Goal: Information Seeking & Learning: Learn about a topic

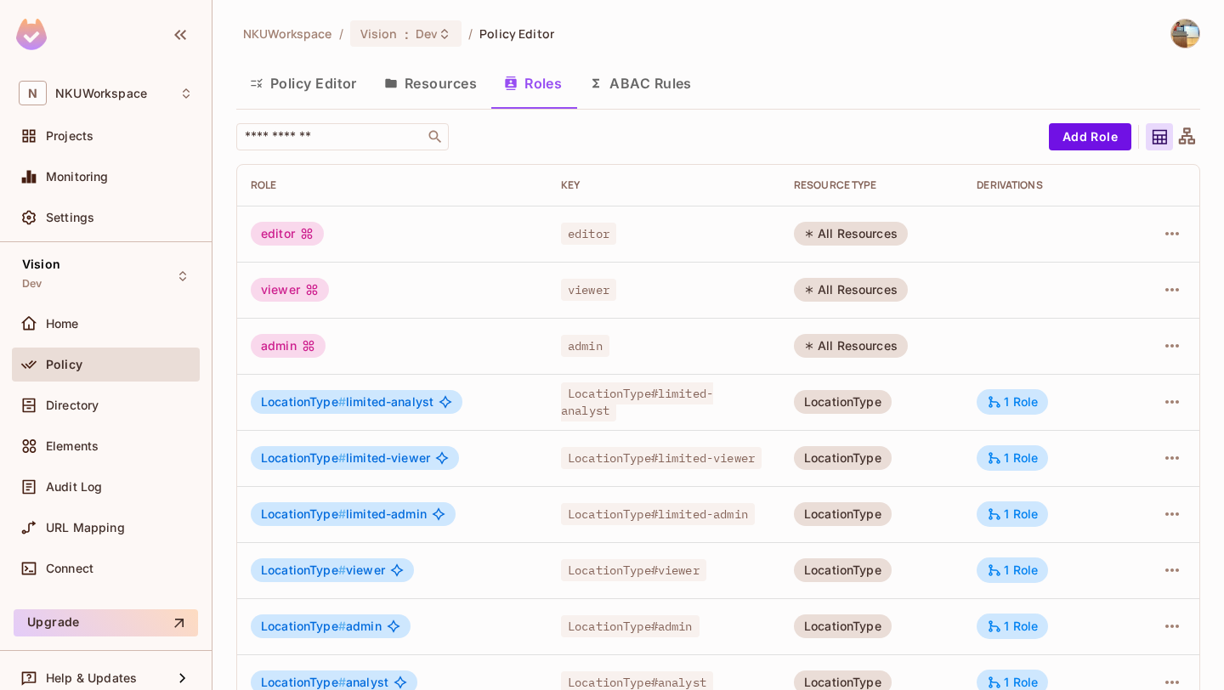
scroll to position [26, 0]
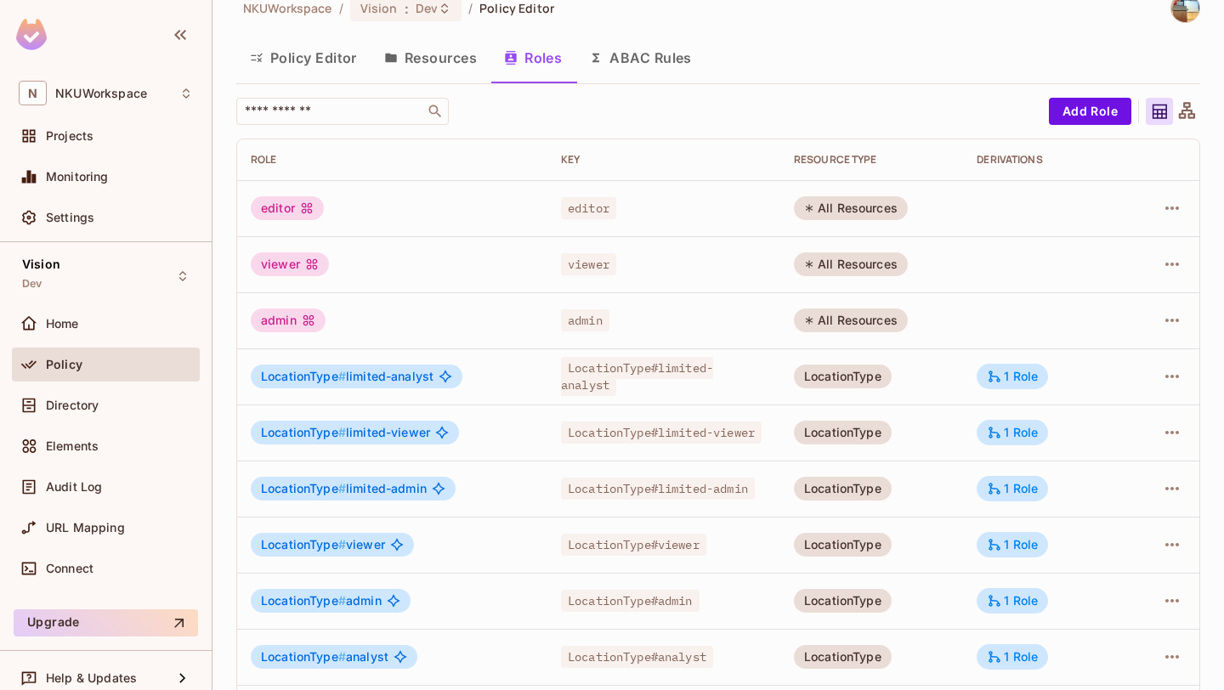
click at [435, 57] on button "Resources" at bounding box center [431, 58] width 120 height 43
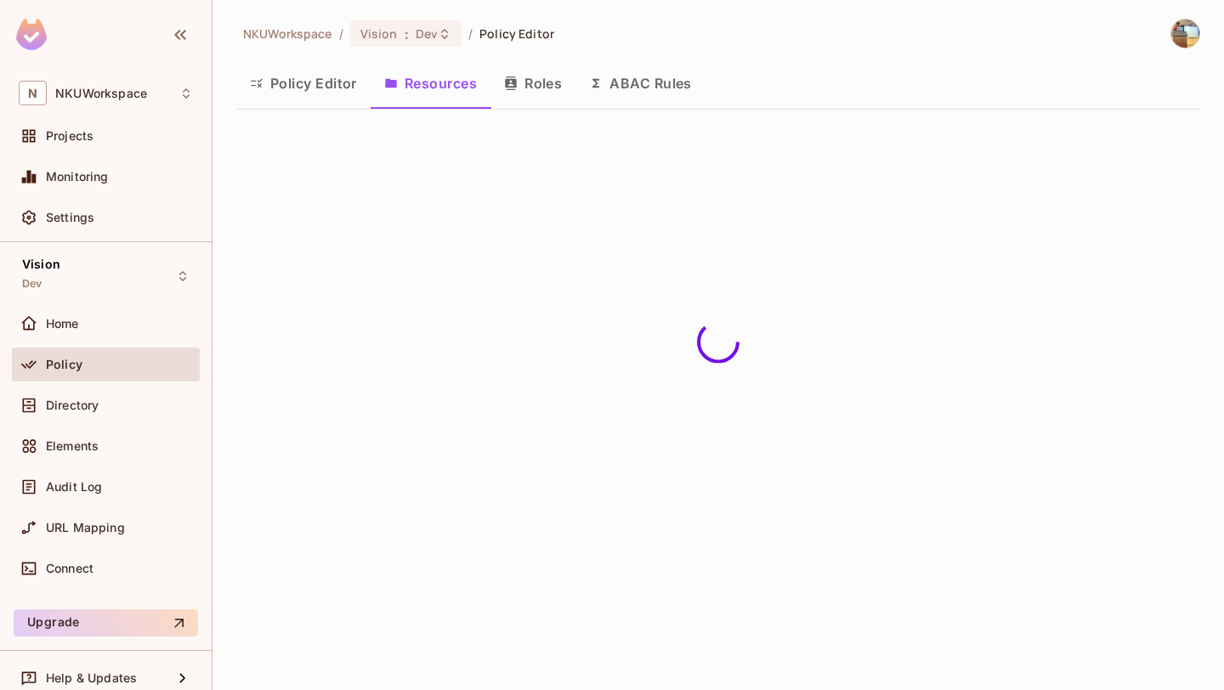
click at [311, 77] on button "Policy Editor" at bounding box center [303, 83] width 134 height 43
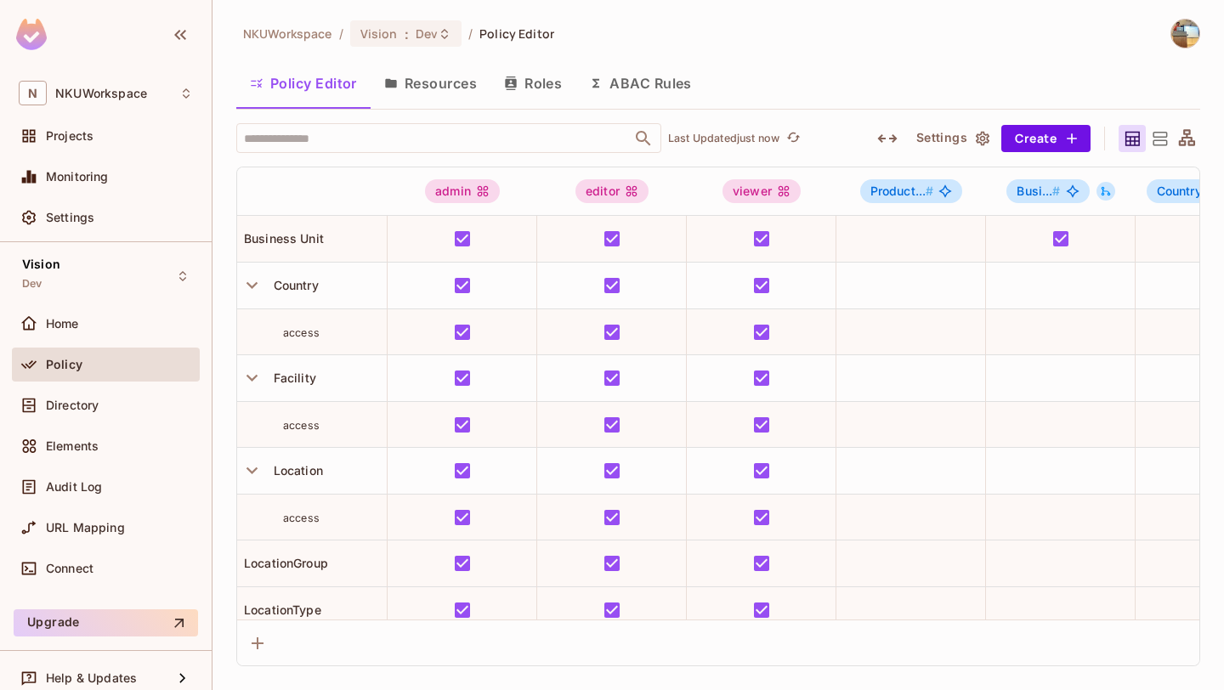
click at [1156, 145] on icon at bounding box center [1160, 139] width 14 height 14
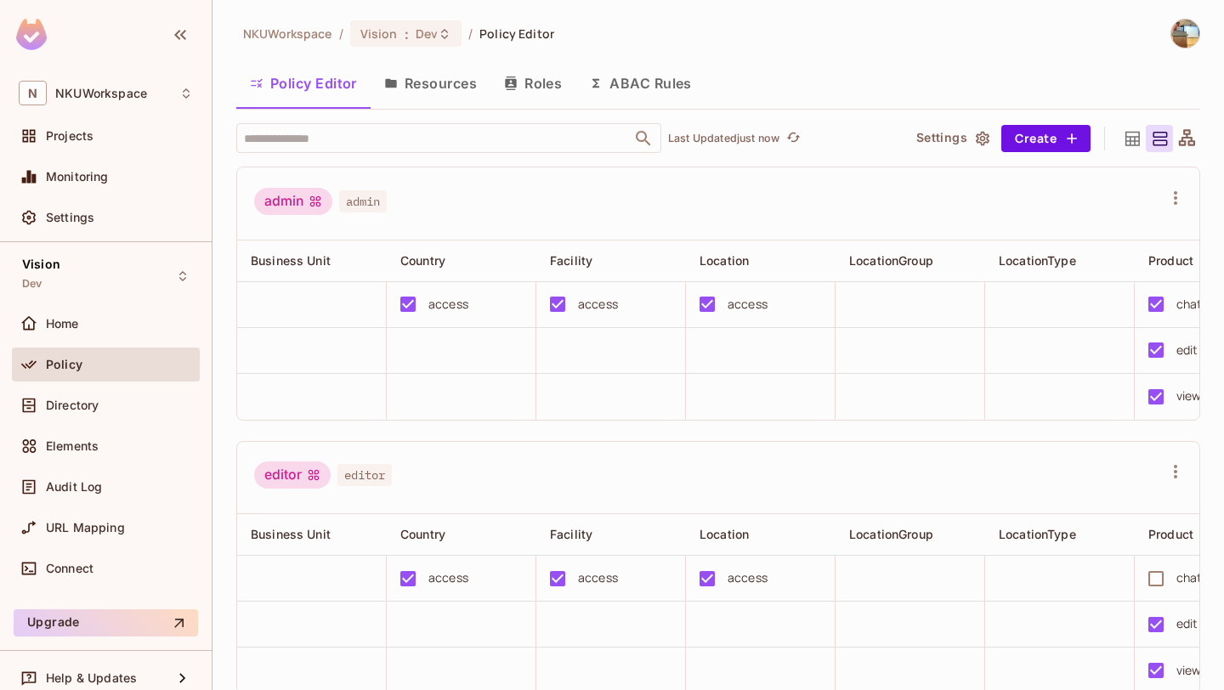
click at [1190, 136] on icon at bounding box center [1187, 137] width 16 height 16
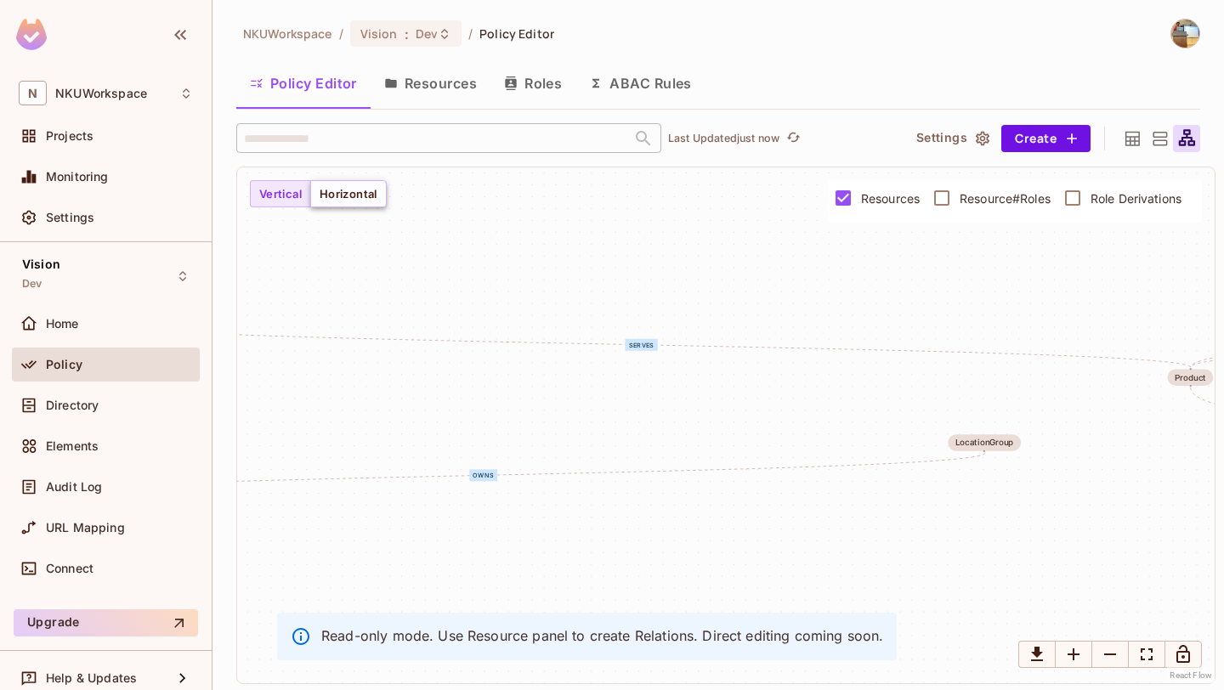
click at [358, 193] on button "Horizontal" at bounding box center [348, 193] width 77 height 27
click at [292, 192] on button "Vertical" at bounding box center [280, 193] width 61 height 27
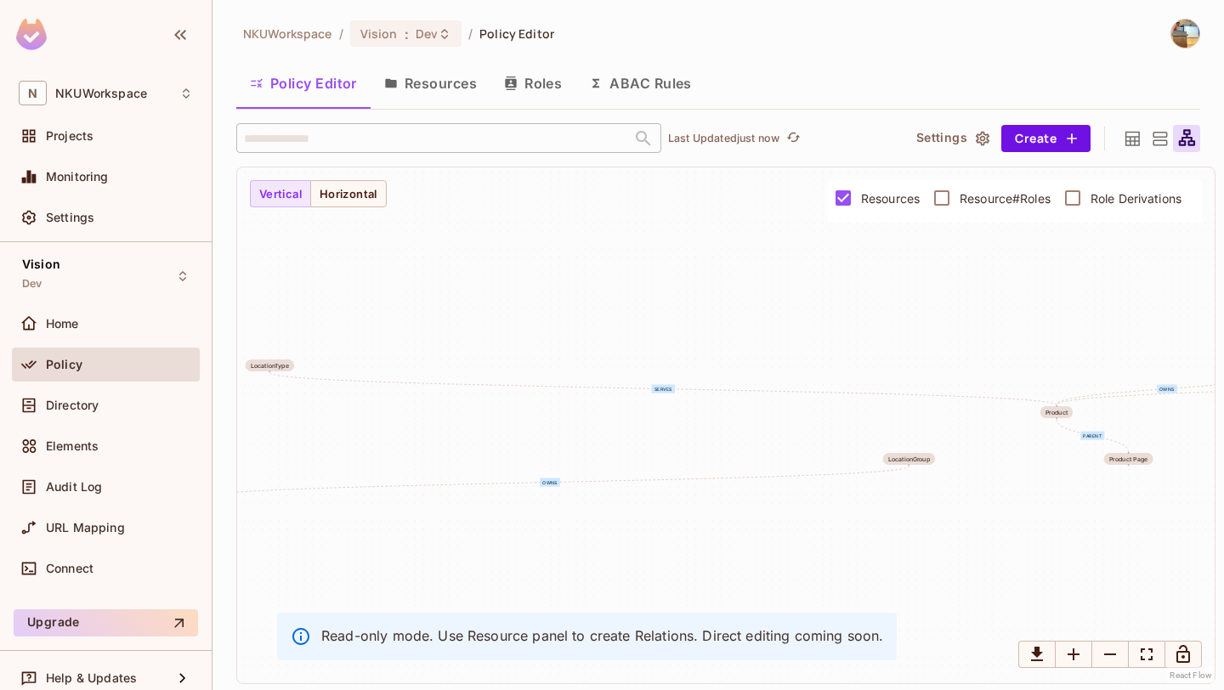
click at [1158, 142] on icon at bounding box center [1160, 138] width 21 height 21
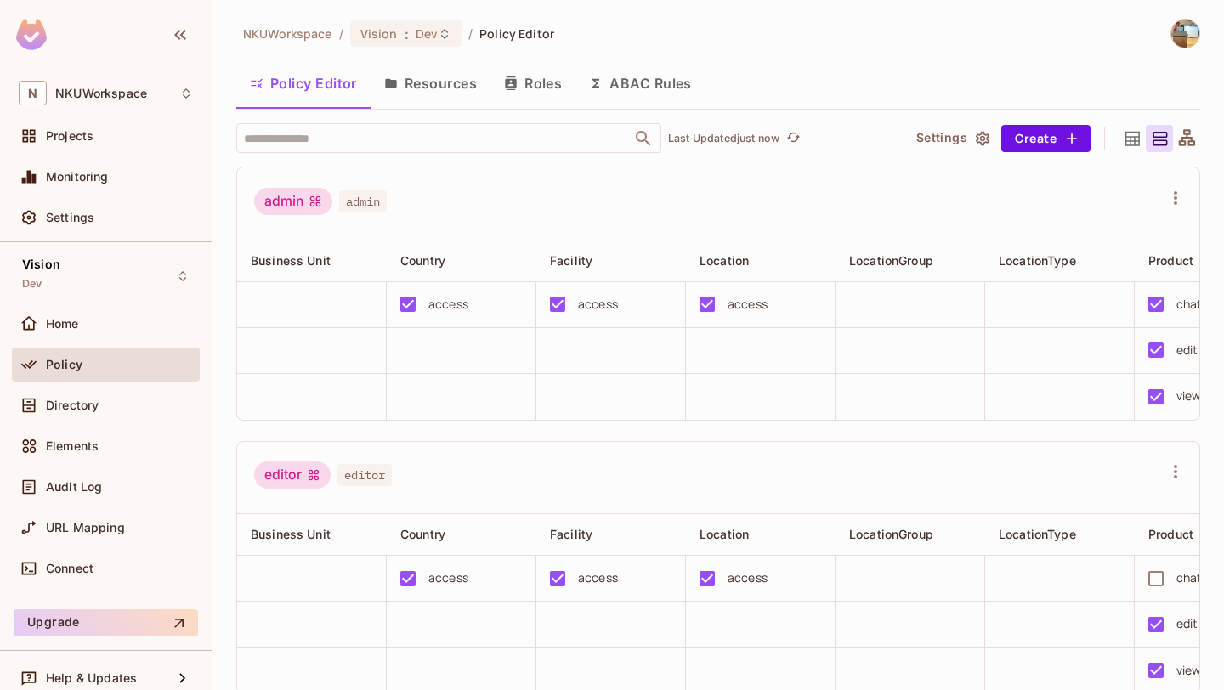
click at [1131, 141] on icon at bounding box center [1132, 138] width 21 height 21
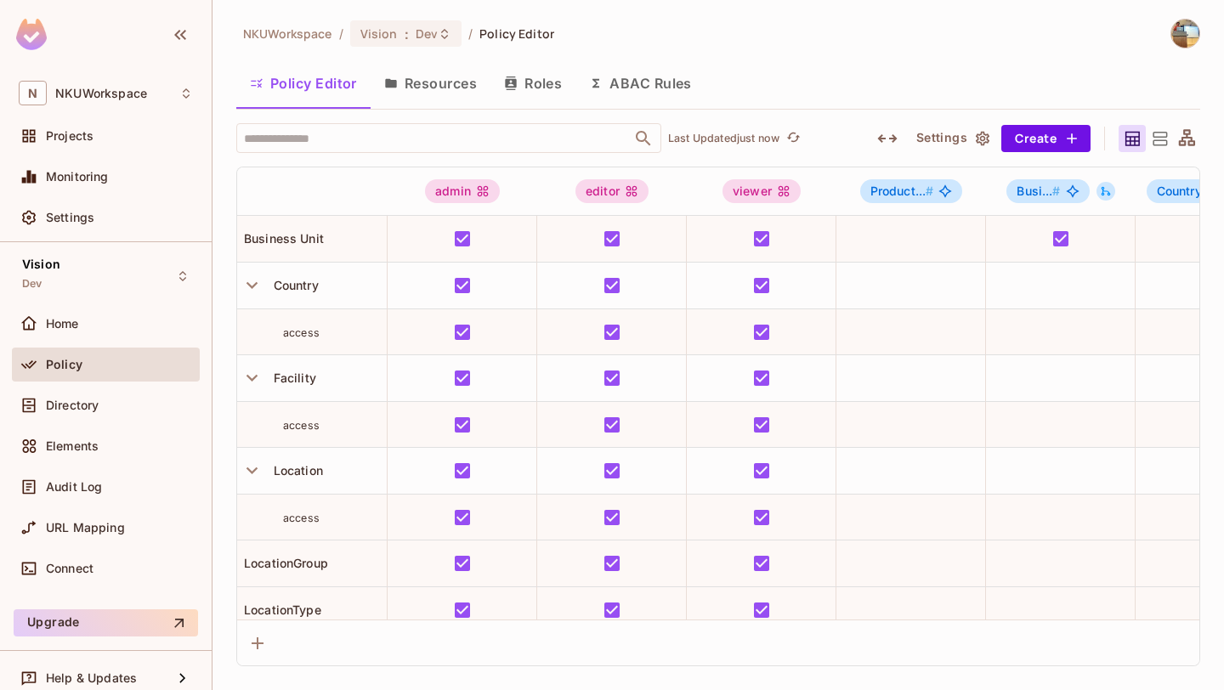
click at [1184, 137] on icon at bounding box center [1187, 137] width 16 height 16
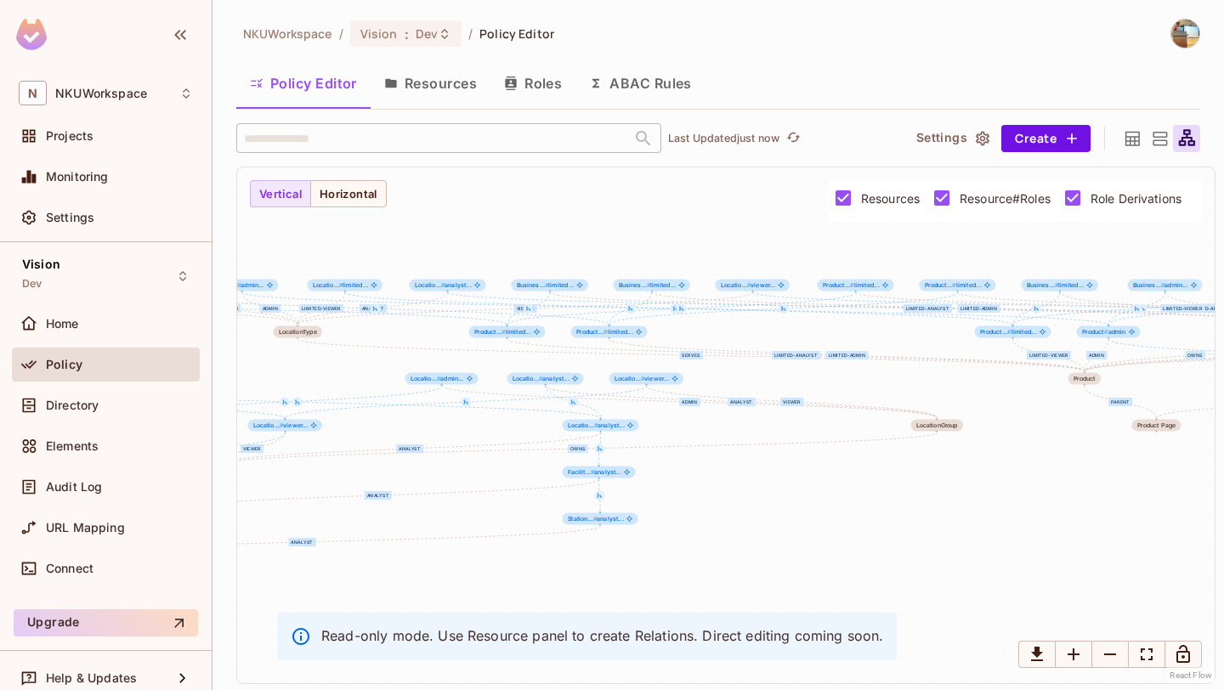
click at [985, 198] on span "Resource#Roles" at bounding box center [1005, 198] width 91 height 16
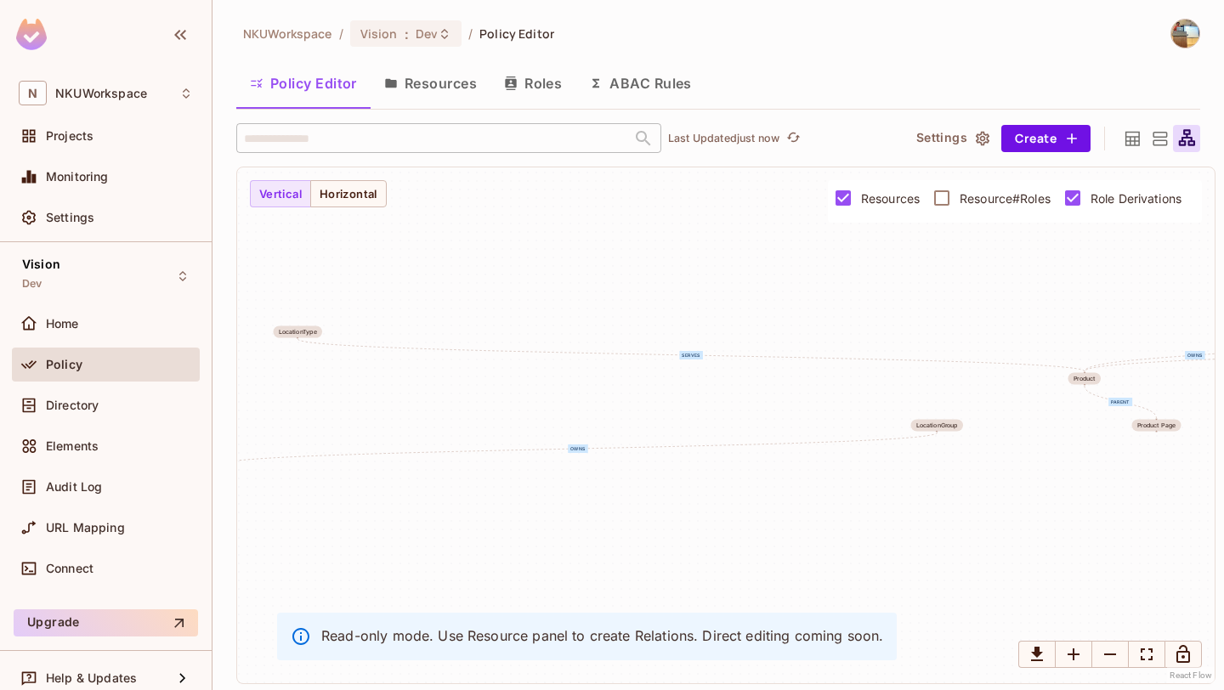
click at [897, 196] on span "Resources" at bounding box center [890, 198] width 59 height 16
click at [977, 196] on span "Resource#Roles" at bounding box center [1005, 198] width 91 height 16
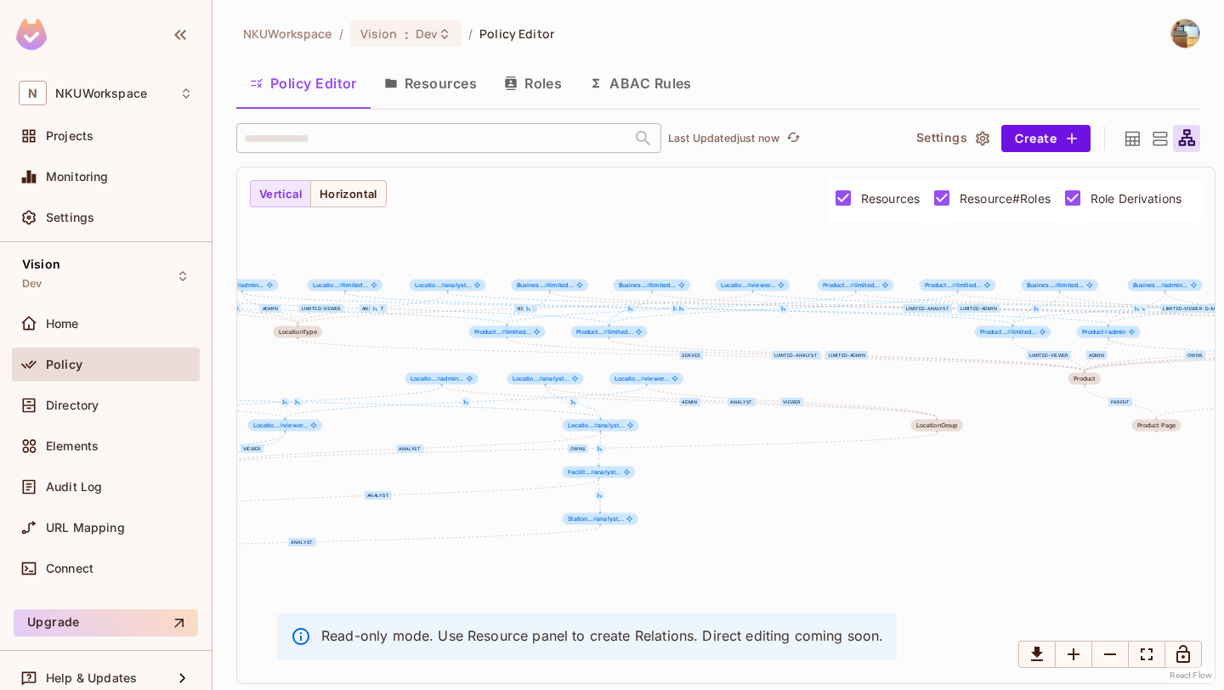
click at [977, 196] on span "Resource#Roles" at bounding box center [1005, 198] width 91 height 16
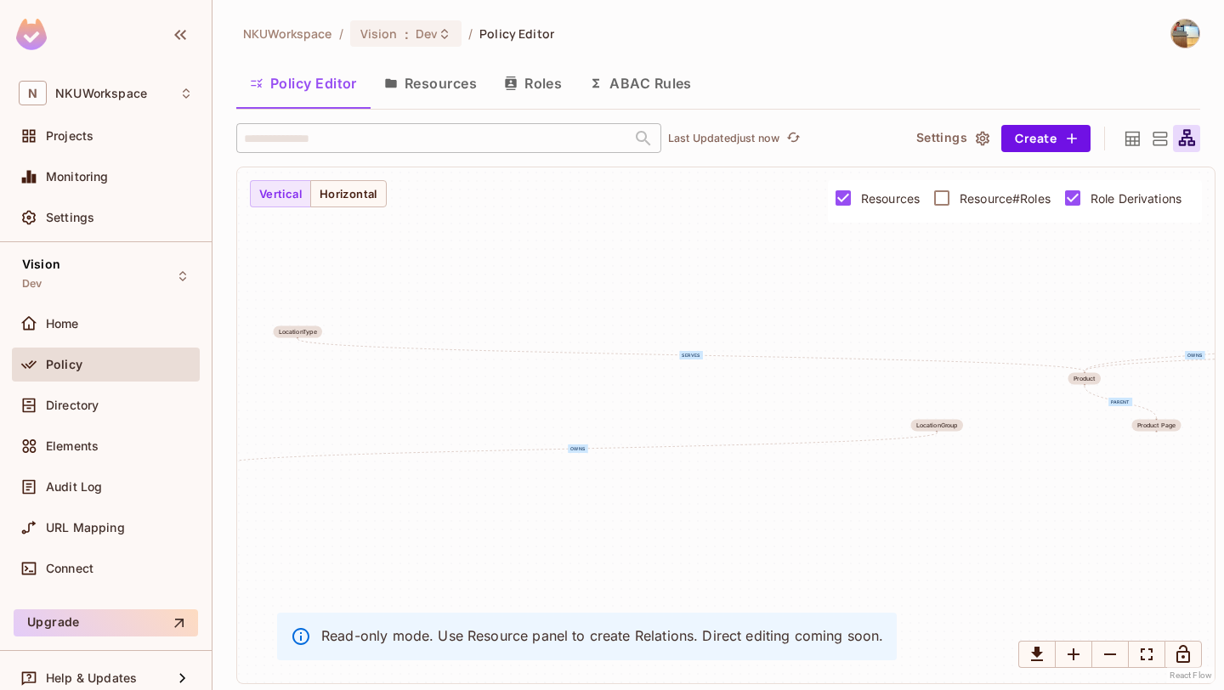
click at [977, 196] on span "Resource#Roles" at bounding box center [1005, 198] width 91 height 16
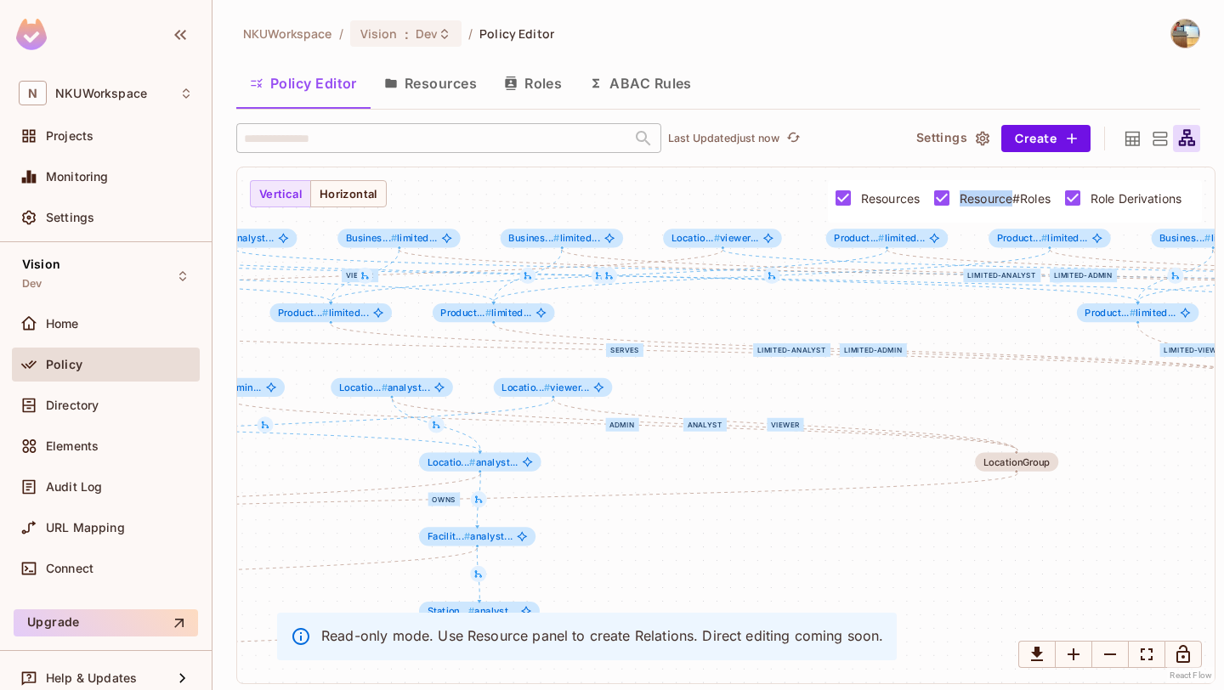
click at [984, 207] on label "Resource#Roles" at bounding box center [987, 198] width 127 height 36
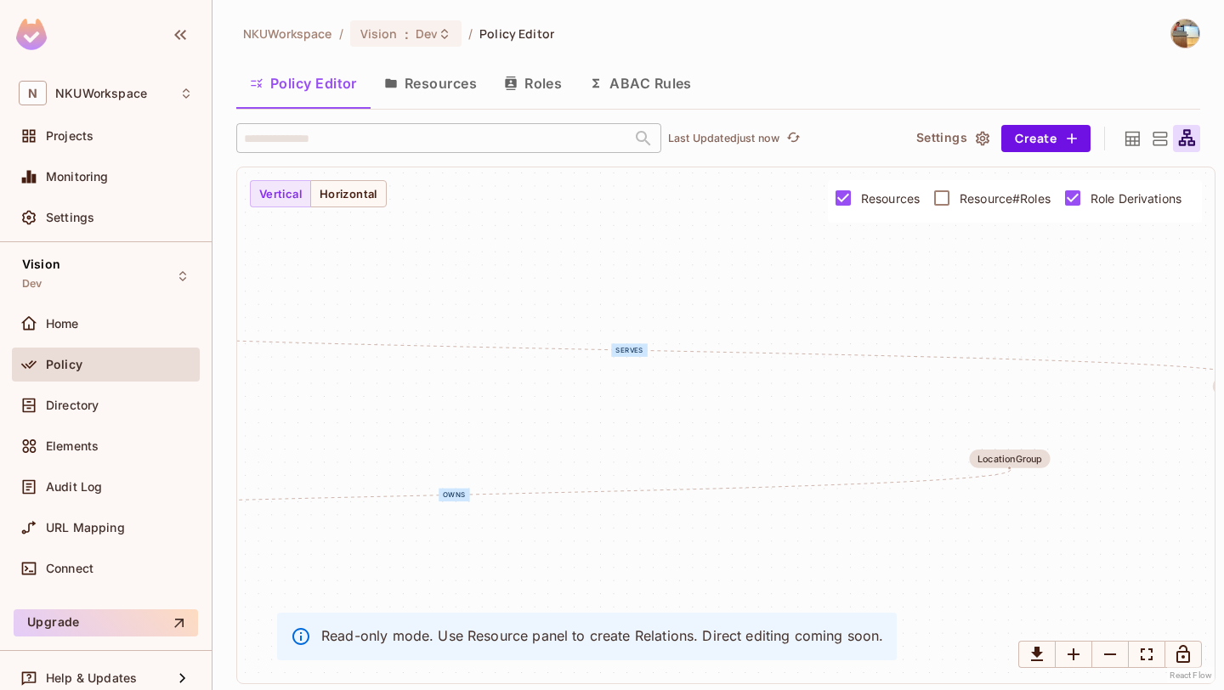
click at [371, 208] on div "serves owns parent parent parent parent owns parent owns parent LocationType Pr…" at bounding box center [726, 426] width 978 height 516
click at [359, 199] on button "Horizontal" at bounding box center [348, 193] width 77 height 27
drag, startPoint x: 525, startPoint y: 377, endPoint x: 921, endPoint y: 328, distance: 399.2
click at [924, 332] on div "serves owns parent parent parent parent owns parent owns parent LocationType Pr…" at bounding box center [726, 426] width 978 height 516
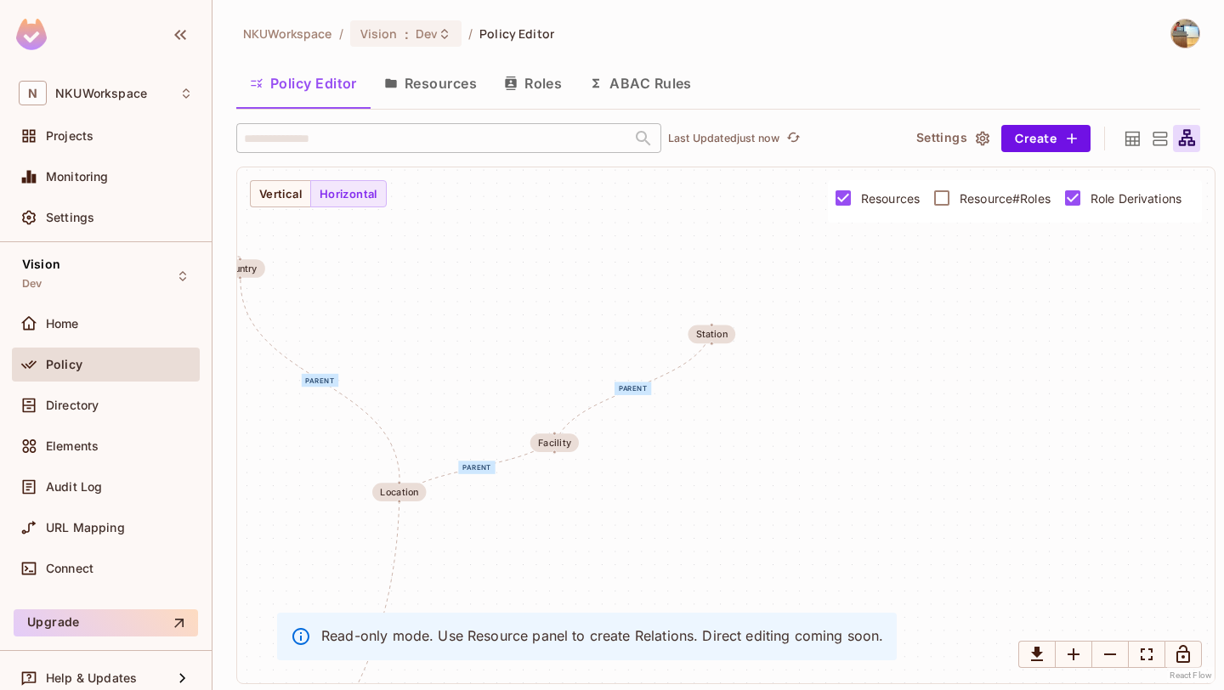
drag, startPoint x: 722, startPoint y: 500, endPoint x: 1075, endPoint y: 389, distance: 370.0
click at [1075, 383] on div "serves owns parent parent parent parent owns parent owns parent LocationType Pr…" at bounding box center [726, 426] width 978 height 516
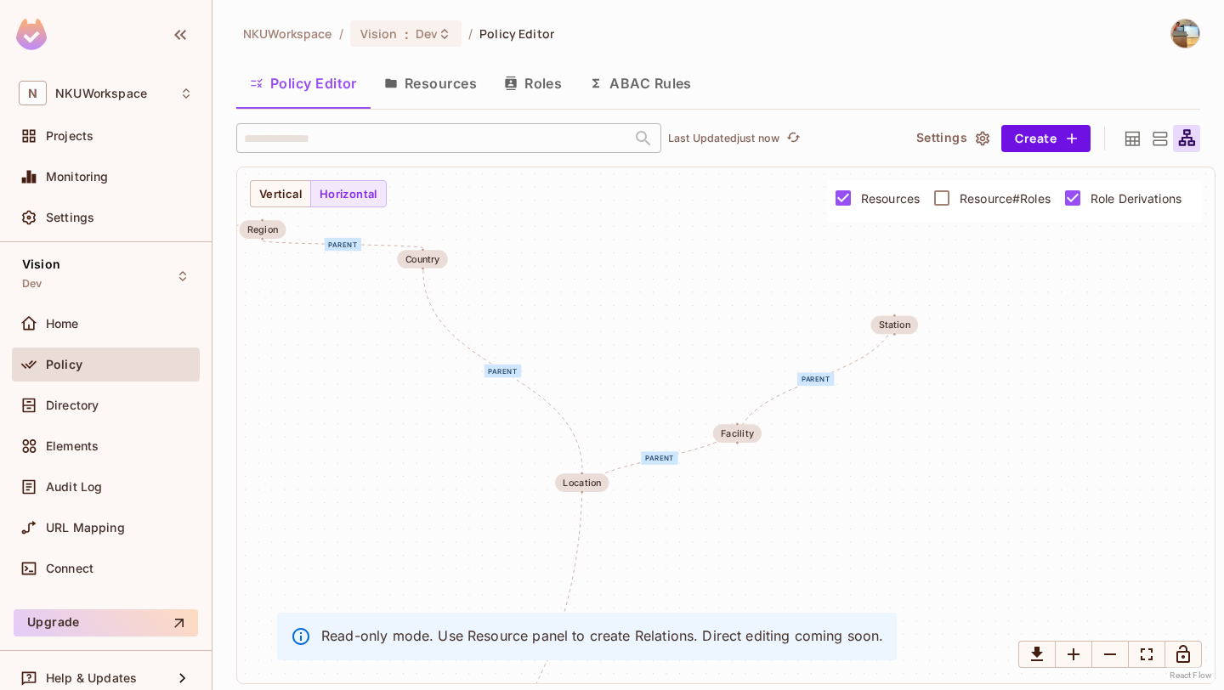
drag, startPoint x: 705, startPoint y: 518, endPoint x: 892, endPoint y: 508, distance: 187.3
click at [895, 508] on div "serves owns parent parent parent parent owns parent owns parent LocationType Pr…" at bounding box center [726, 426] width 978 height 516
click at [1121, 668] on button "Zoom Out" at bounding box center [1110, 654] width 37 height 27
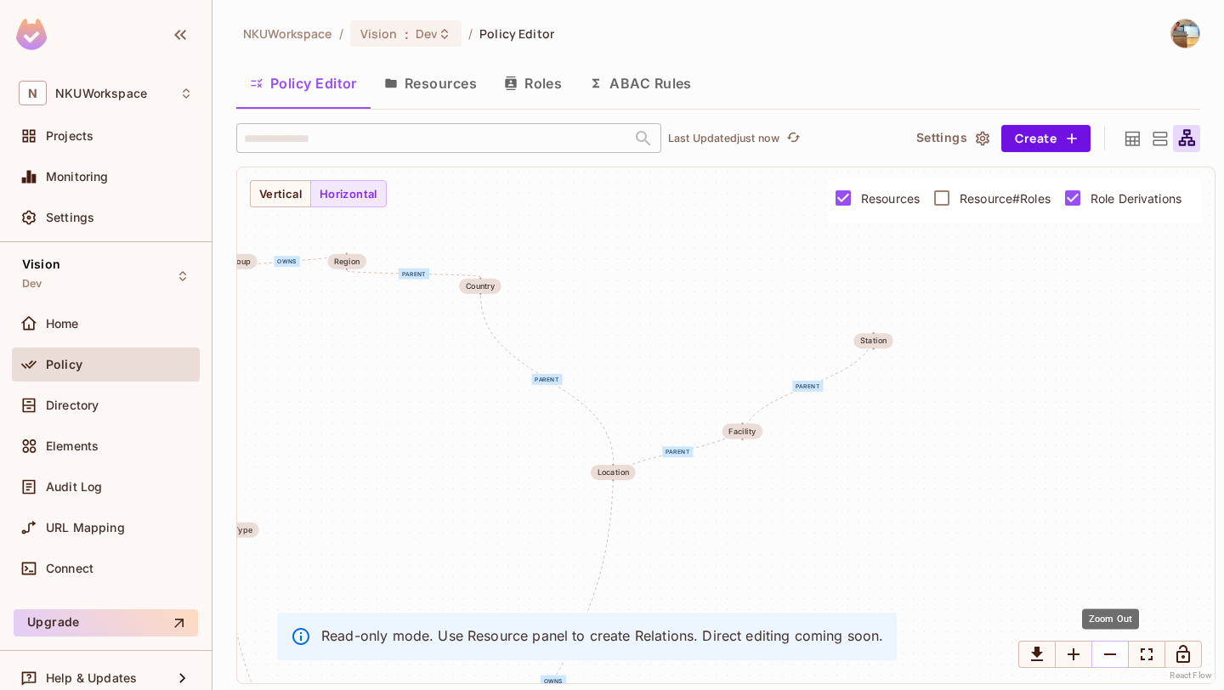
click at [1121, 668] on button "Zoom Out" at bounding box center [1110, 654] width 37 height 27
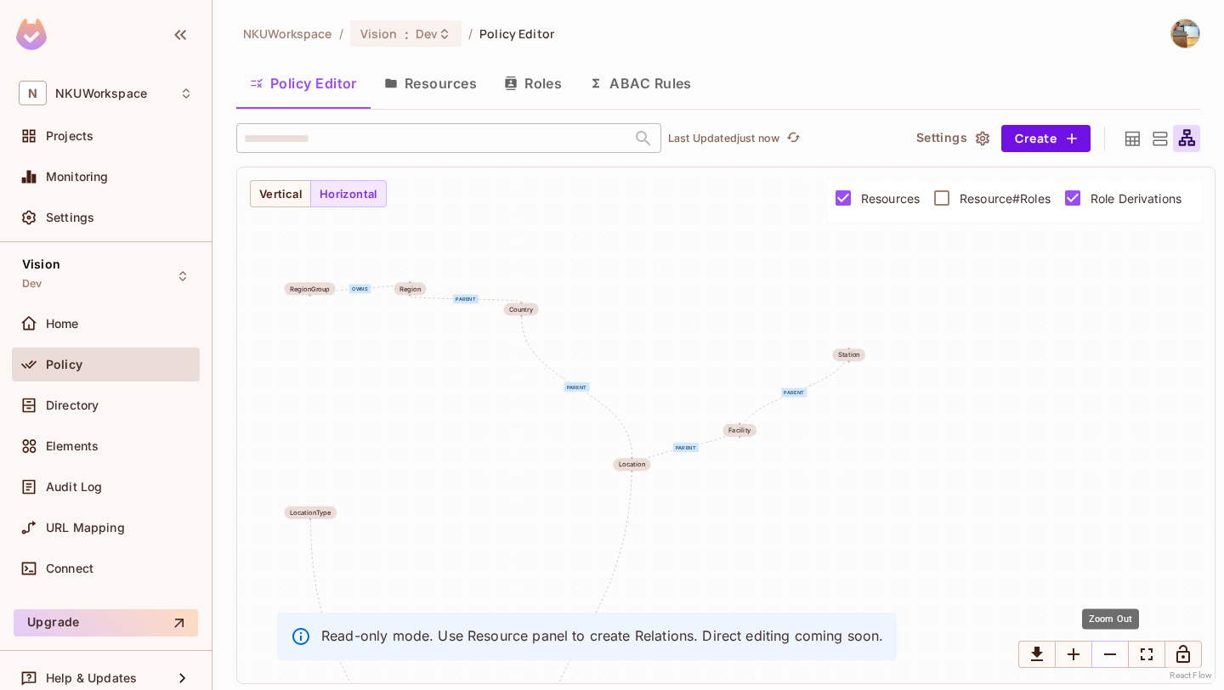
click at [1121, 668] on button "Zoom Out" at bounding box center [1110, 654] width 37 height 27
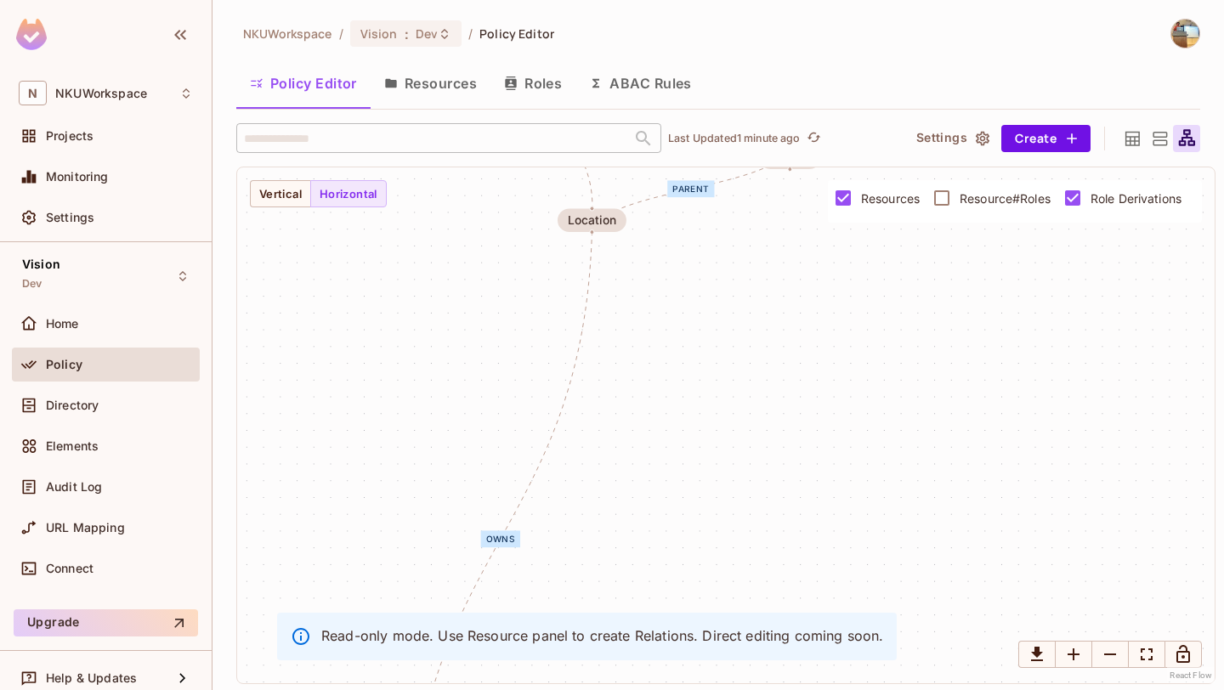
drag, startPoint x: 747, startPoint y: 471, endPoint x: 889, endPoint y: 224, distance: 284.9
click at [898, 225] on div "serves owns parent parent parent parent owns parent owns parent LocationType Pr…" at bounding box center [726, 426] width 978 height 516
drag, startPoint x: 830, startPoint y: 492, endPoint x: 820, endPoint y: 281, distance: 212.0
click at [820, 281] on div "serves owns parent parent parent parent owns parent owns parent LocationType Pr…" at bounding box center [726, 426] width 978 height 516
drag, startPoint x: 770, startPoint y: 458, endPoint x: 751, endPoint y: 268, distance: 191.5
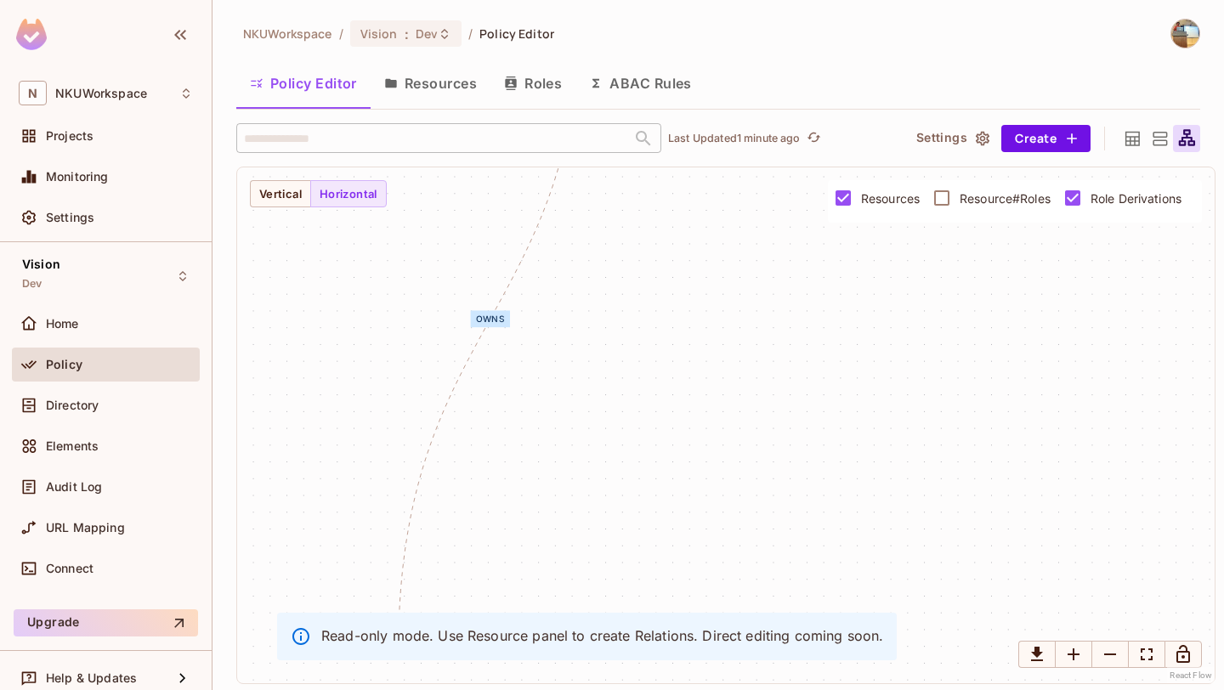
click at [748, 285] on div "serves owns parent parent parent parent owns parent owns parent LocationType Pr…" at bounding box center [726, 426] width 978 height 516
drag, startPoint x: 743, startPoint y: 457, endPoint x: 818, endPoint y: 247, distance: 223.0
click at [818, 246] on div "serves owns parent parent parent parent owns parent owns parent LocationType Pr…" at bounding box center [726, 426] width 978 height 516
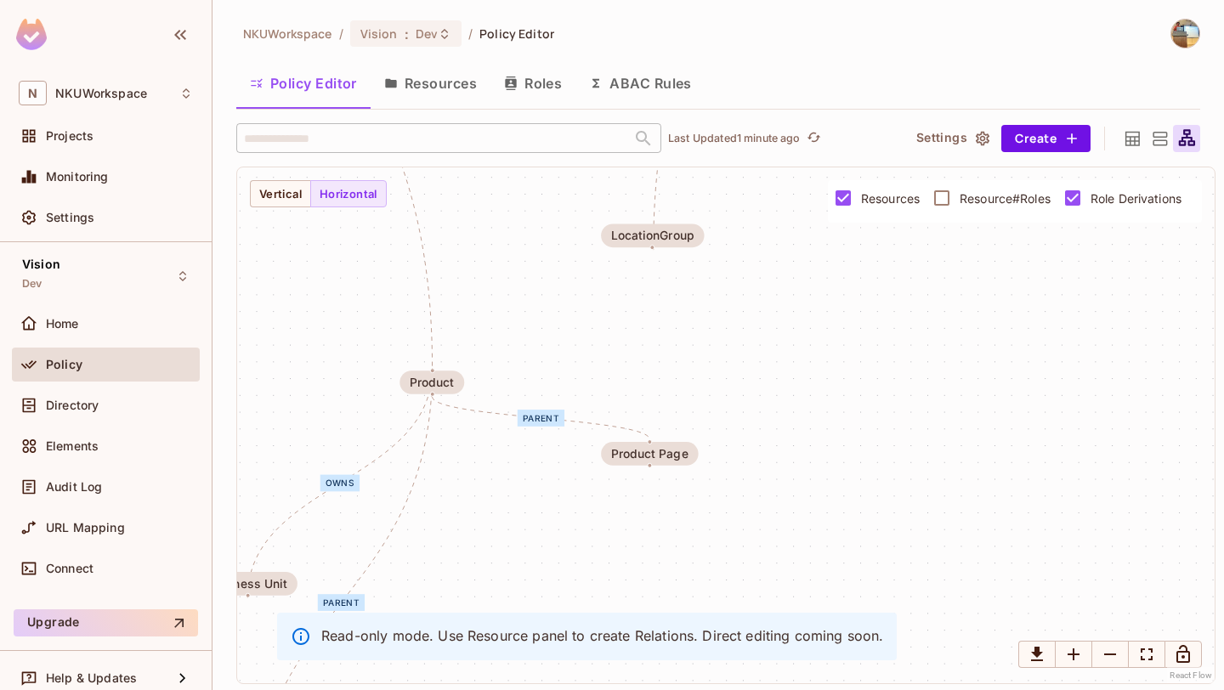
drag, startPoint x: 764, startPoint y: 368, endPoint x: 966, endPoint y: 350, distance: 203.2
click at [966, 350] on div "serves owns parent parent parent parent owns parent owns parent LocationType Pr…" at bounding box center [726, 426] width 978 height 516
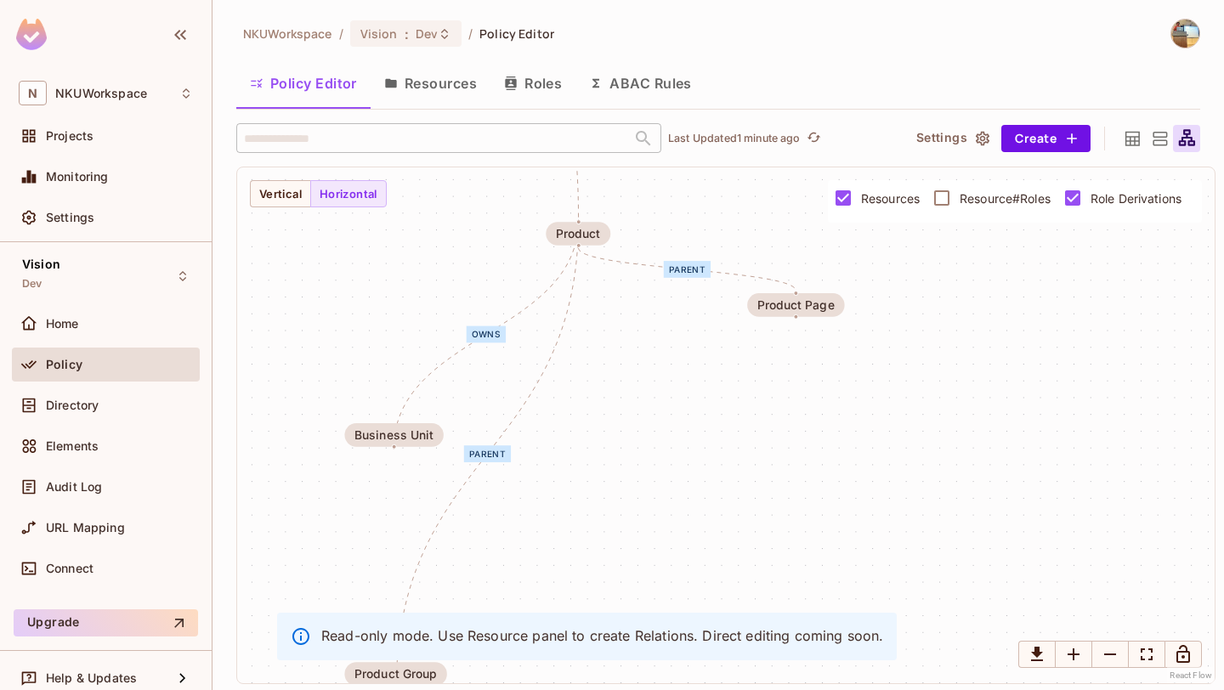
drag, startPoint x: 871, startPoint y: 411, endPoint x: 1020, endPoint y: 269, distance: 206.3
click at [1020, 269] on div "serves owns parent parent parent parent owns parent owns parent LocationType Pr…" at bounding box center [726, 426] width 978 height 516
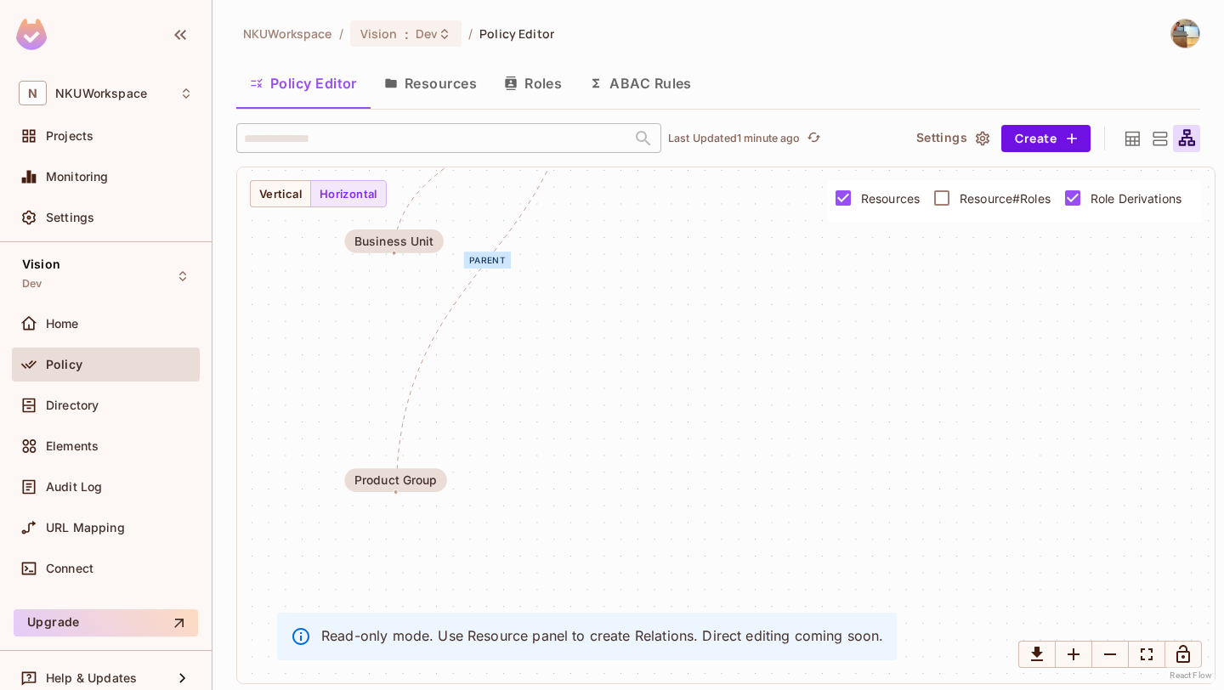
drag, startPoint x: 768, startPoint y: 485, endPoint x: 765, endPoint y: 284, distance: 200.7
click at [765, 284] on div "serves owns parent parent parent parent owns parent owns parent LocationType Pr…" at bounding box center [726, 426] width 978 height 516
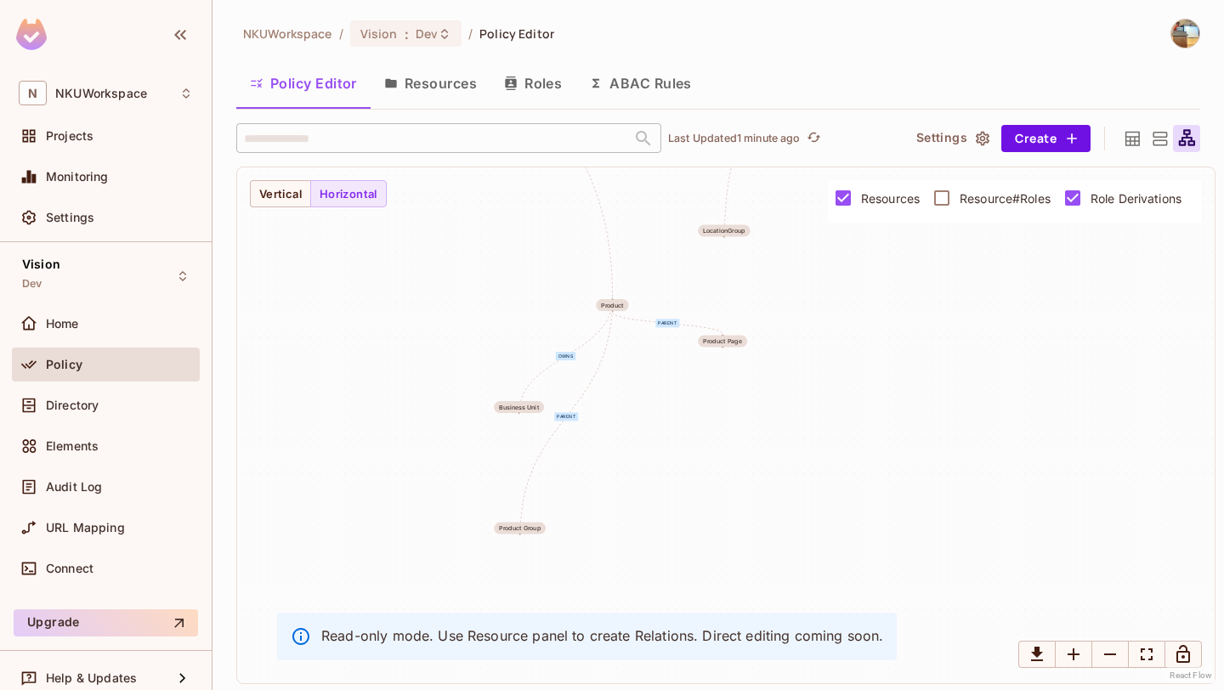
drag, startPoint x: 697, startPoint y: 470, endPoint x: 607, endPoint y: 448, distance: 92.8
click at [607, 448] on div "serves owns parent parent parent parent owns parent owns parent LocationType Pr…" at bounding box center [726, 426] width 978 height 516
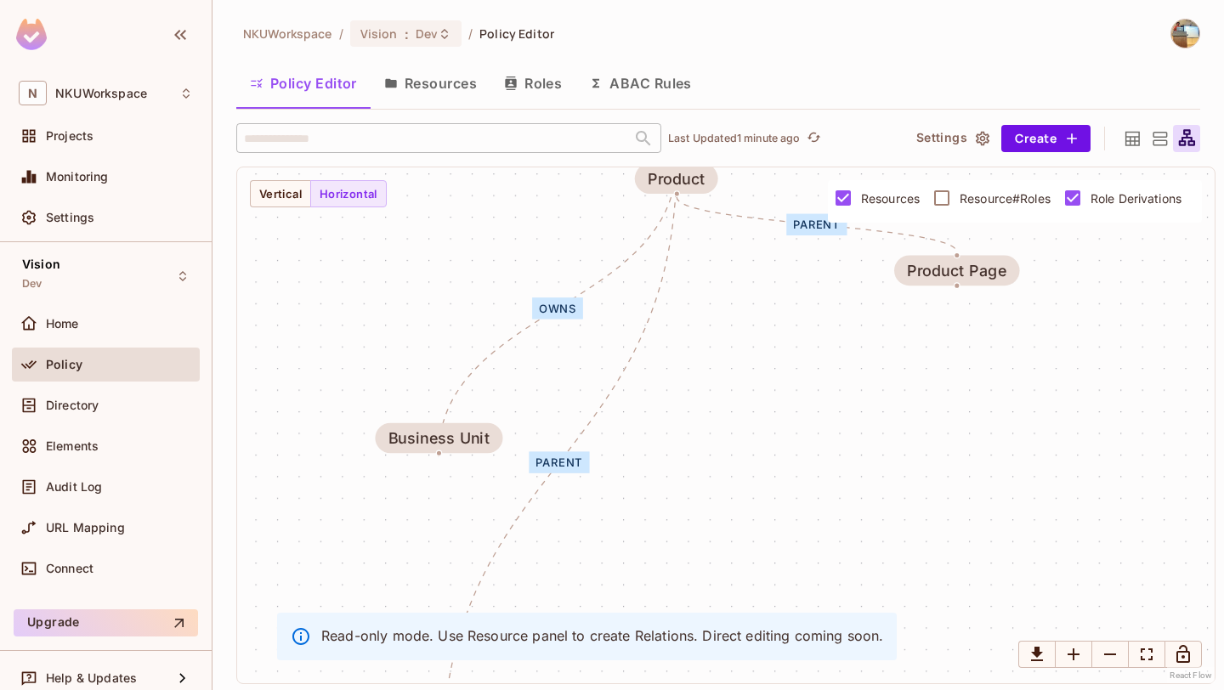
drag, startPoint x: 804, startPoint y: 523, endPoint x: 784, endPoint y: 655, distance: 133.2
click at [784, 655] on div "serves owns parent parent parent parent owns parent owns parent LocationType Pr…" at bounding box center [726, 426] width 978 height 516
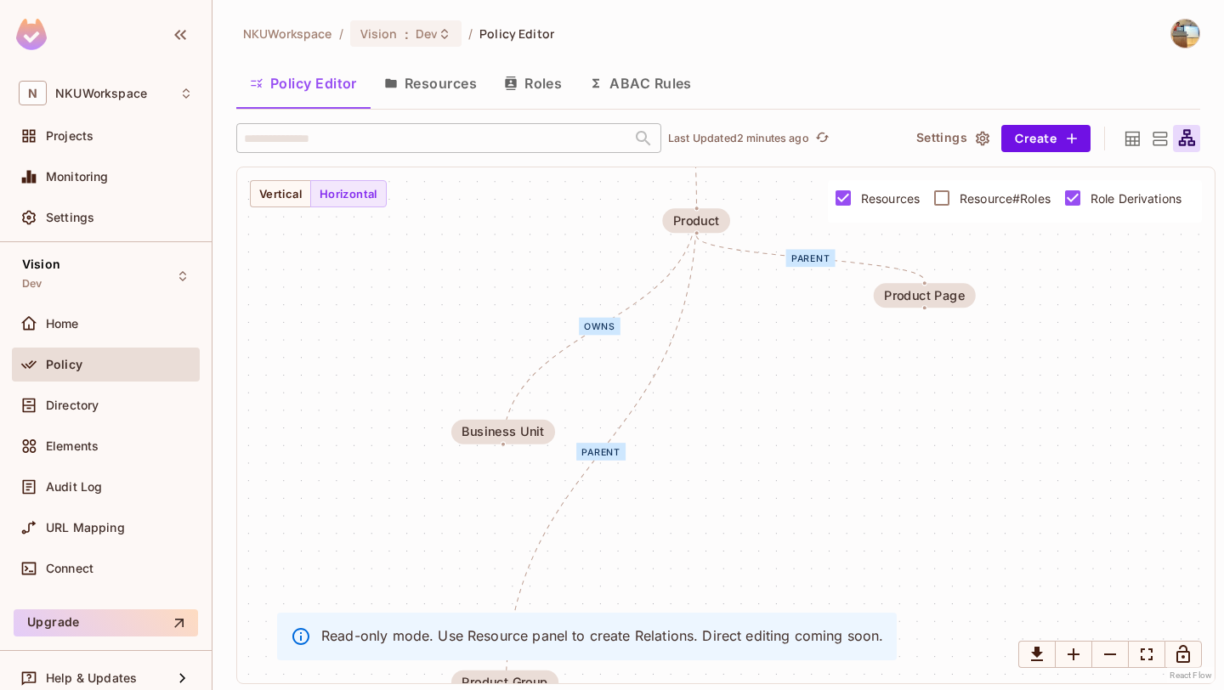
click at [421, 72] on button "Resources" at bounding box center [431, 83] width 120 height 43
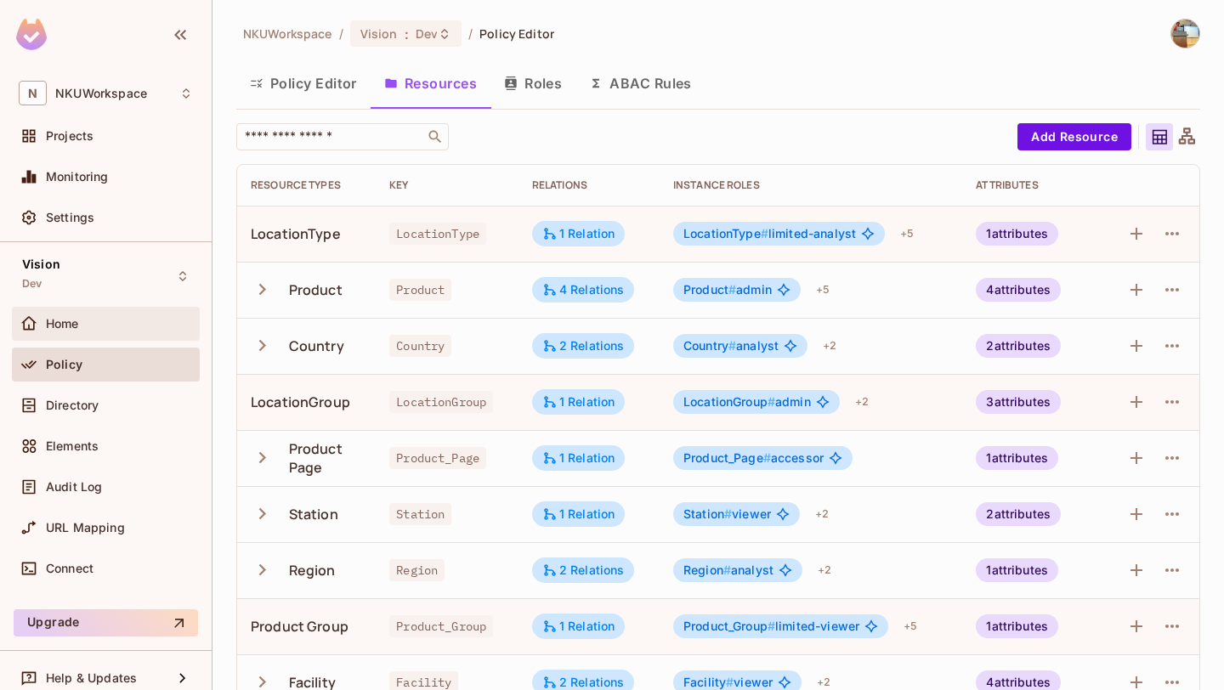
click at [108, 331] on div "Home" at bounding box center [106, 324] width 174 height 20
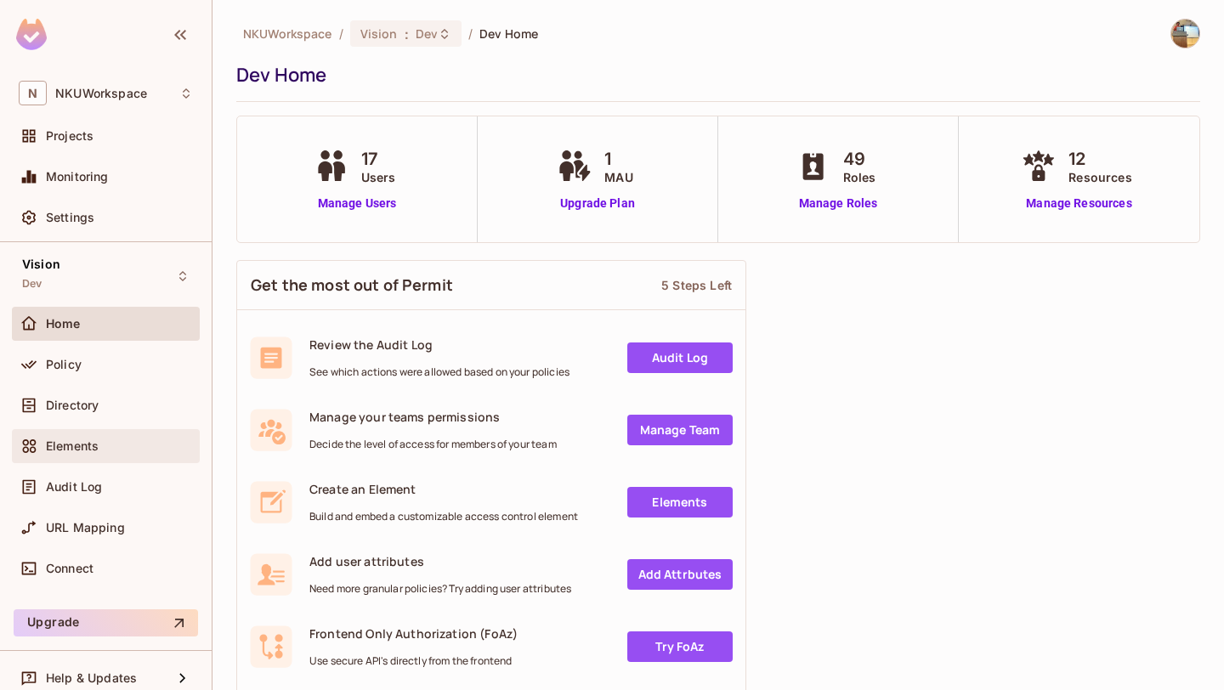
click at [64, 430] on div "Elements" at bounding box center [106, 446] width 188 height 34
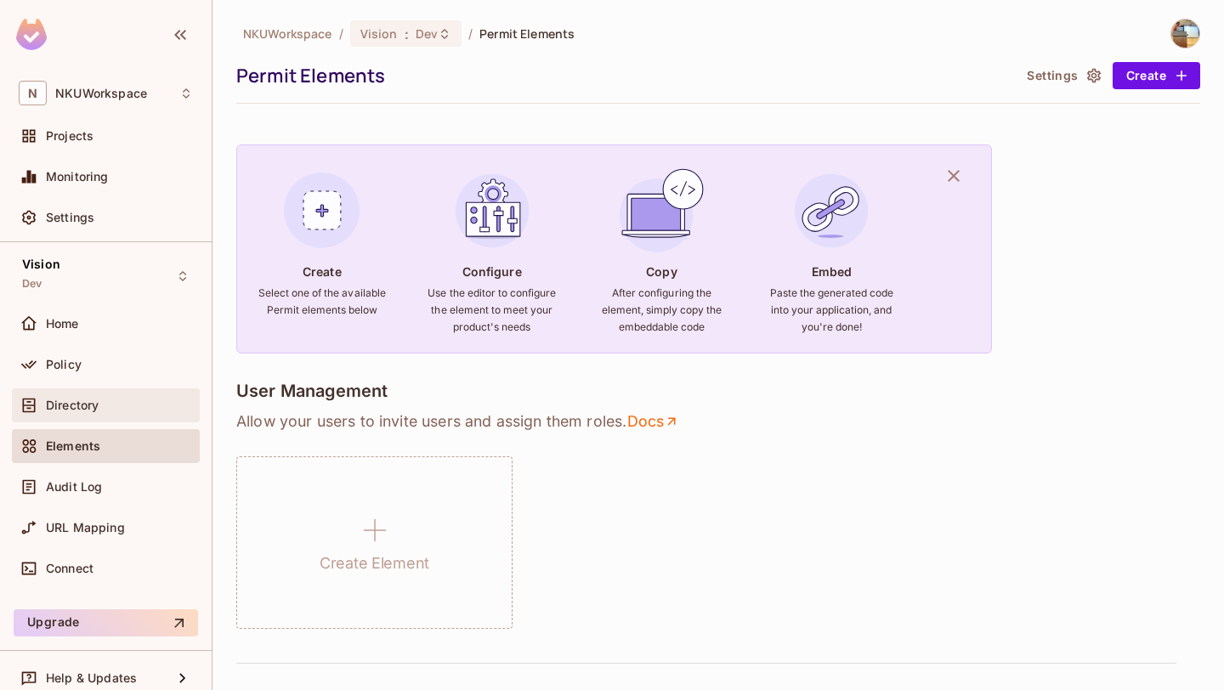
click at [68, 394] on div "Directory" at bounding box center [106, 406] width 188 height 34
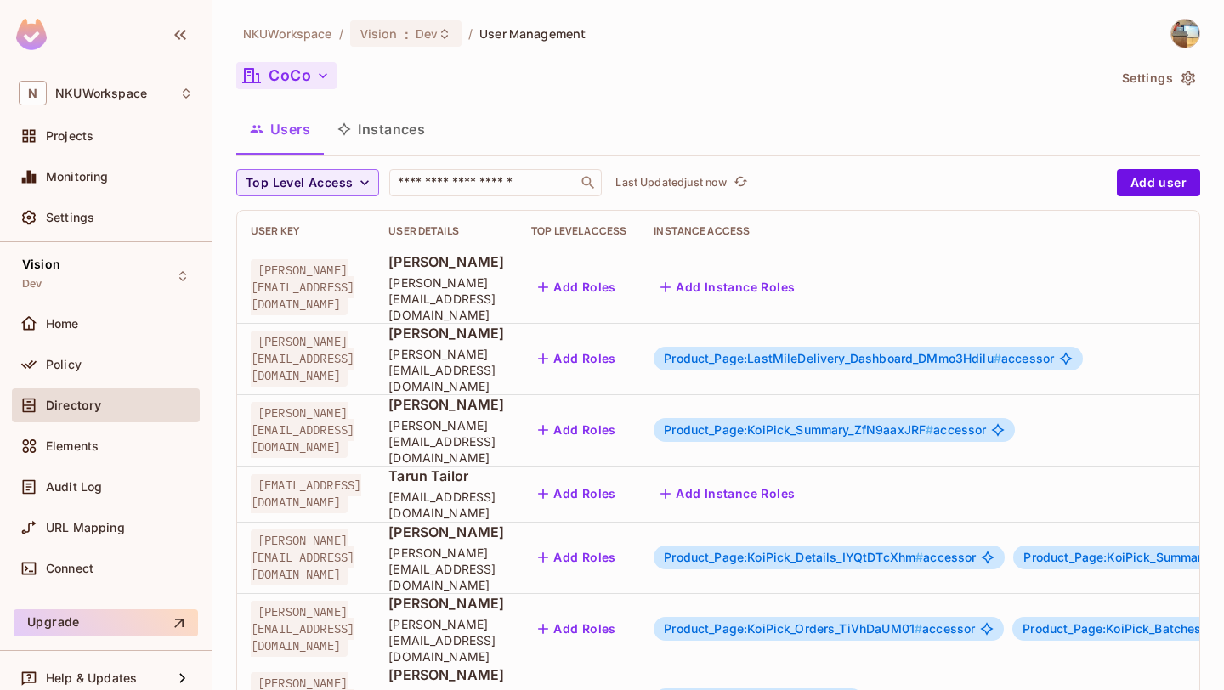
click at [324, 72] on icon "button" at bounding box center [323, 75] width 17 height 17
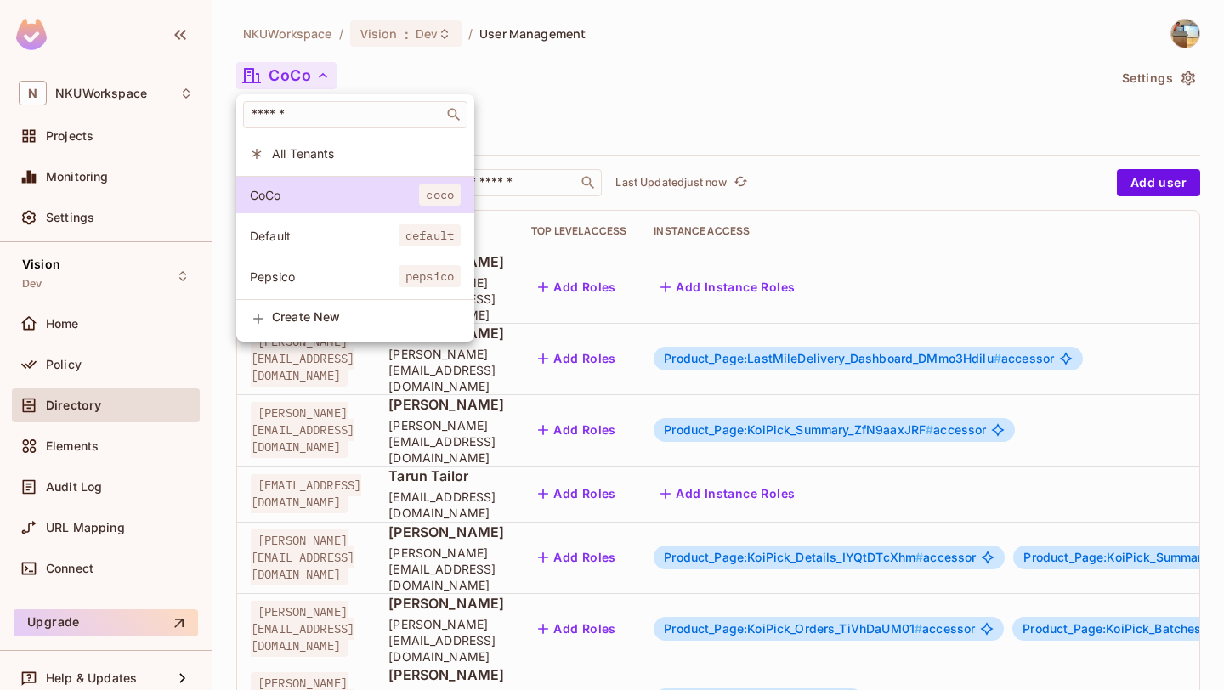
click at [303, 264] on li "Pepsico pepsico" at bounding box center [355, 276] width 238 height 37
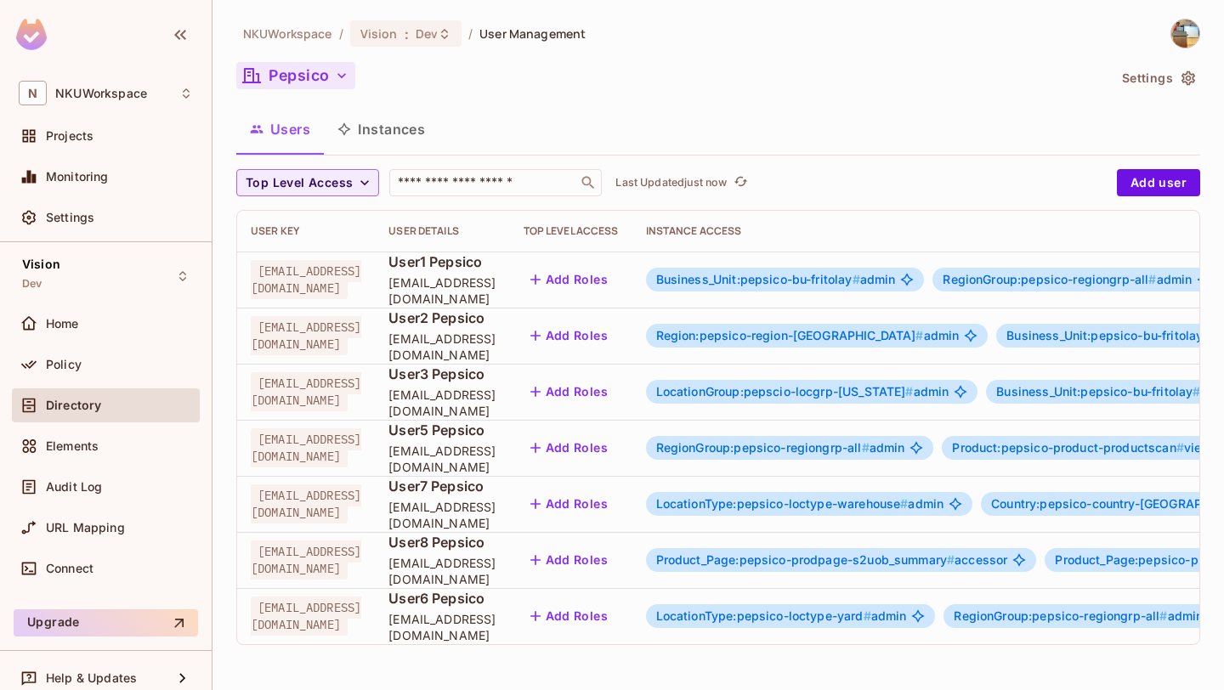
click at [303, 277] on span "[EMAIL_ADDRESS][DOMAIN_NAME]" at bounding box center [306, 279] width 111 height 39
click at [781, 290] on div "Business_Unit:pepsico-bu-fritolay # admin" at bounding box center [785, 280] width 279 height 24
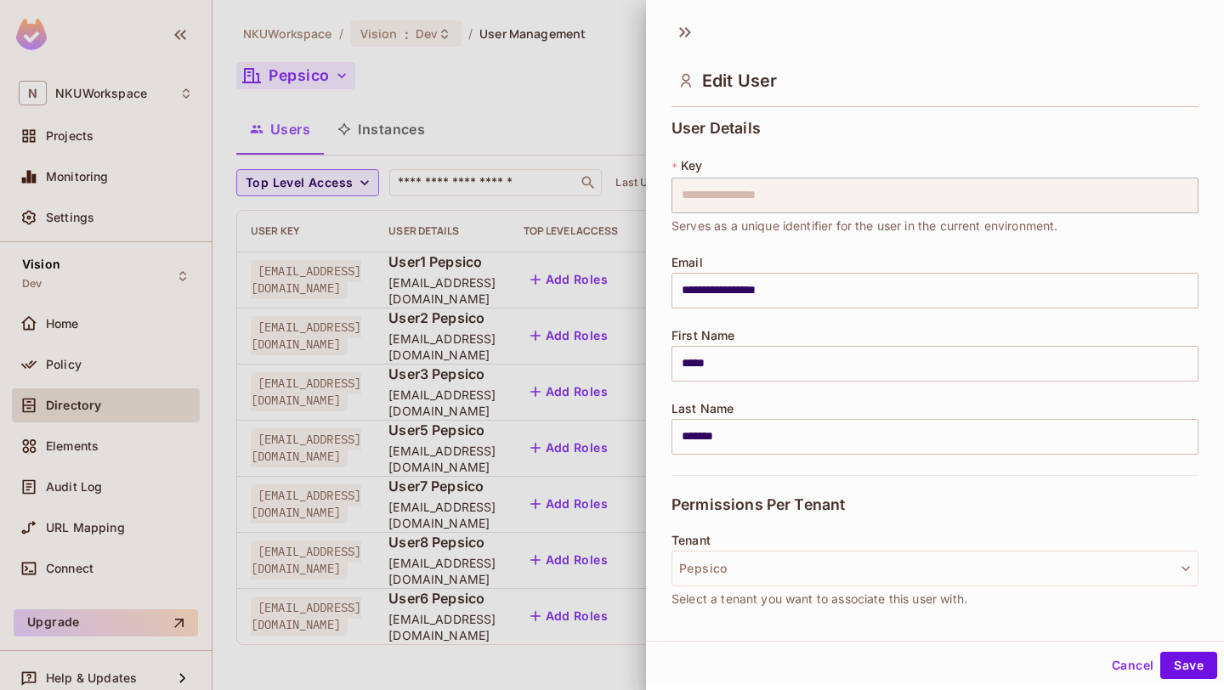
click at [1102, 653] on div "Cancel Save" at bounding box center [935, 665] width 578 height 41
click at [1107, 656] on button "Cancel" at bounding box center [1132, 665] width 55 height 27
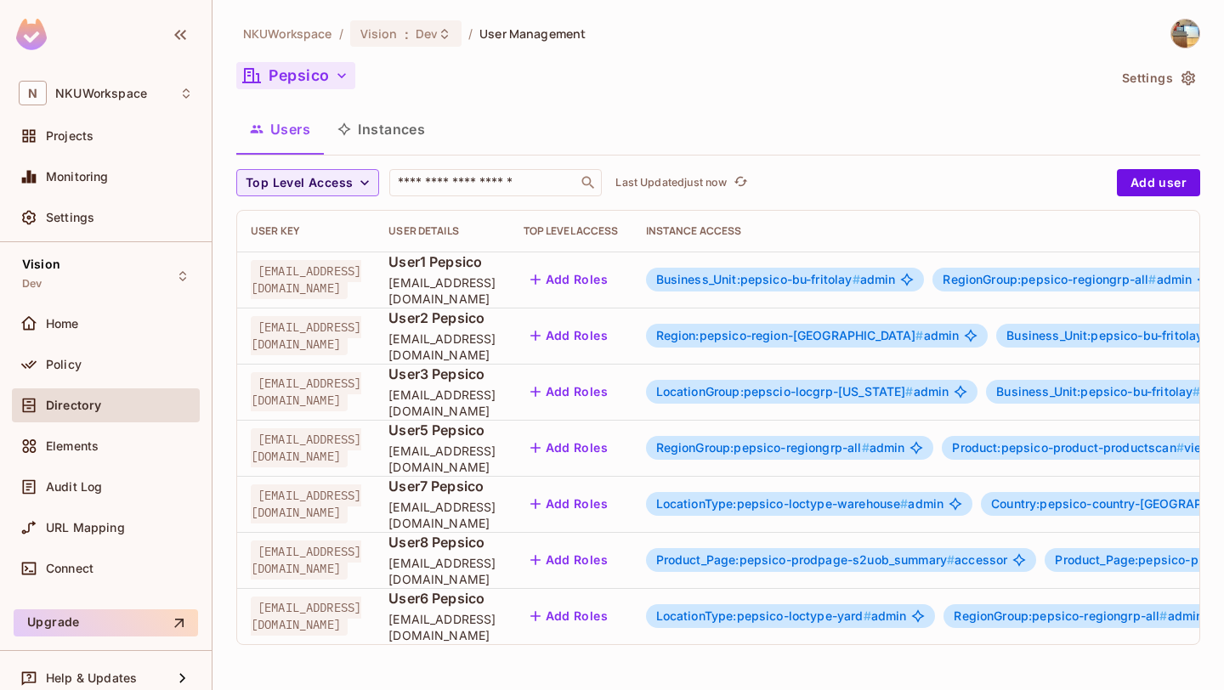
click at [406, 139] on button "Instances" at bounding box center [381, 129] width 115 height 43
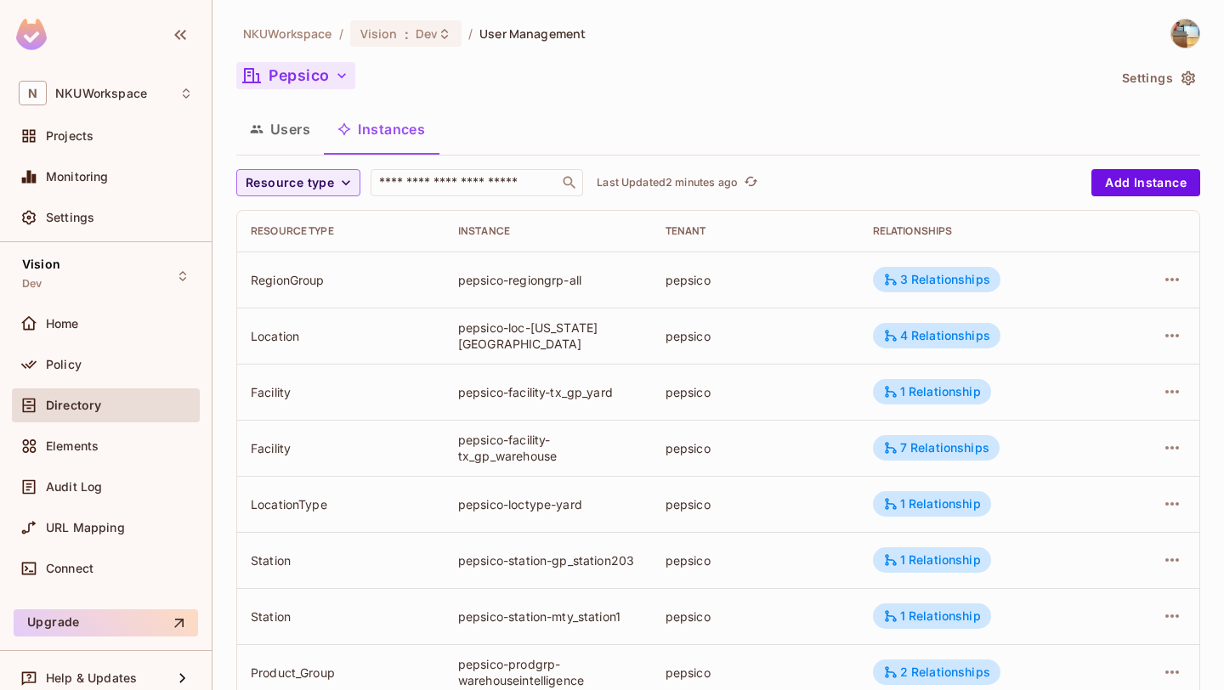
click at [310, 130] on button "Users" at bounding box center [280, 129] width 88 height 43
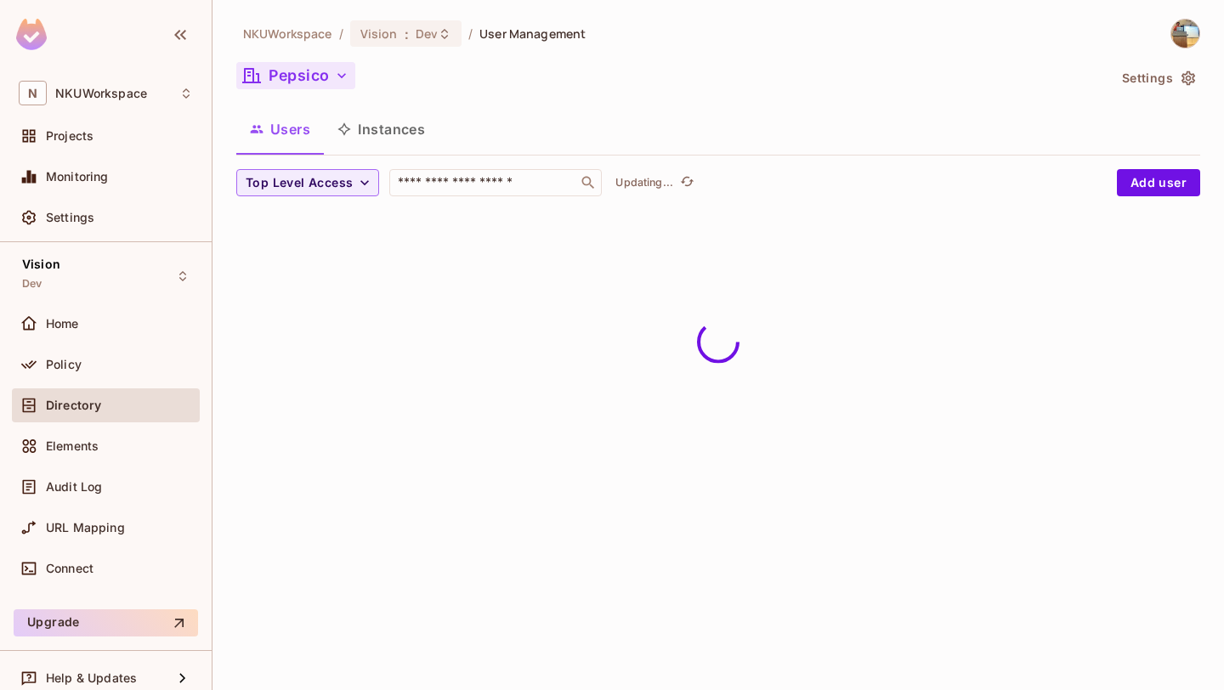
click at [381, 121] on button "Instances" at bounding box center [381, 129] width 115 height 43
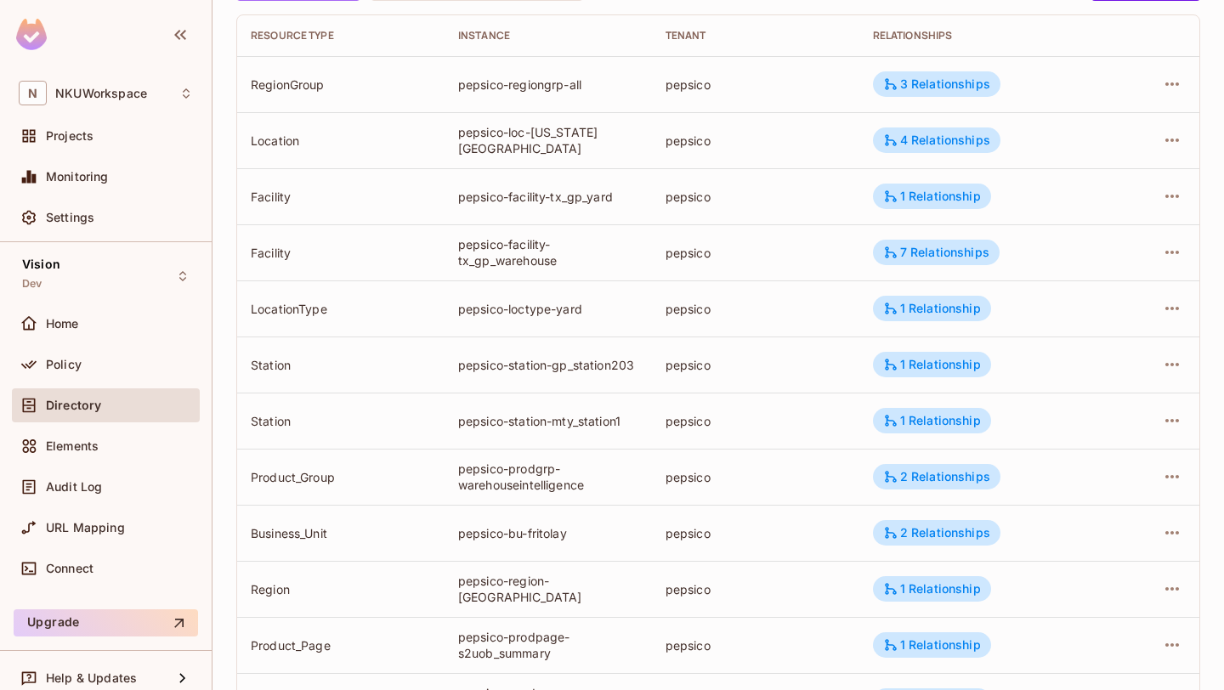
scroll to position [497, 0]
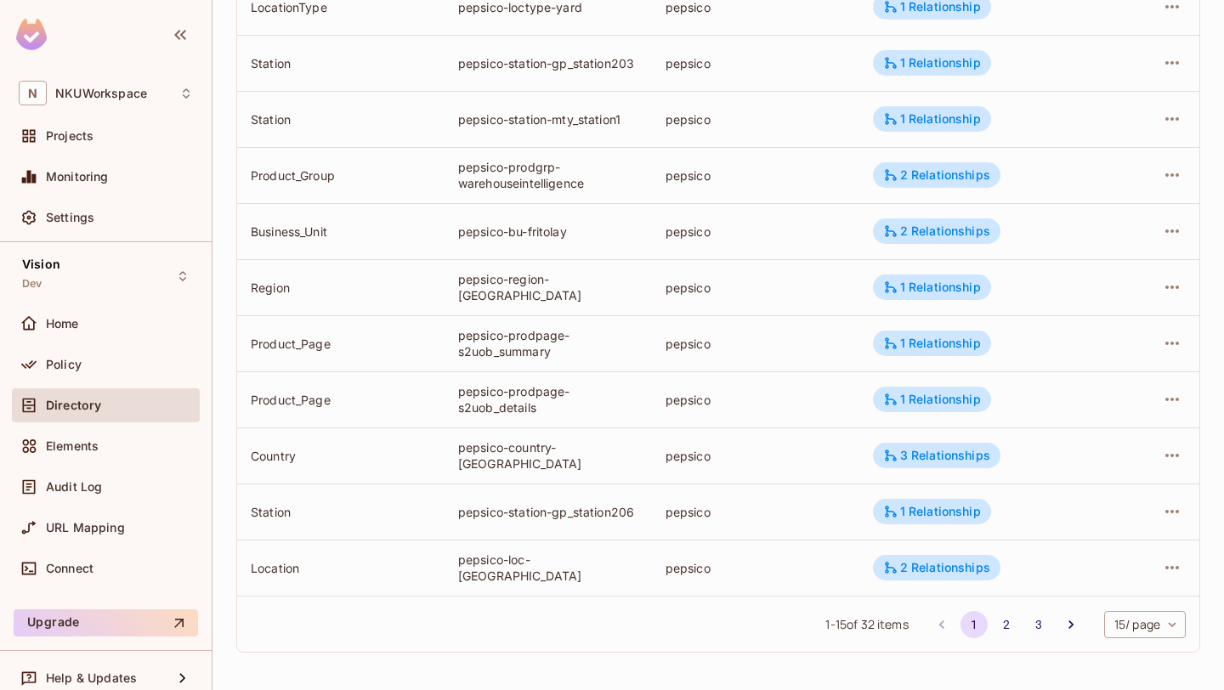
click at [274, 486] on td "Station" at bounding box center [340, 512] width 207 height 56
click at [286, 443] on td "Country" at bounding box center [340, 456] width 207 height 56
click at [304, 372] on td "Product_Page" at bounding box center [340, 400] width 207 height 56
click at [293, 395] on div "Product_Page" at bounding box center [341, 400] width 180 height 16
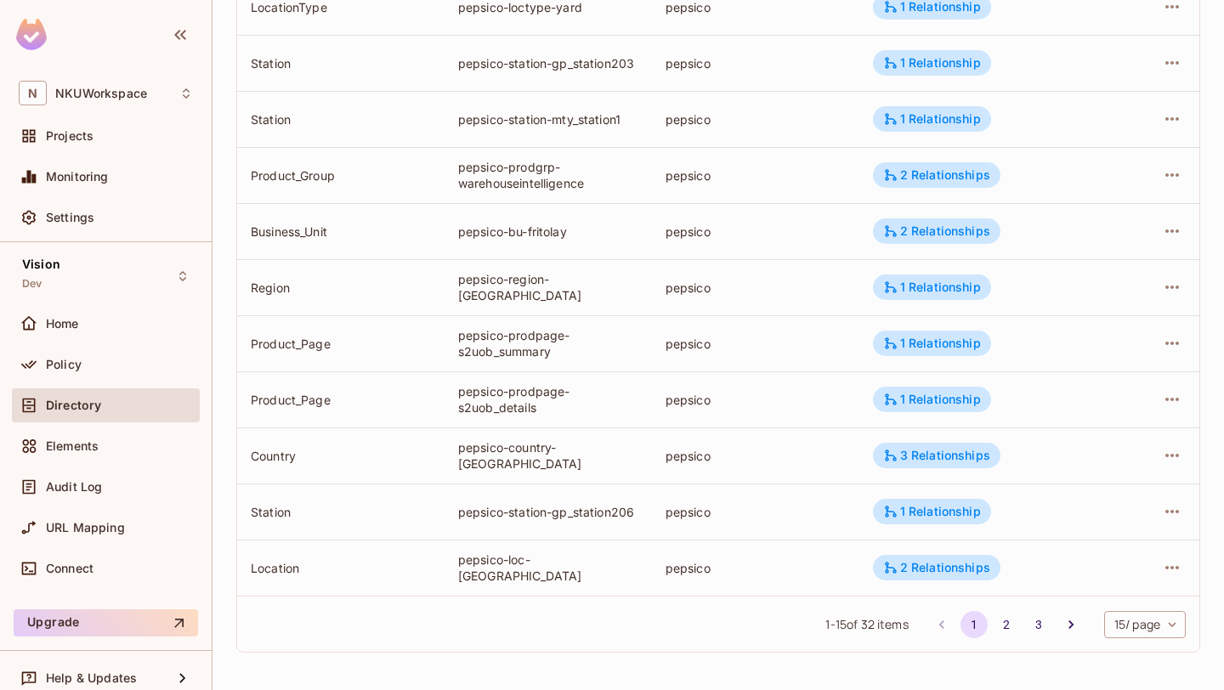
click at [293, 395] on div "Product_Page" at bounding box center [341, 400] width 180 height 16
click at [287, 323] on td "Product_Page" at bounding box center [340, 343] width 207 height 56
click at [282, 342] on div "Product_Page" at bounding box center [341, 344] width 180 height 16
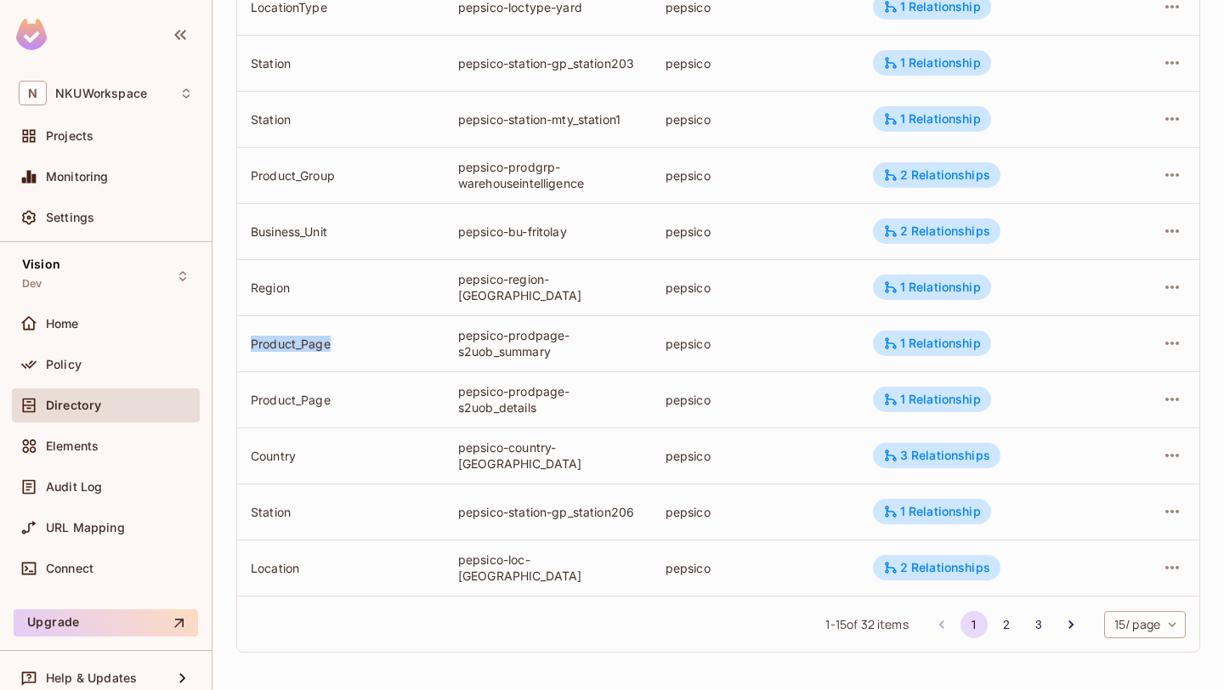
click at [420, 337] on div "Product_Page" at bounding box center [341, 344] width 180 height 16
click at [481, 339] on div "pepsico-prodpage-s2uob_summary" at bounding box center [548, 343] width 180 height 32
click at [506, 339] on div "pepsico-prodpage-s2uob_summary" at bounding box center [548, 343] width 180 height 32
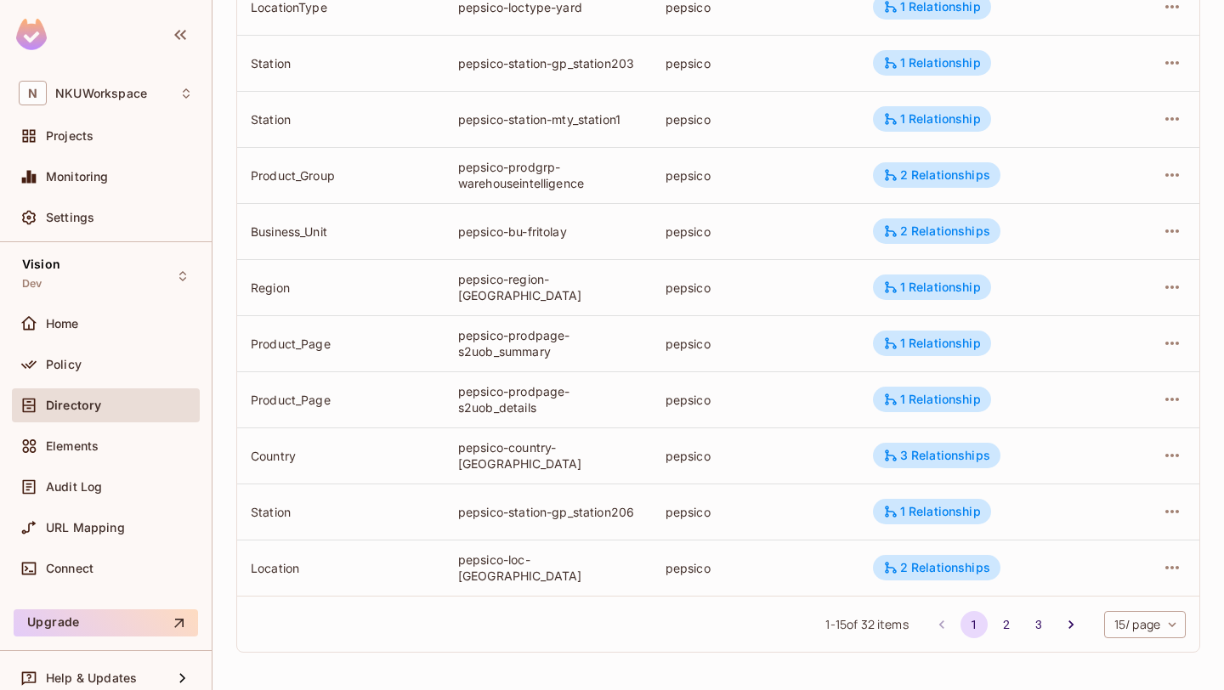
click at [506, 339] on div "pepsico-prodpage-s2uob_summary" at bounding box center [548, 343] width 180 height 32
click at [501, 348] on div "pepsico-prodpage-s2uob_summary" at bounding box center [548, 343] width 180 height 32
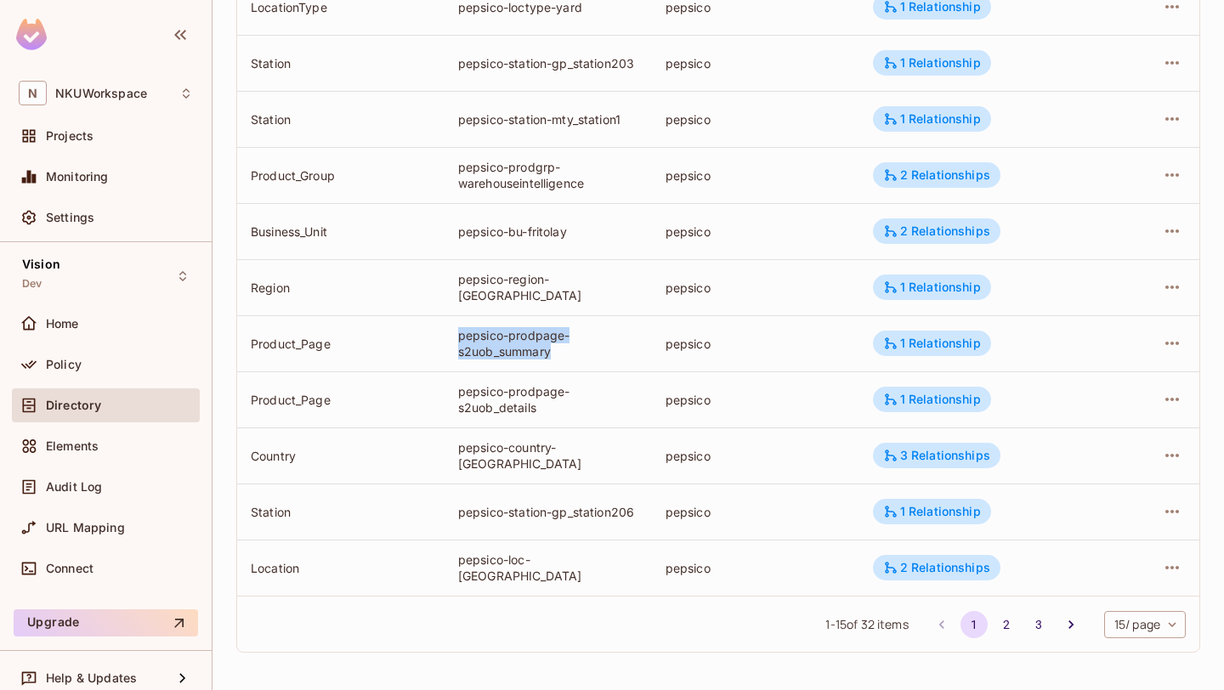
click at [490, 360] on div at bounding box center [490, 360] width 0 height 0
click at [490, 365] on td "pepsico-prodpage-s2uob_summary" at bounding box center [548, 343] width 207 height 56
click at [609, 314] on td "pepsico-region-[GEOGRAPHIC_DATA]" at bounding box center [548, 287] width 207 height 56
click at [563, 336] on div "pepsico-prodpage-s2uob_summary" at bounding box center [548, 343] width 180 height 32
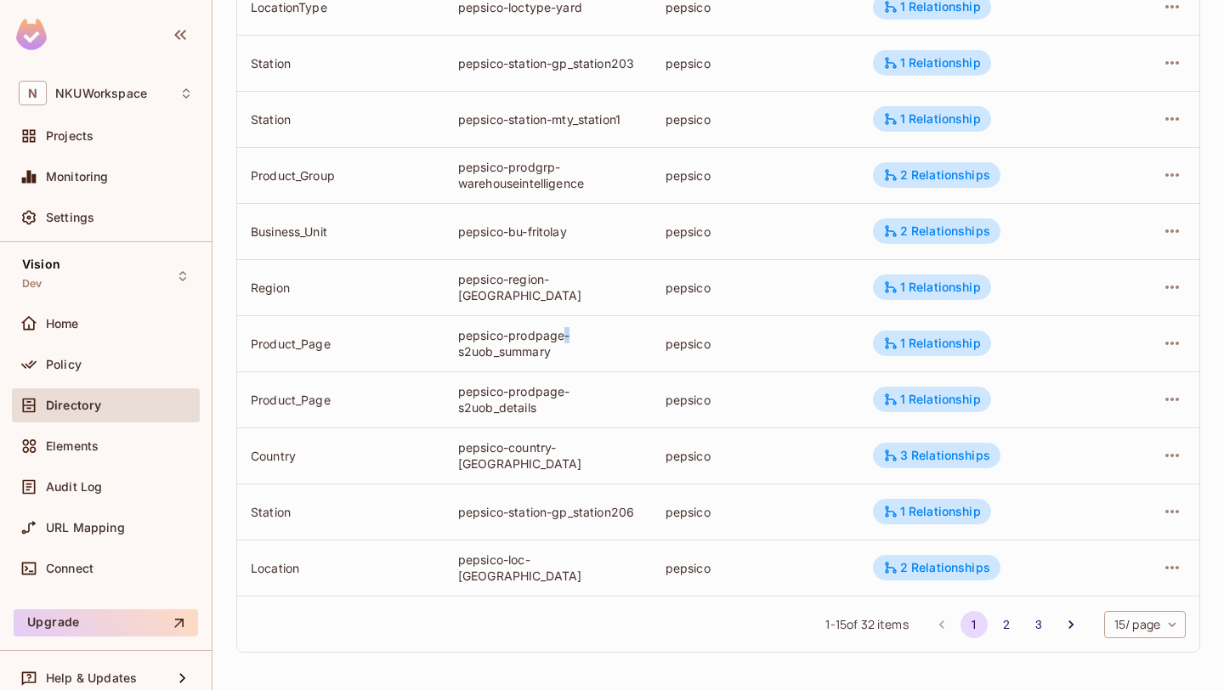
click at [563, 336] on div "pepsico-prodpage-s2uob_summary" at bounding box center [548, 343] width 180 height 32
click at [571, 294] on div "pepsico-region-[GEOGRAPHIC_DATA]" at bounding box center [548, 287] width 180 height 32
click at [540, 328] on div "pepsico-prodpage-s2uob_summary" at bounding box center [548, 343] width 180 height 32
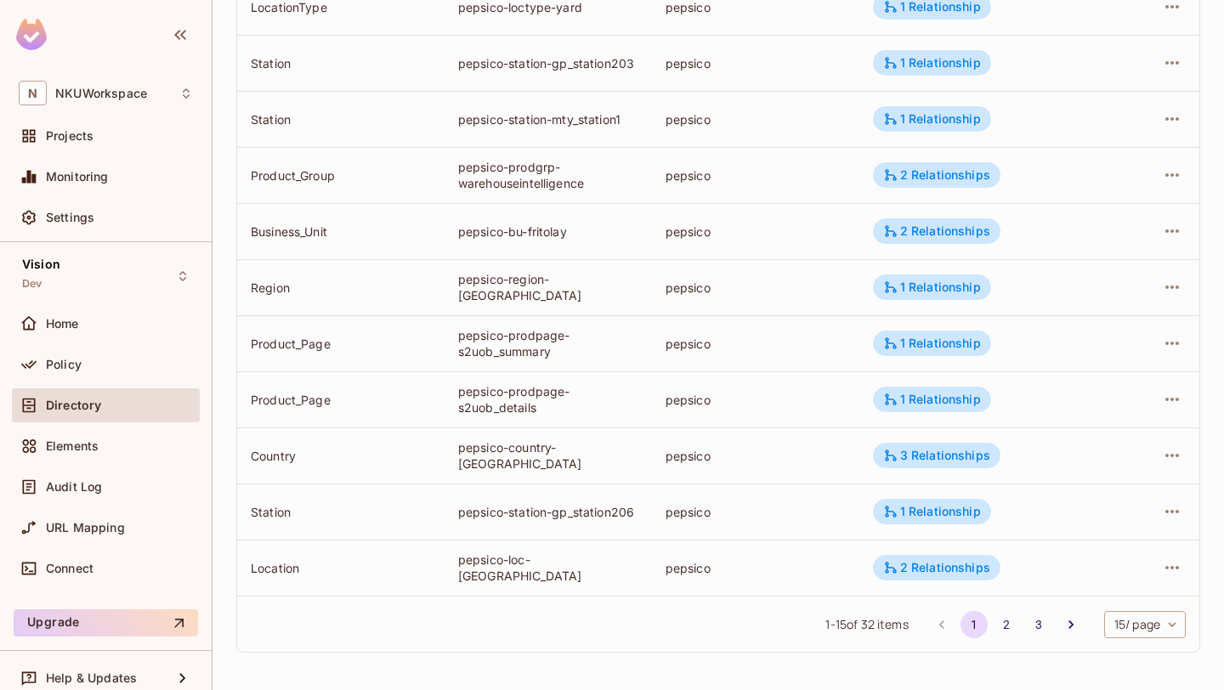
click at [540, 328] on div "pepsico-prodpage-s2uob_summary" at bounding box center [548, 343] width 180 height 32
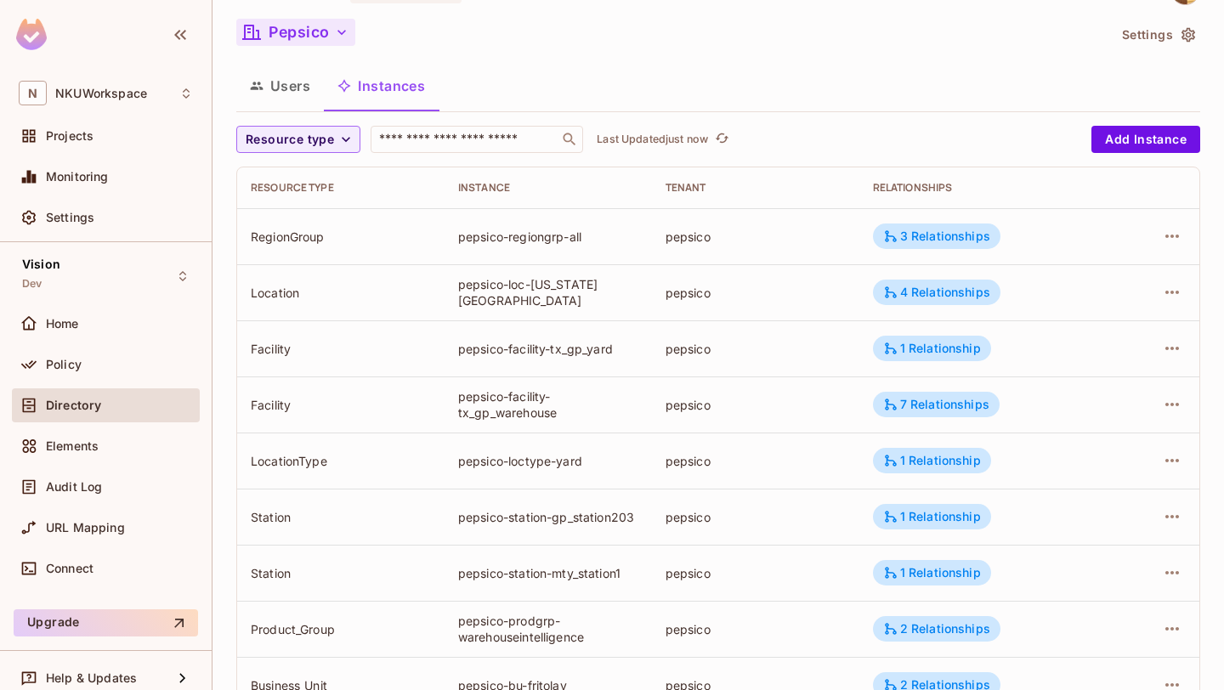
scroll to position [35, 0]
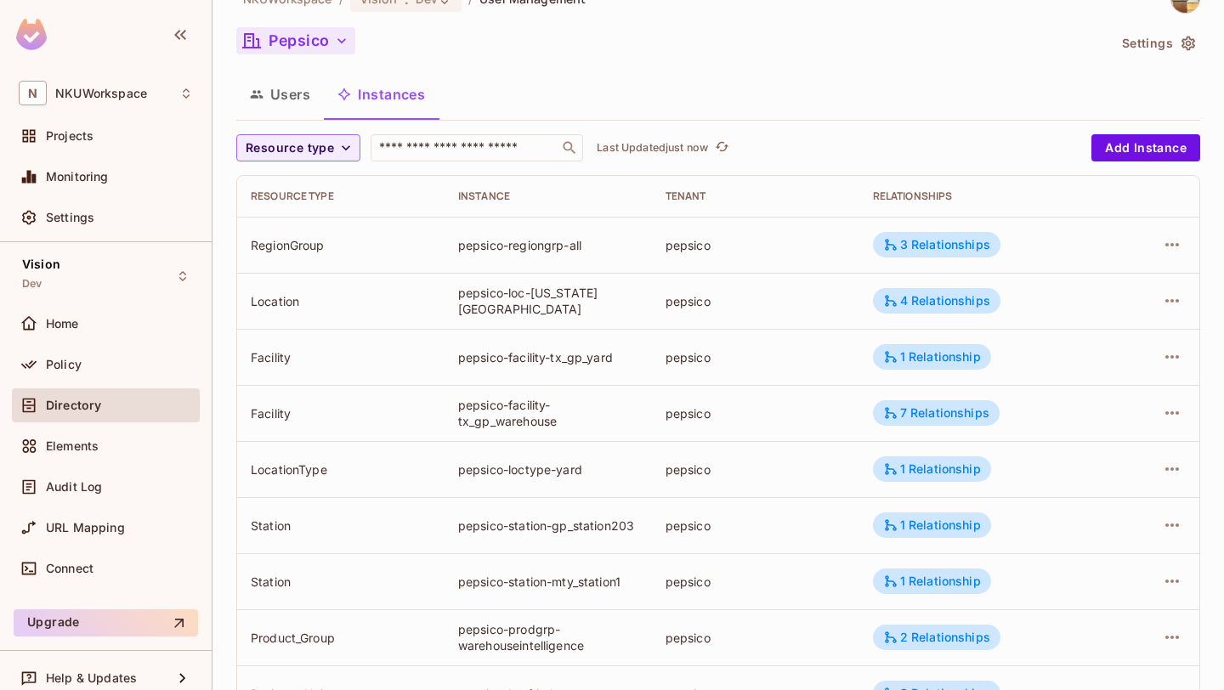
click at [526, 252] on div "pepsico-regiongrp-all" at bounding box center [548, 245] width 180 height 16
click at [528, 306] on div "pepsico-loc-[US_STATE][GEOGRAPHIC_DATA]" at bounding box center [548, 301] width 180 height 32
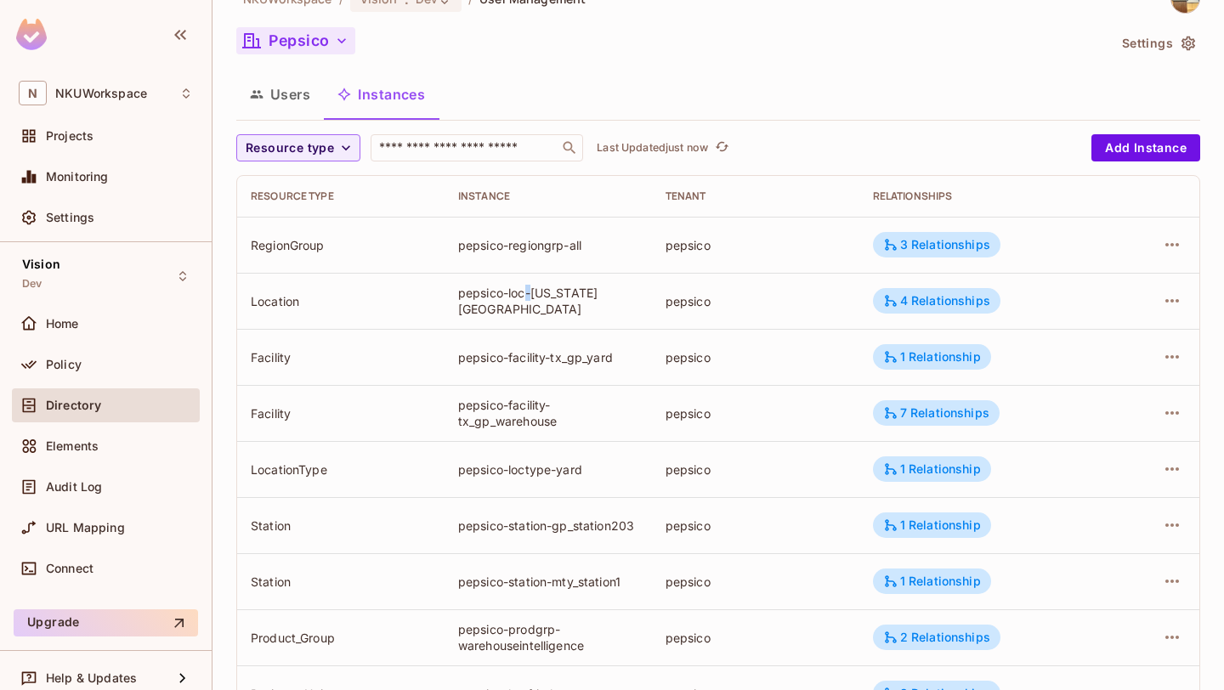
click at [528, 306] on div "pepsico-loc-[US_STATE][GEOGRAPHIC_DATA]" at bounding box center [548, 301] width 180 height 32
click at [530, 366] on td "pepsico-facility-tx_gp_yard" at bounding box center [548, 357] width 207 height 56
click at [553, 347] on td "pepsico-facility-tx_gp_yard" at bounding box center [548, 357] width 207 height 56
click at [542, 327] on div at bounding box center [542, 327] width 0 height 0
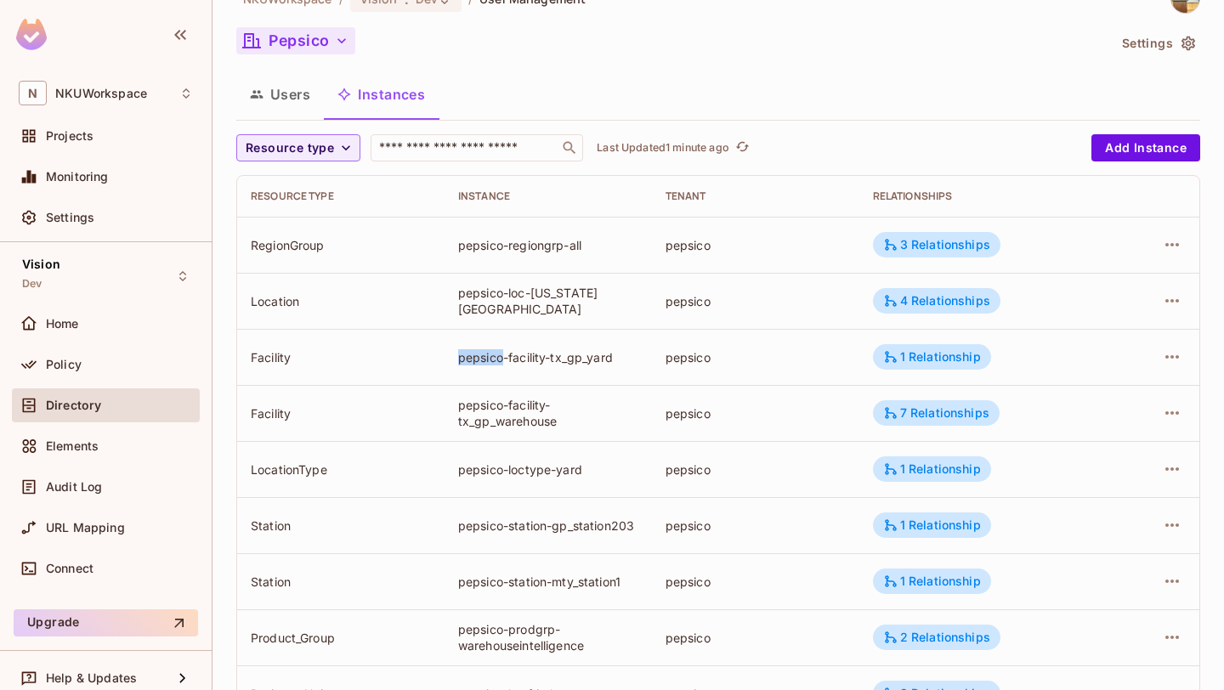
click at [574, 355] on div "pepsico-facility-tx_gp_yard" at bounding box center [548, 357] width 180 height 16
click at [491, 428] on div "pepsico-facility-tx_gp_warehouse" at bounding box center [548, 413] width 180 height 32
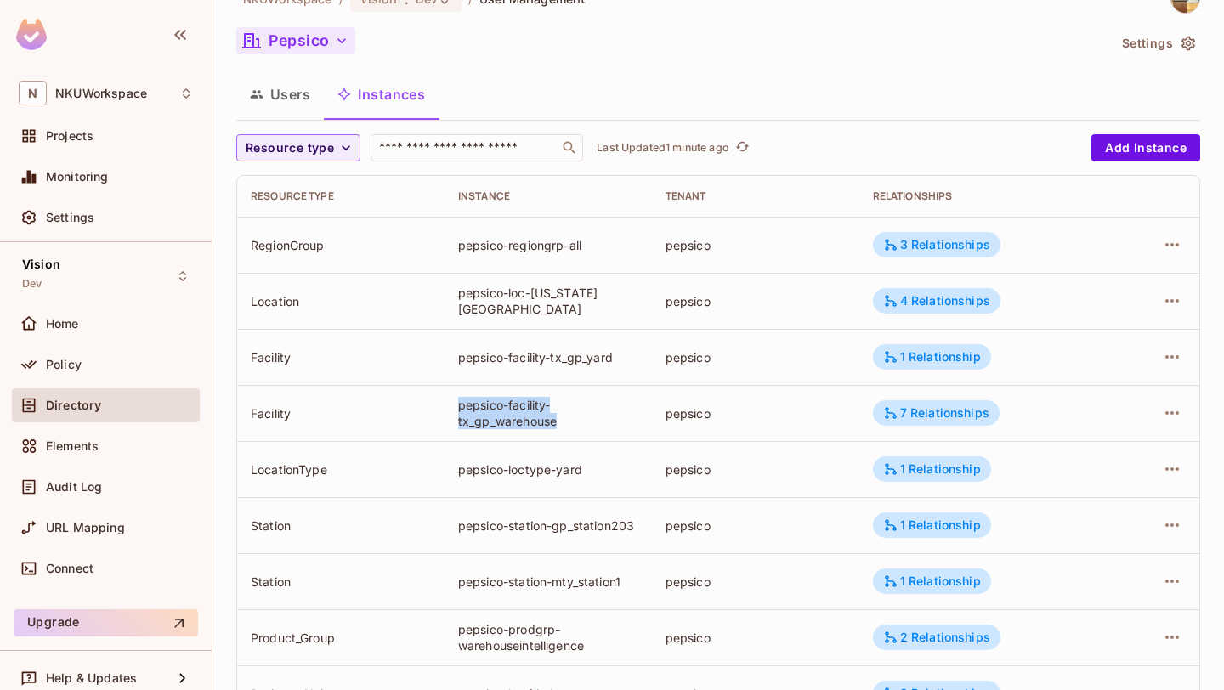
click at [491, 428] on div "pepsico-facility-tx_gp_warehouse" at bounding box center [548, 413] width 180 height 32
click at [597, 409] on div "pepsico-facility-tx_gp_warehouse" at bounding box center [548, 413] width 180 height 32
click at [531, 471] on div "pepsico-loctype-yard" at bounding box center [548, 470] width 180 height 16
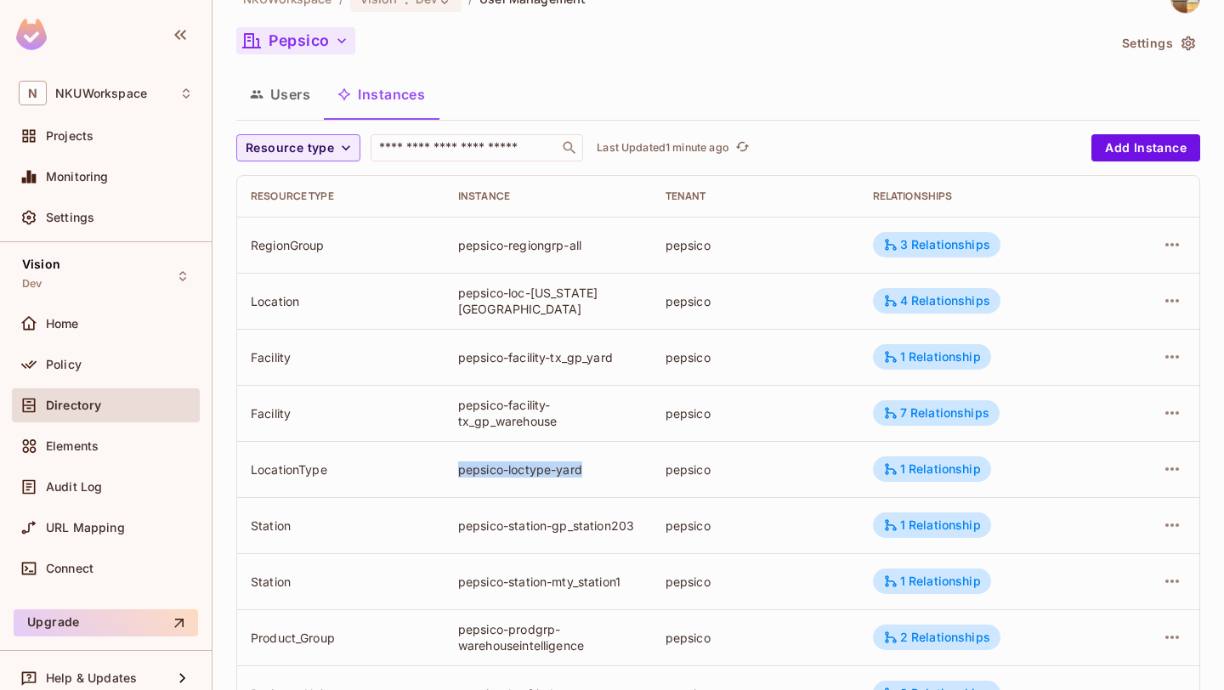
click at [531, 471] on div "pepsico-loctype-yard" at bounding box center [548, 470] width 180 height 16
click at [552, 533] on td "pepsico-station-gp_station203" at bounding box center [548, 525] width 207 height 56
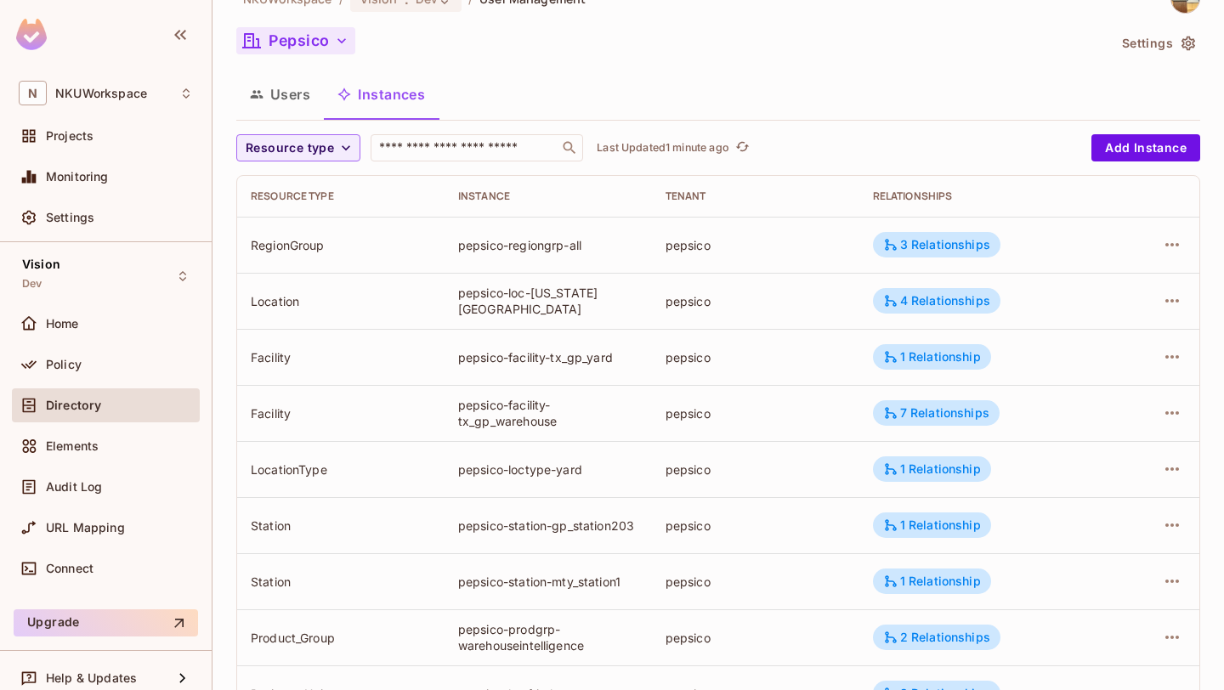
click at [552, 533] on td "pepsico-station-gp_station203" at bounding box center [548, 525] width 207 height 56
click at [605, 531] on div "pepsico-station-gp_station203" at bounding box center [548, 526] width 180 height 16
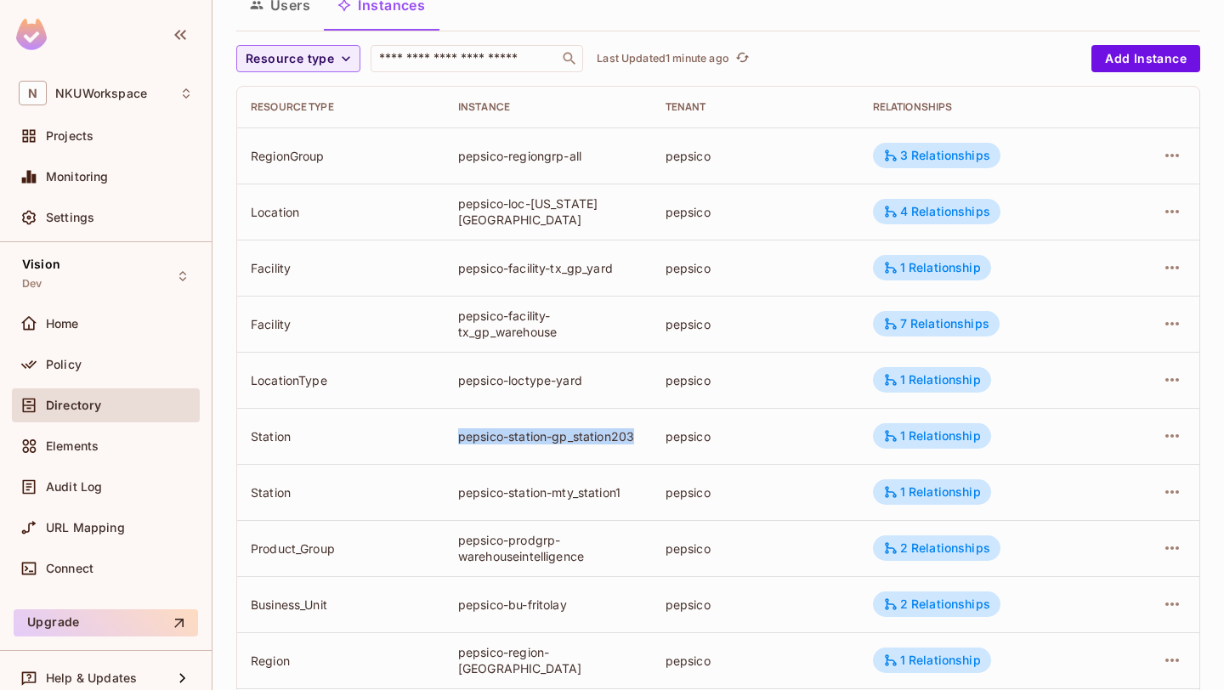
scroll to position [225, 0]
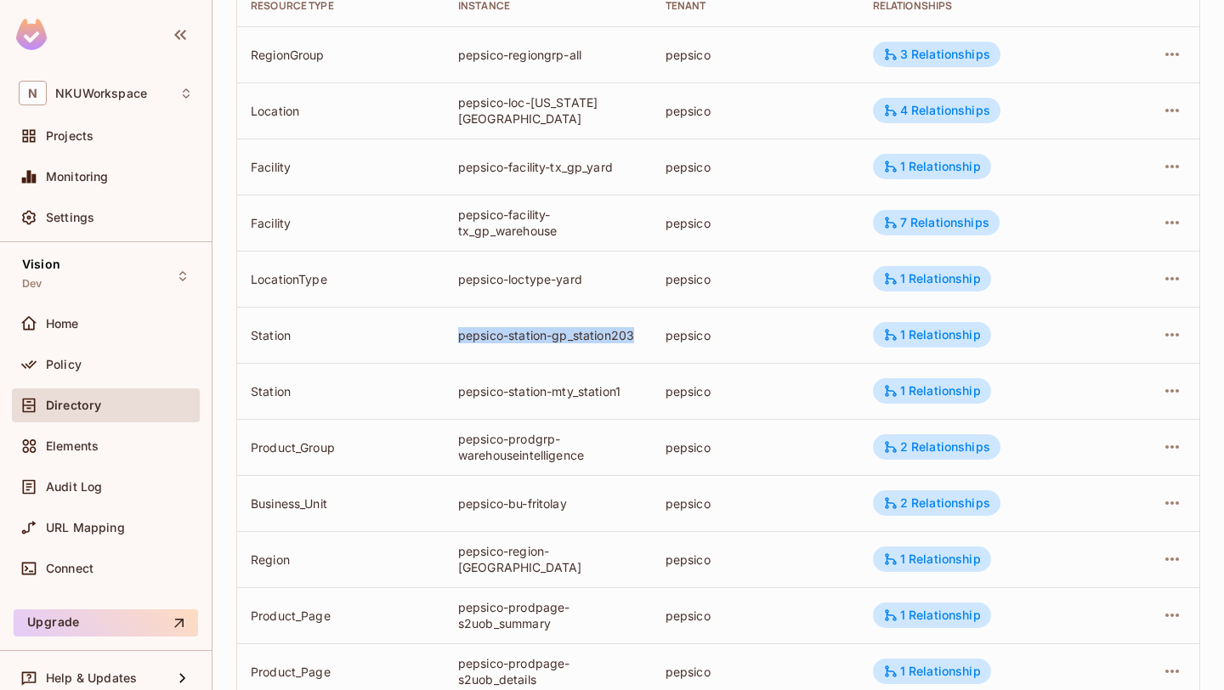
click at [596, 399] on td "pepsico-station-mty_station1" at bounding box center [548, 391] width 207 height 56
click at [597, 466] on td "pepsico-prodgrp-warehouseintelligence" at bounding box center [548, 447] width 207 height 56
click at [526, 503] on div "pepsico-bu-fritolay" at bounding box center [548, 504] width 180 height 16
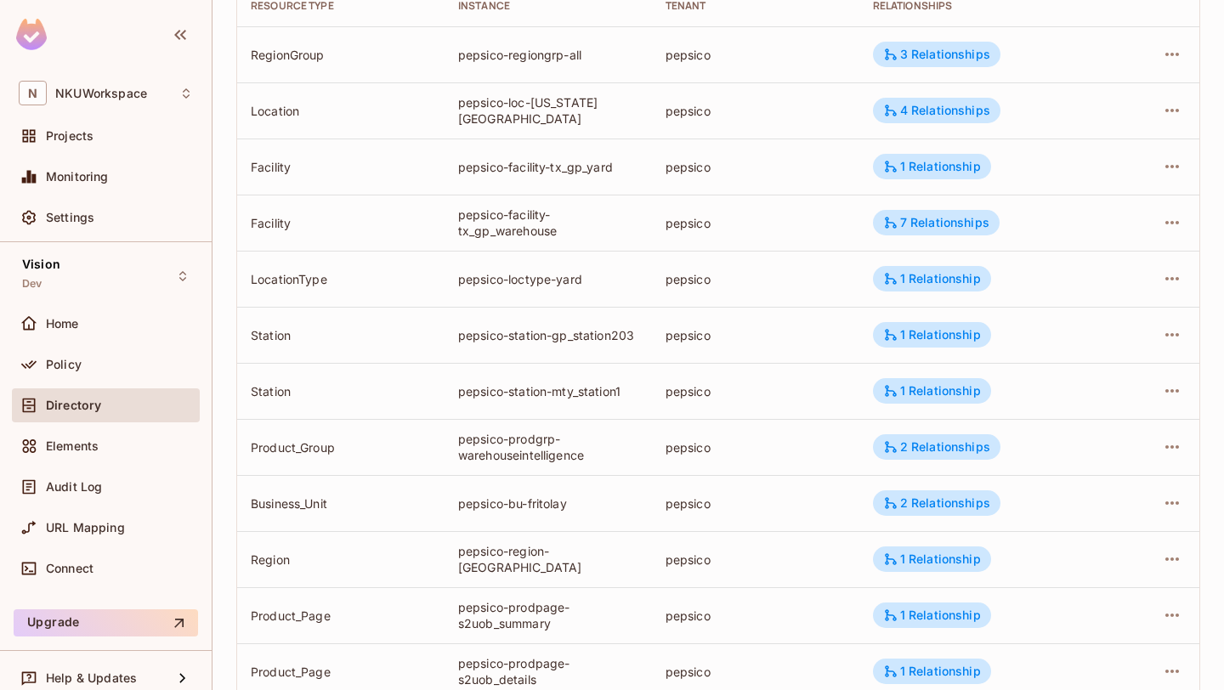
click at [526, 503] on div "pepsico-bu-fritolay" at bounding box center [548, 504] width 180 height 16
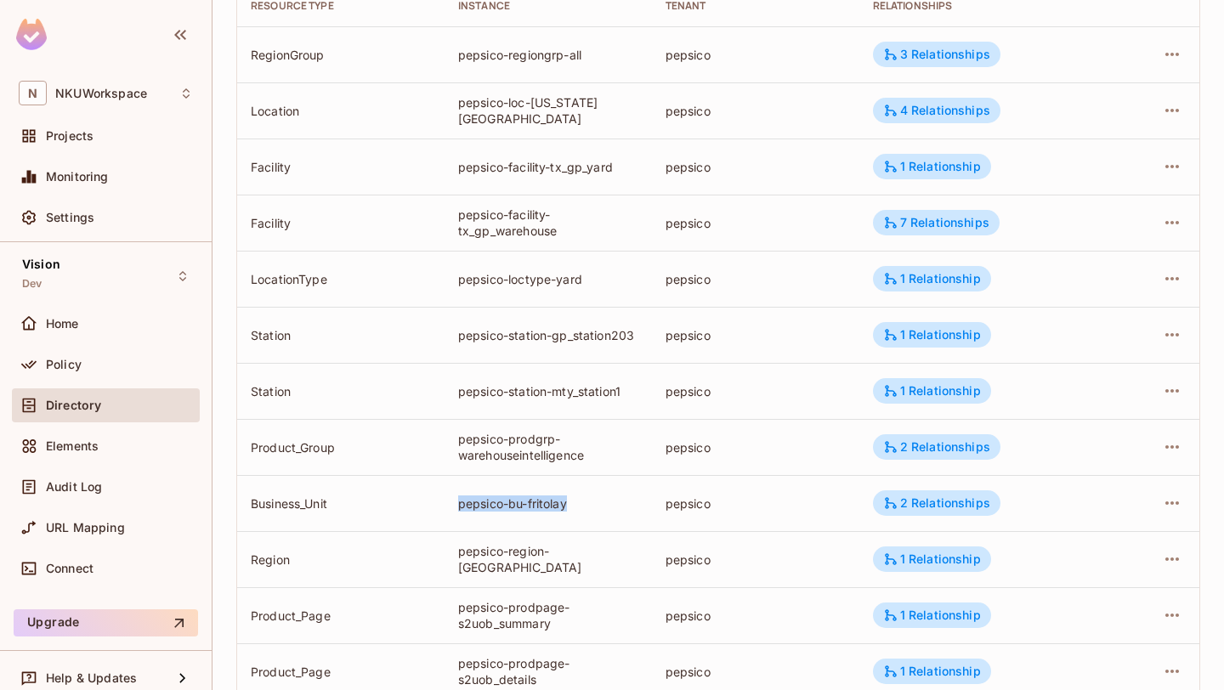
scroll to position [323, 0]
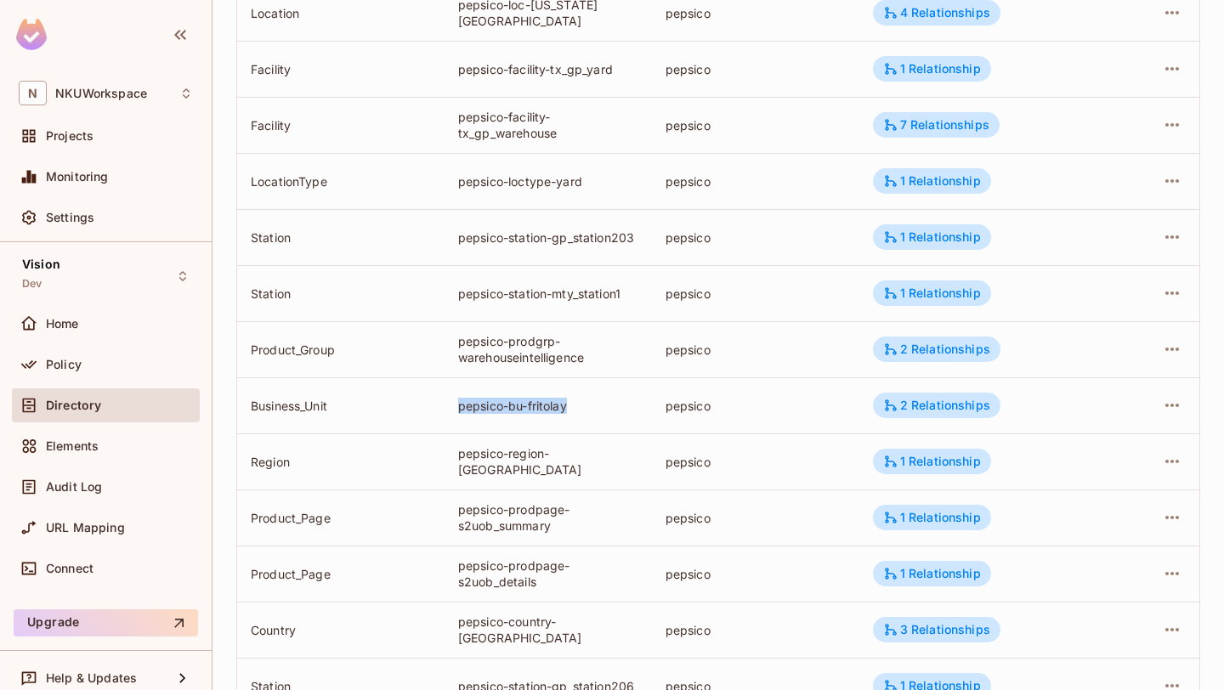
click at [570, 463] on div "pepsico-region-[GEOGRAPHIC_DATA]" at bounding box center [548, 462] width 180 height 32
click at [523, 526] on div "pepsico-prodpage-s2uob_summary" at bounding box center [548, 518] width 180 height 32
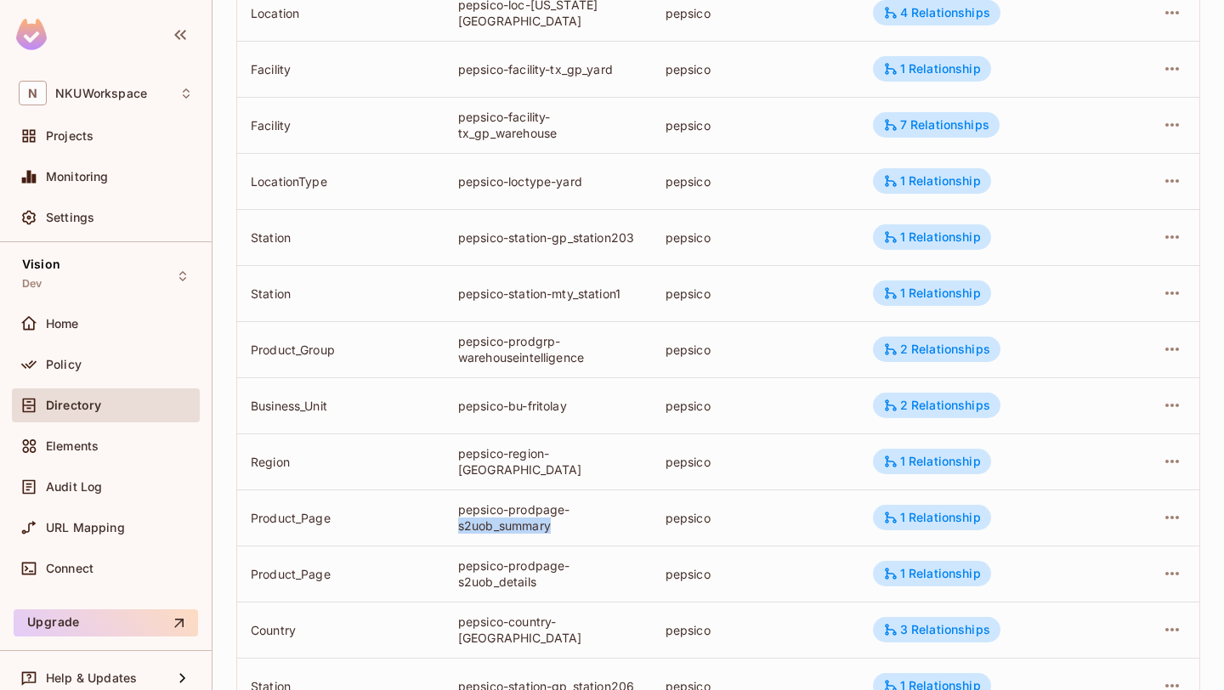
click at [523, 526] on div "pepsico-prodpage-s2uob_summary" at bounding box center [548, 518] width 180 height 32
click at [548, 509] on div "pepsico-prodpage-s2uob_summary" at bounding box center [548, 518] width 180 height 32
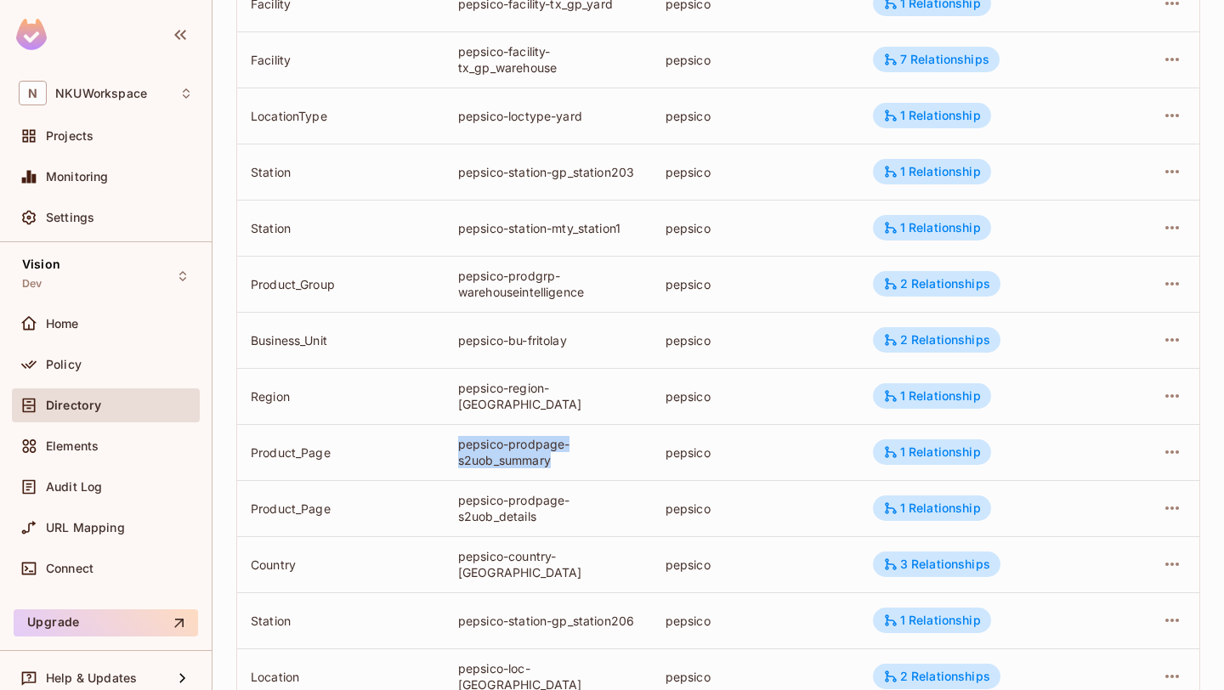
scroll to position [444, 0]
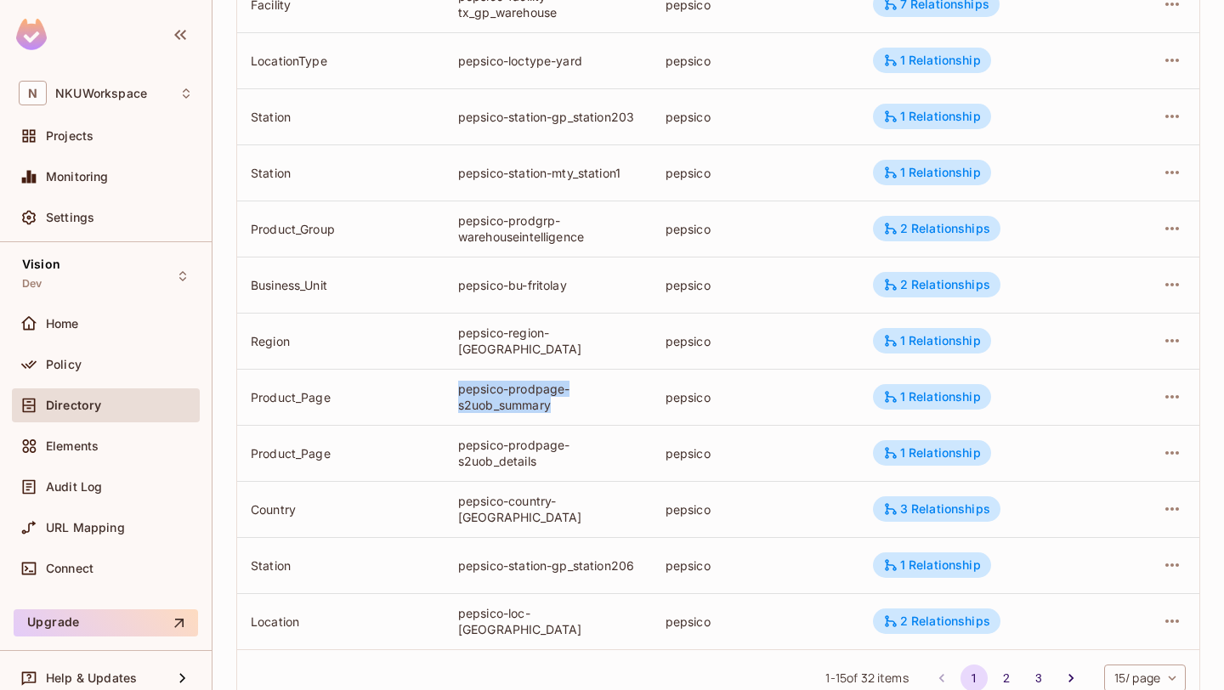
click at [510, 474] on td "pepsico-prodpage-s2uob_details" at bounding box center [548, 453] width 207 height 56
click at [542, 464] on div "pepsico-prodpage-s2uob_details" at bounding box center [548, 453] width 180 height 32
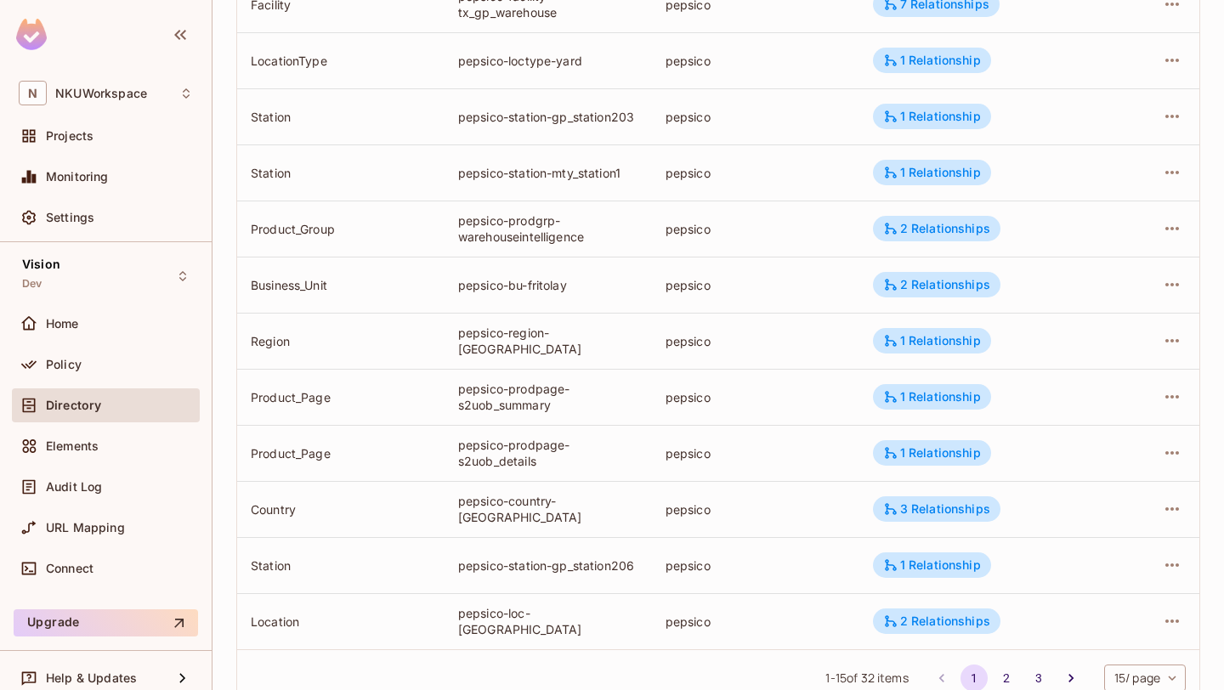
click at [542, 464] on div "pepsico-prodpage-s2uob_details" at bounding box center [548, 453] width 180 height 32
click at [553, 506] on div "pepsico-country-[GEOGRAPHIC_DATA]" at bounding box center [548, 509] width 180 height 32
click at [576, 565] on div "pepsico-station-gp_station206" at bounding box center [548, 566] width 180 height 16
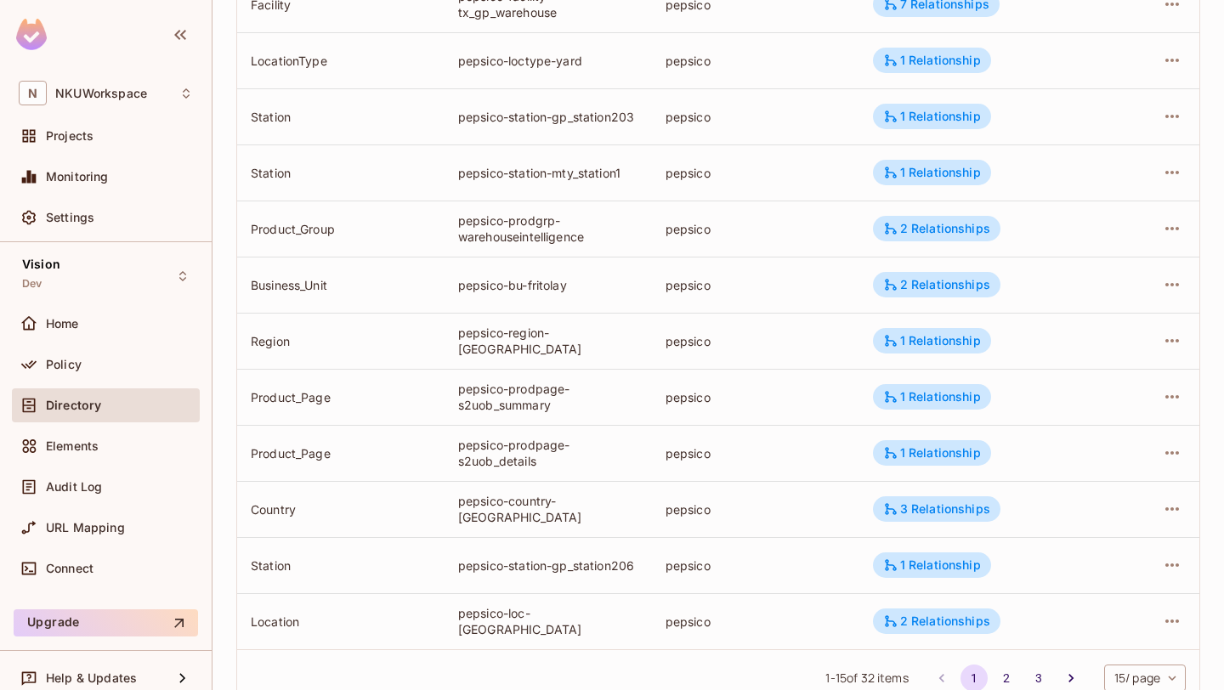
click at [576, 565] on div "pepsico-station-gp_station206" at bounding box center [548, 566] width 180 height 16
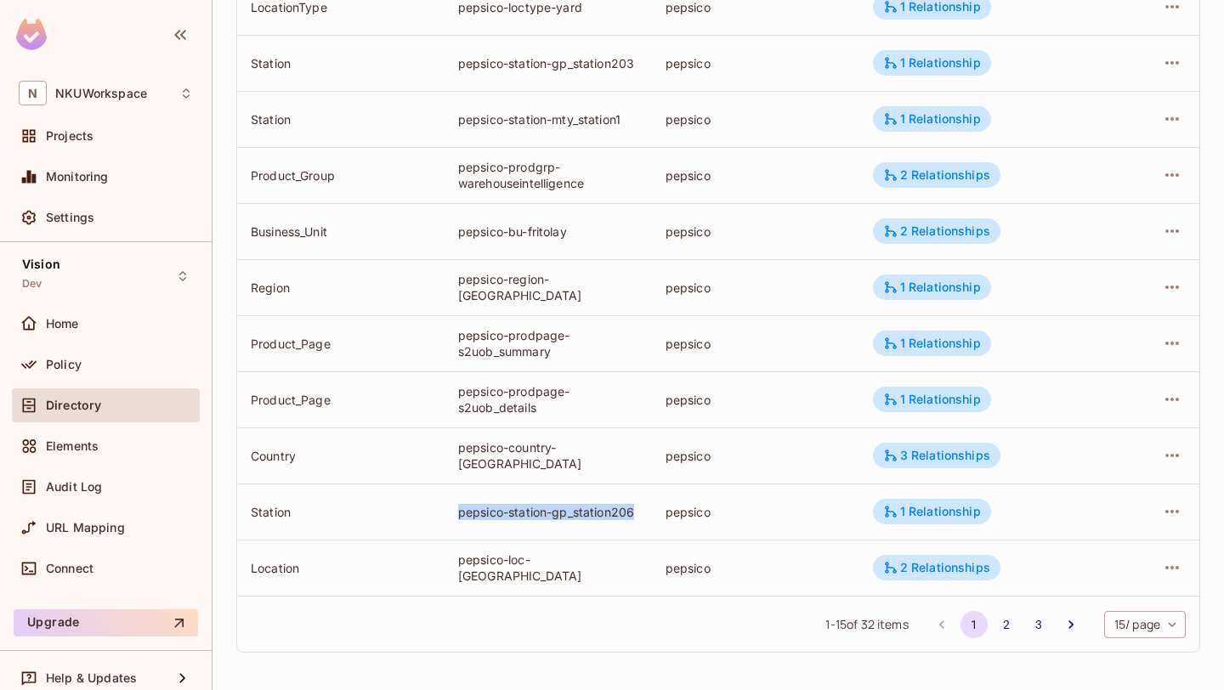
scroll to position [0, 0]
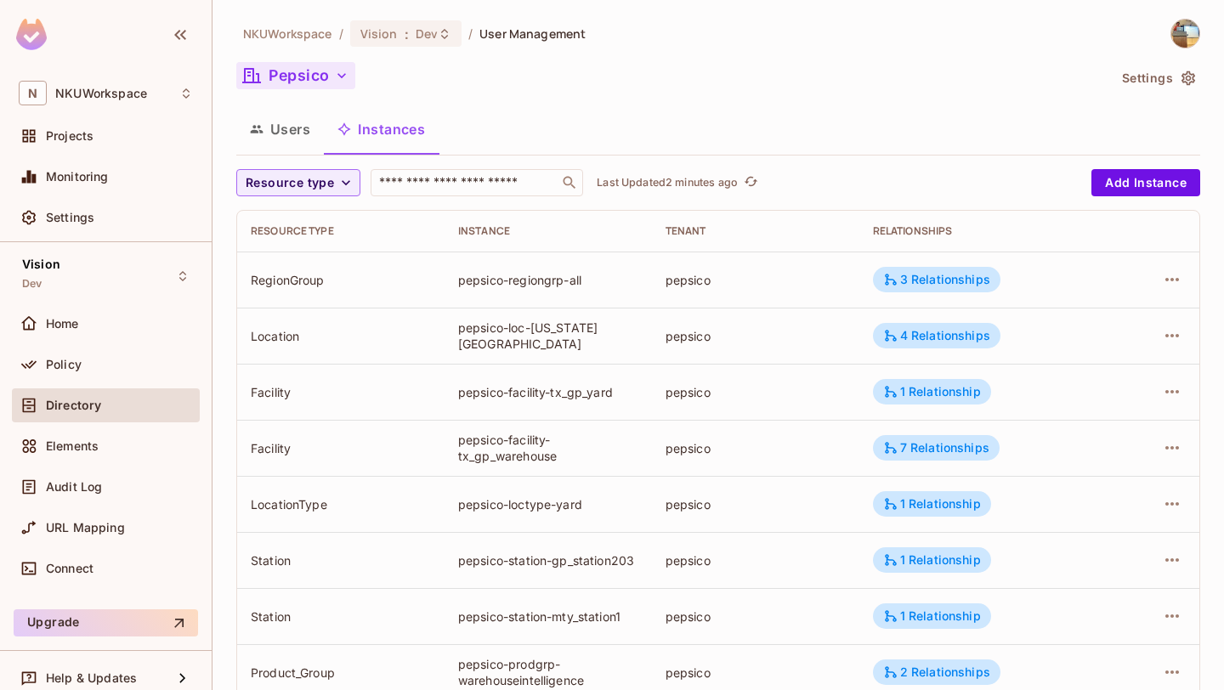
click at [494, 274] on div "pepsico-regiongrp-all" at bounding box center [548, 280] width 180 height 16
click at [516, 281] on div "pepsico-regiongrp-all" at bounding box center [548, 280] width 180 height 16
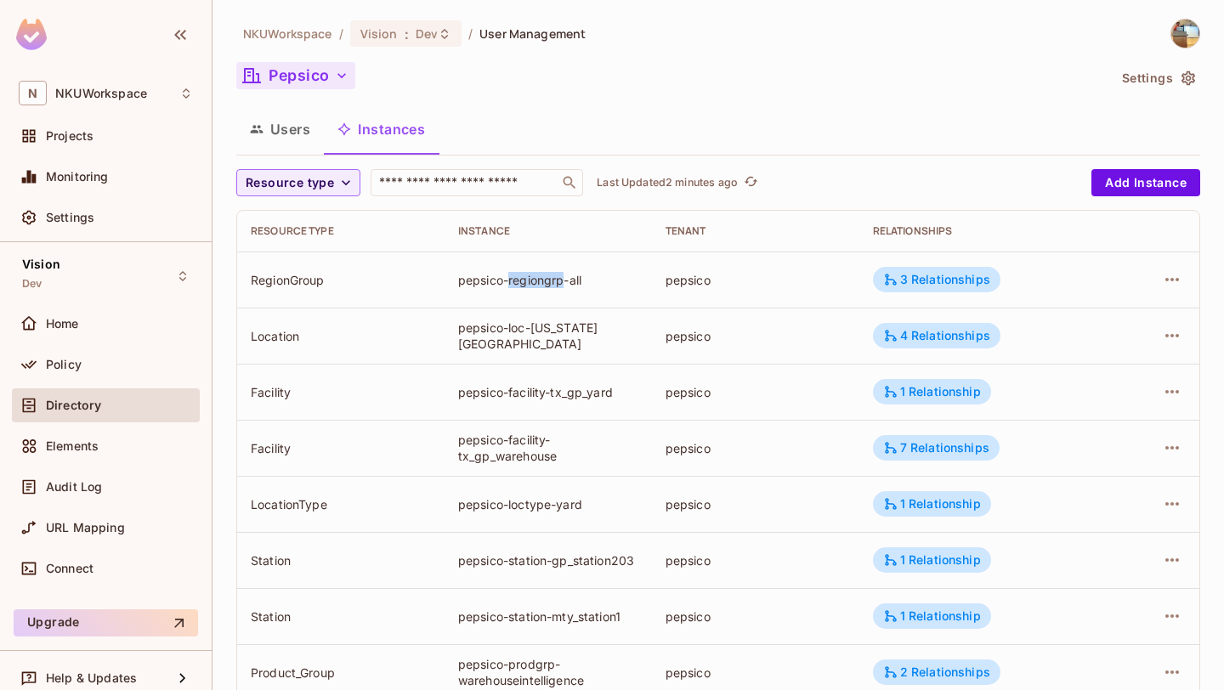
click at [516, 281] on div "pepsico-regiongrp-all" at bounding box center [548, 280] width 180 height 16
click at [520, 338] on div "pepsico-loc-[US_STATE][GEOGRAPHIC_DATA]" at bounding box center [548, 336] width 180 height 32
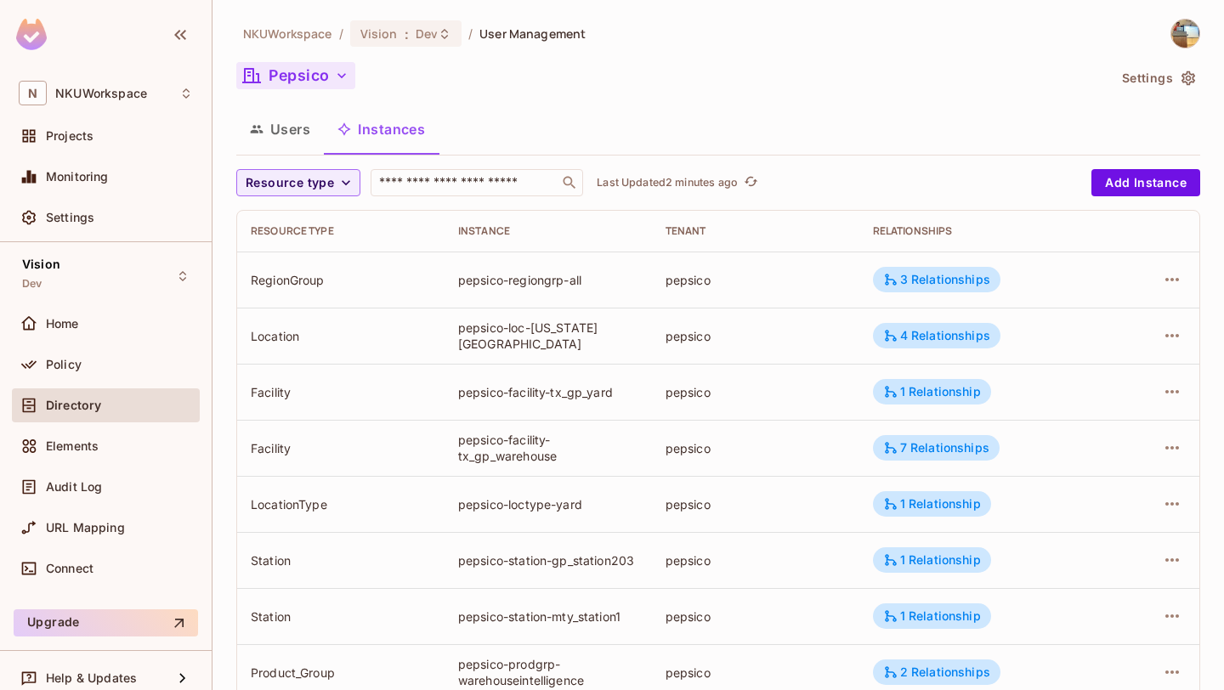
click at [520, 338] on div "pepsico-loc-[US_STATE][GEOGRAPHIC_DATA]" at bounding box center [548, 336] width 180 height 32
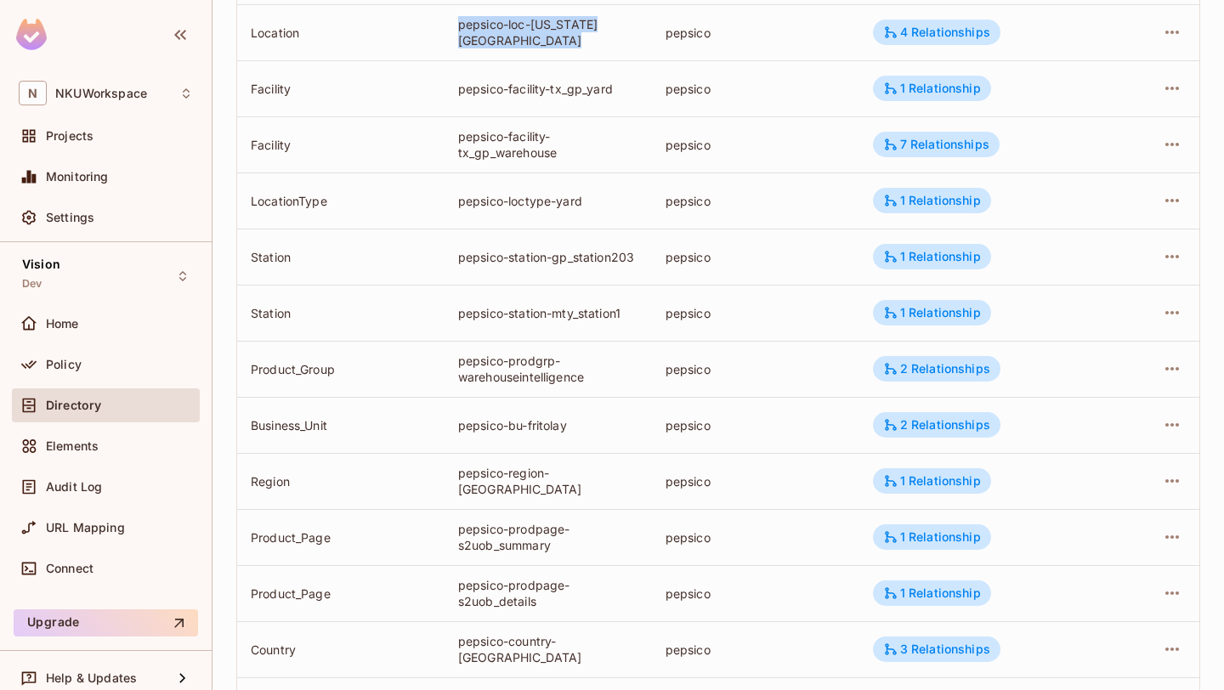
scroll to position [333, 0]
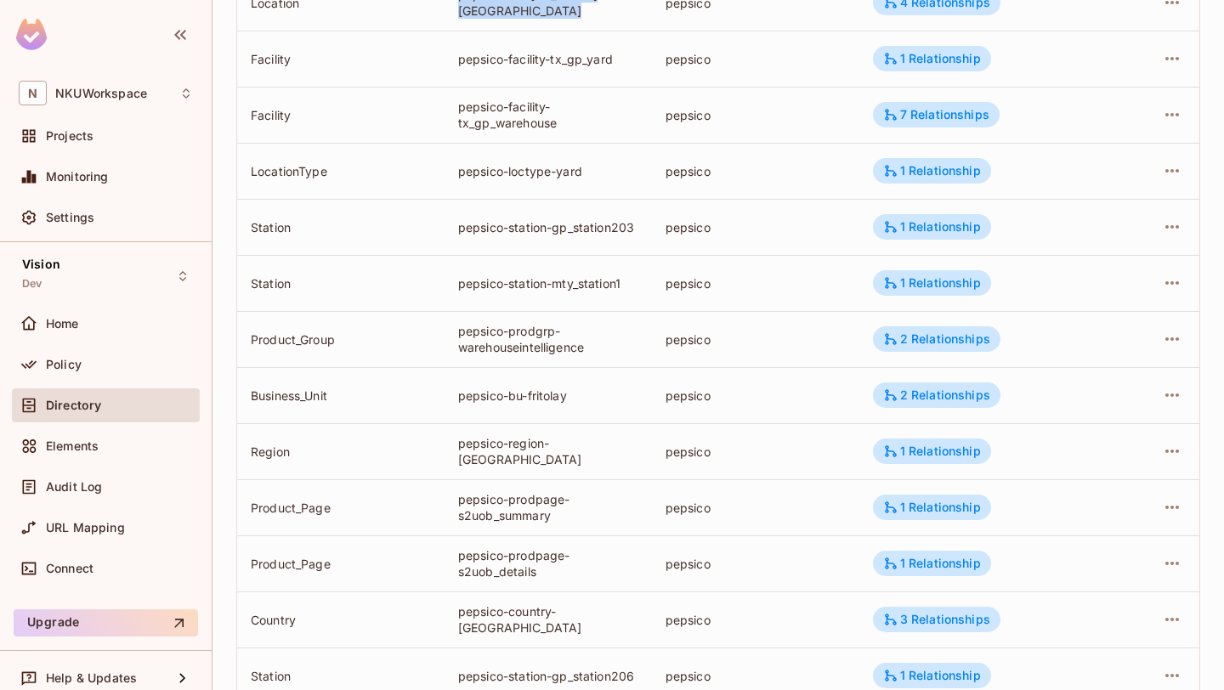
click at [520, 338] on div "pepsico-prodgrp-warehouseintelligence" at bounding box center [548, 339] width 180 height 32
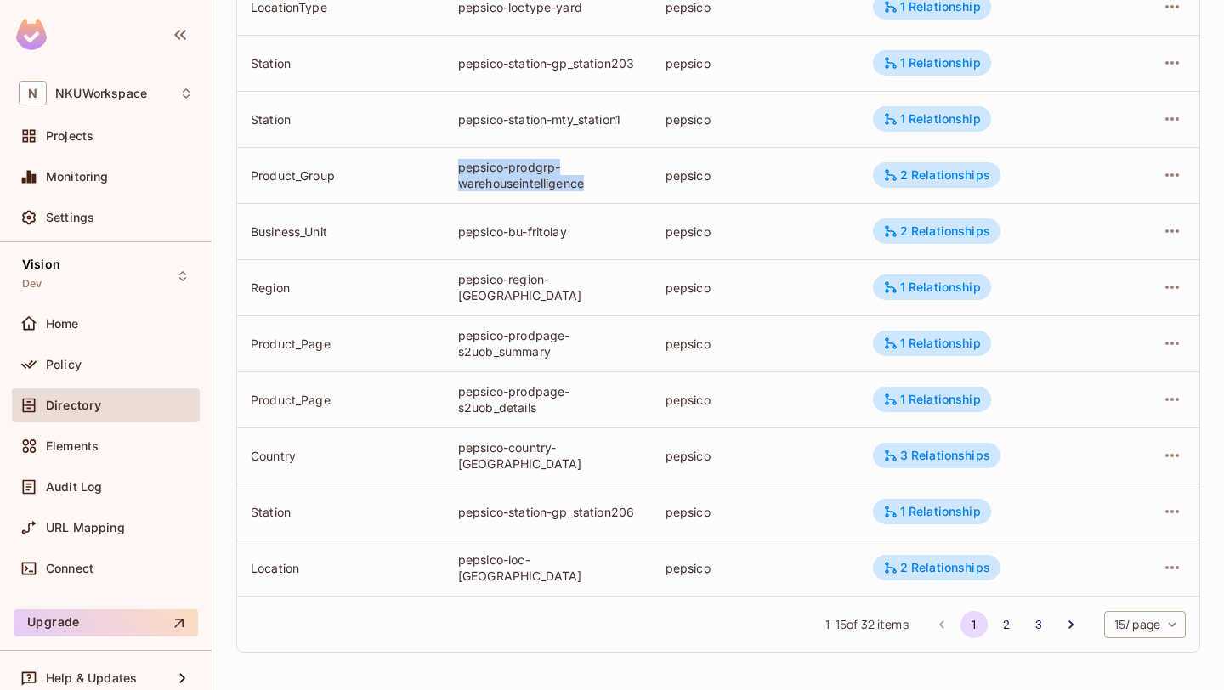
click at [486, 378] on td "pepsico-prodpage-s2uob_details" at bounding box center [548, 400] width 207 height 56
click at [522, 349] on div "pepsico-prodpage-s2uob_summary" at bounding box center [548, 343] width 180 height 32
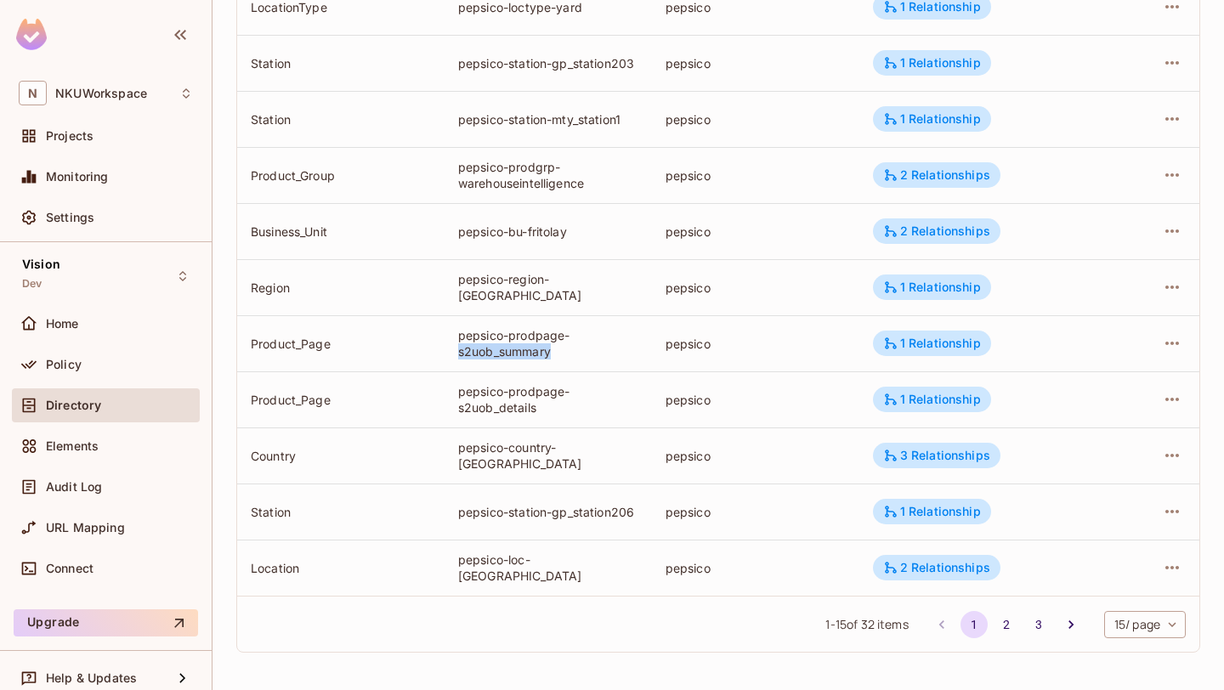
click at [522, 349] on div "pepsico-prodpage-s2uob_summary" at bounding box center [548, 343] width 180 height 32
click at [554, 344] on div "pepsico-prodpage-s2uob_summary" at bounding box center [548, 343] width 180 height 32
click at [519, 349] on div "pepsico-prodpage-s2uob_summary" at bounding box center [548, 343] width 180 height 32
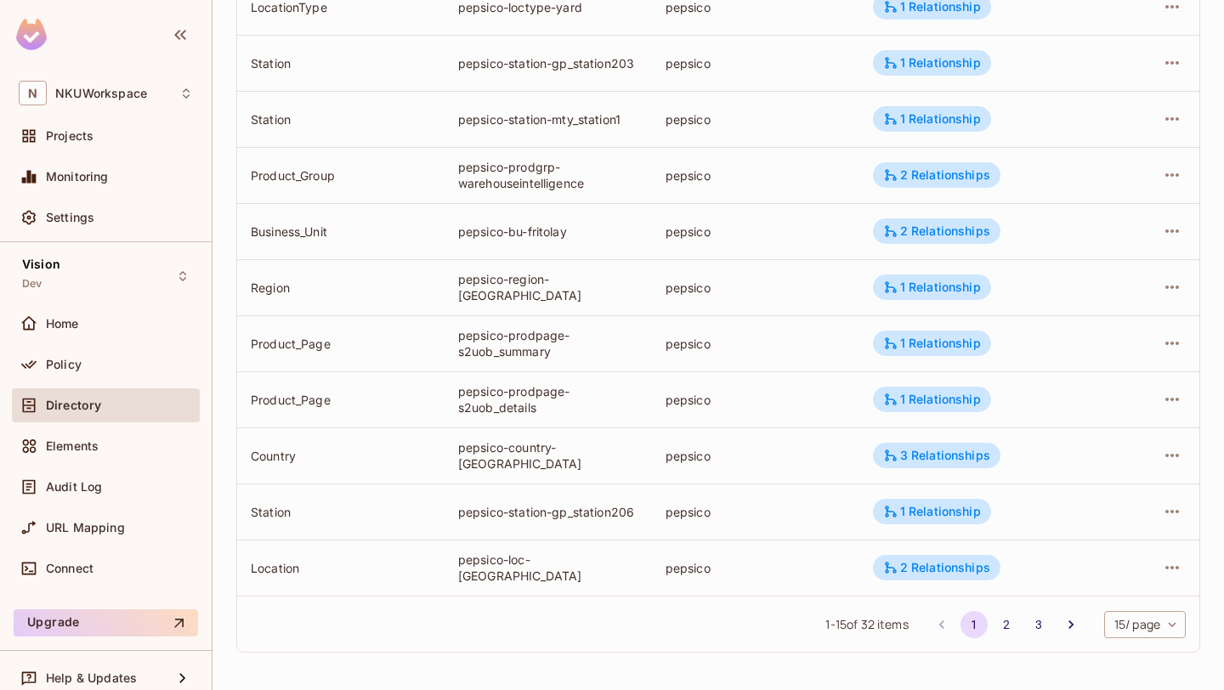
click at [519, 349] on div "pepsico-prodpage-s2uob_summary" at bounding box center [548, 343] width 180 height 32
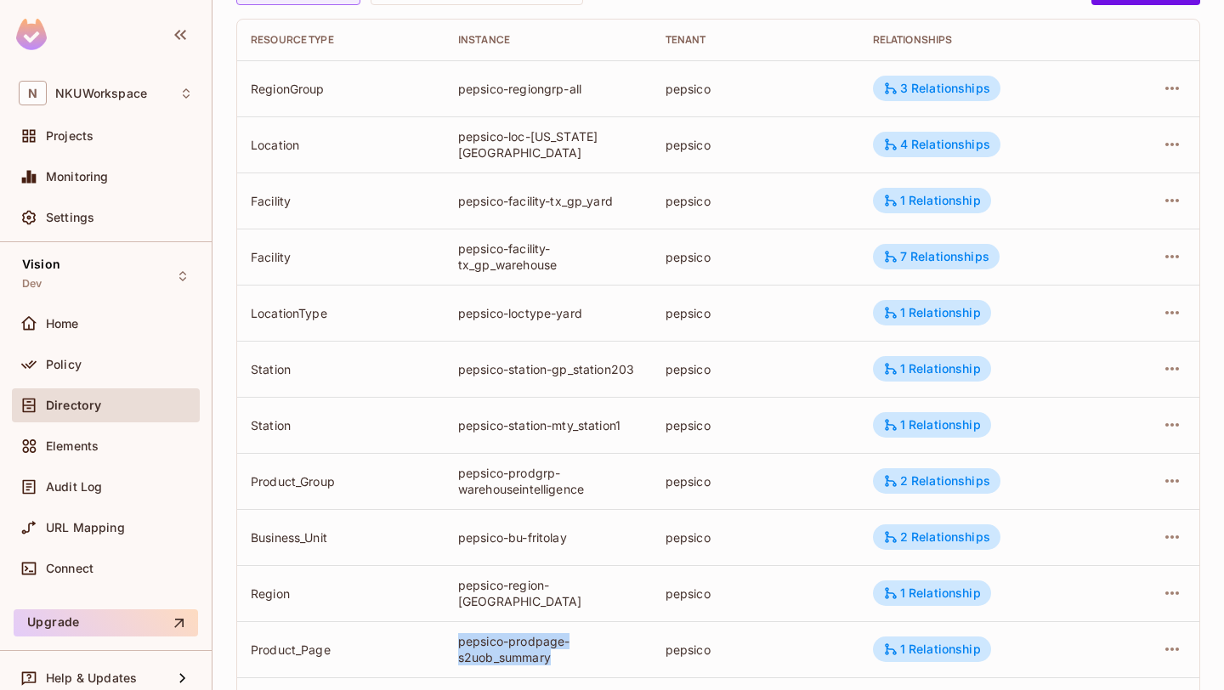
scroll to position [65, 0]
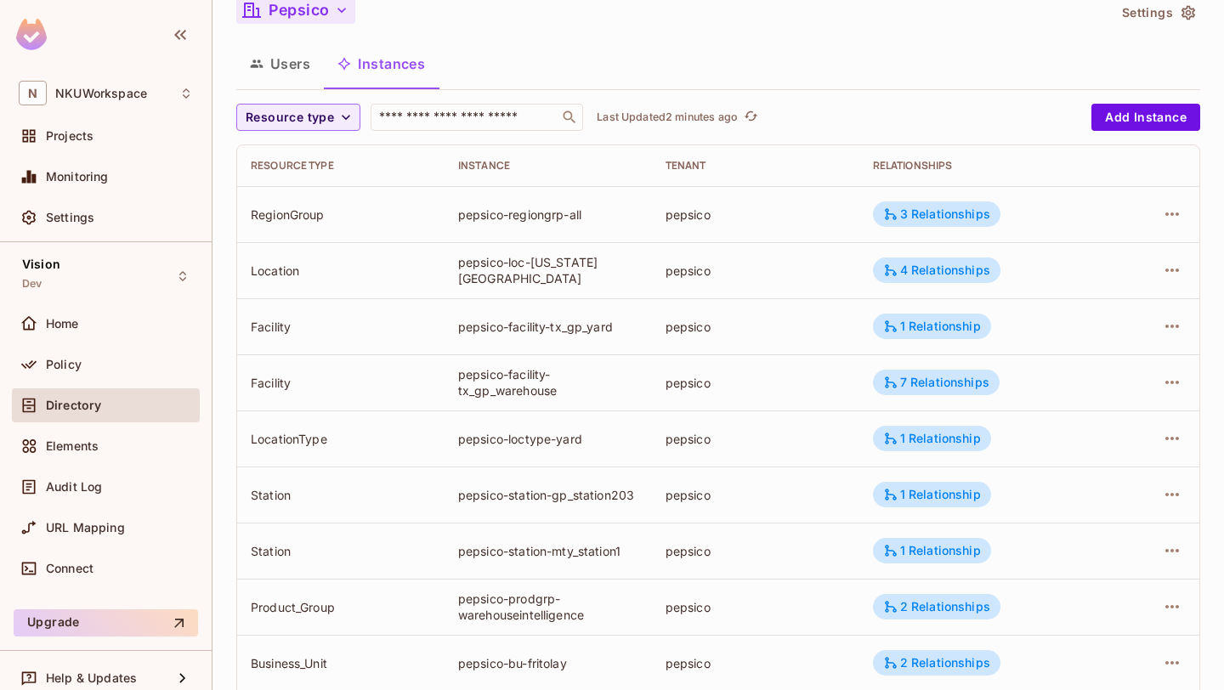
click at [533, 219] on div "pepsico-regiongrp-all" at bounding box center [548, 215] width 180 height 16
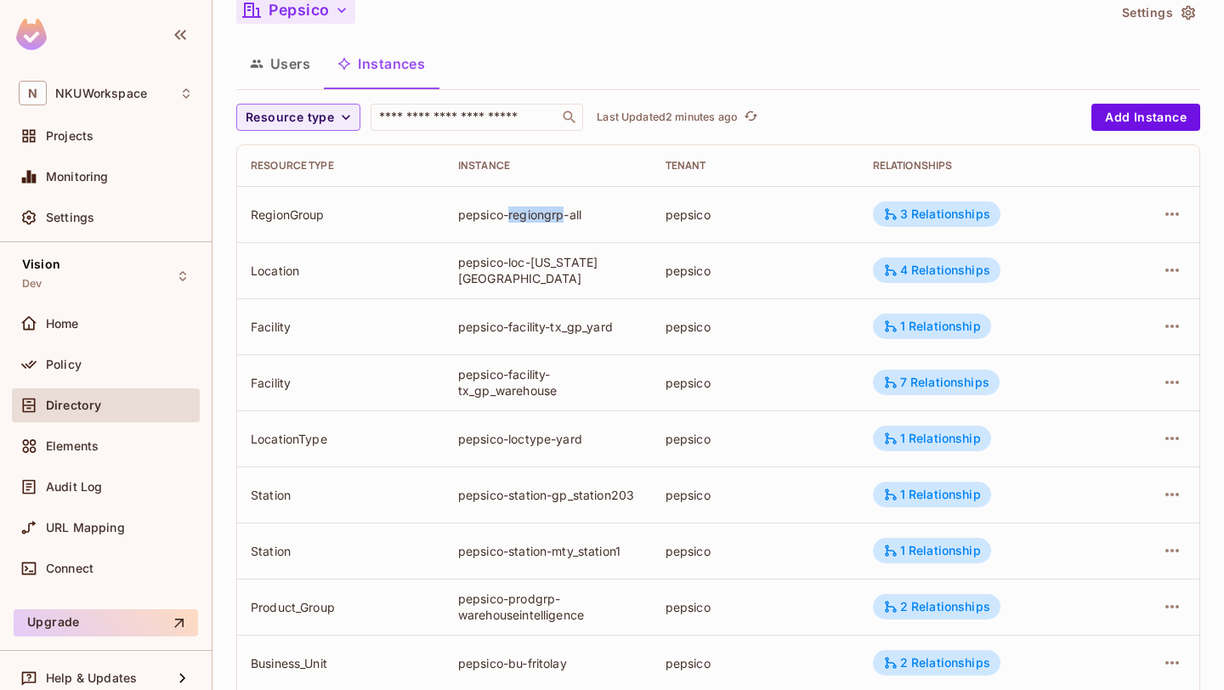
click at [533, 219] on div "pepsico-regiongrp-all" at bounding box center [548, 215] width 180 height 16
click at [535, 268] on div "pepsico-loc-[US_STATE][GEOGRAPHIC_DATA]" at bounding box center [548, 270] width 180 height 32
click at [543, 299] on td "pepsico-facility-tx_gp_yard" at bounding box center [548, 326] width 207 height 56
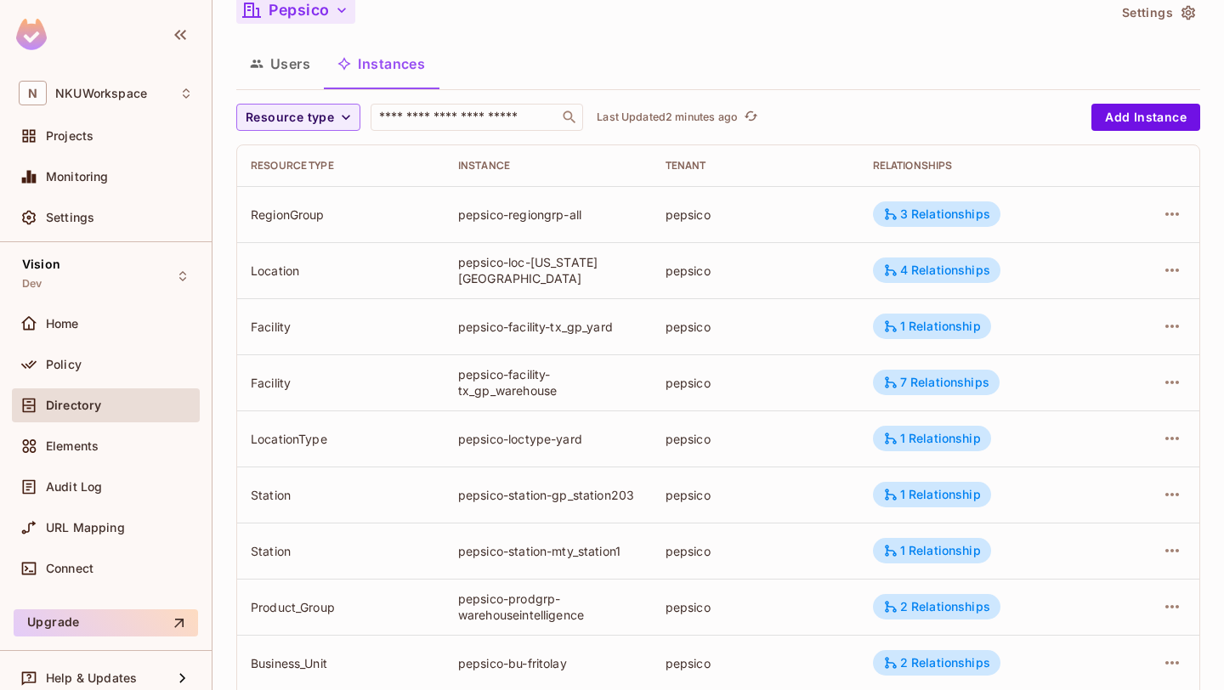
click at [533, 330] on div "pepsico-facility-tx_gp_yard" at bounding box center [548, 327] width 180 height 16
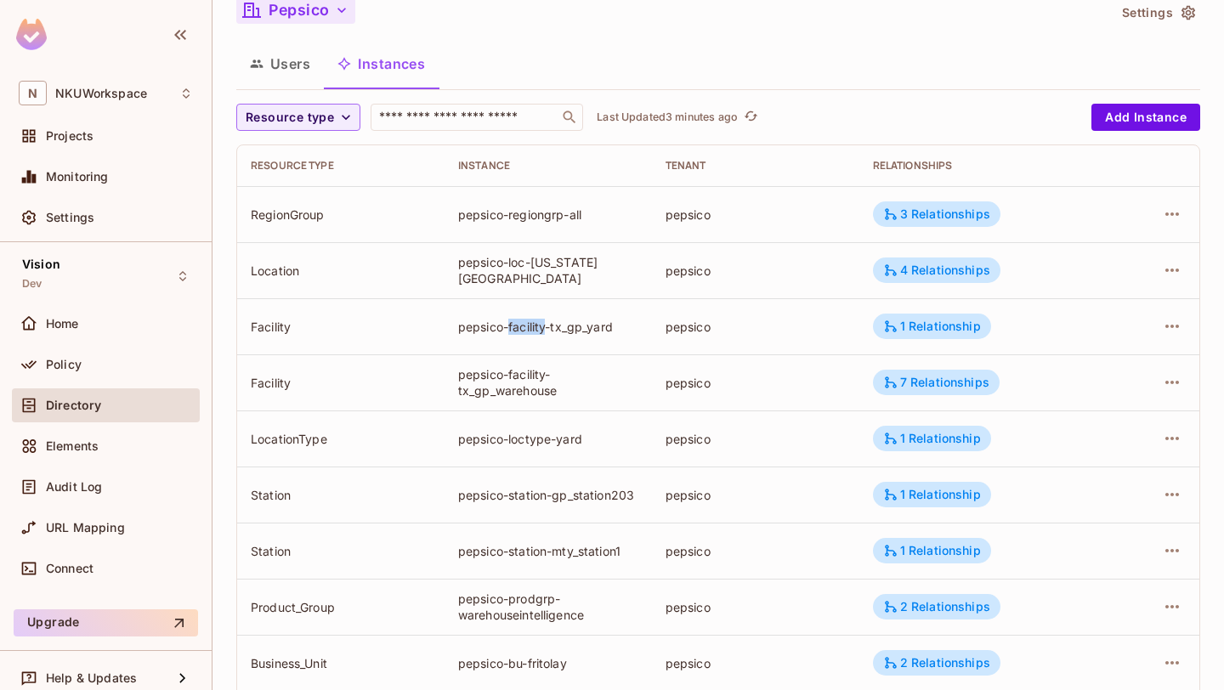
click at [533, 330] on div "pepsico-facility-tx_gp_yard" at bounding box center [548, 327] width 180 height 16
click at [497, 366] on td "pepsico-facility-tx_gp_warehouse" at bounding box center [548, 383] width 207 height 56
click at [496, 378] on div "pepsico-facility-tx_gp_warehouse" at bounding box center [548, 382] width 180 height 32
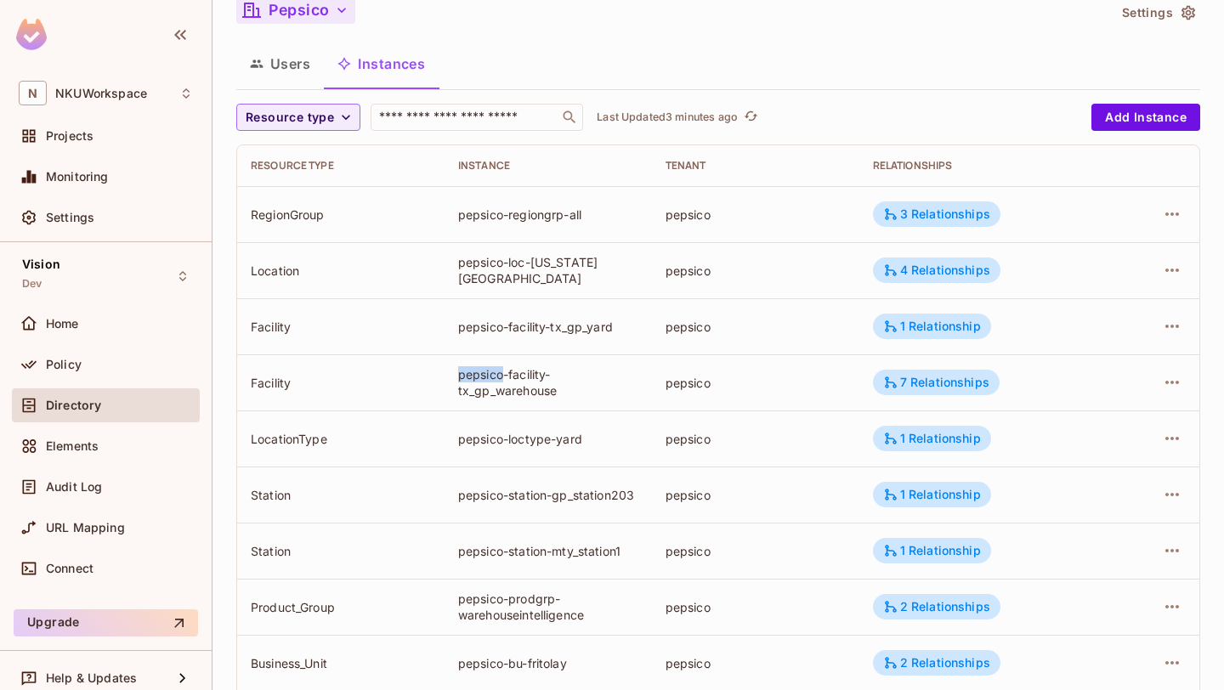
click at [496, 378] on div "pepsico-facility-tx_gp_warehouse" at bounding box center [548, 382] width 180 height 32
click at [512, 427] on td "pepsico-loctype-yard" at bounding box center [548, 439] width 207 height 56
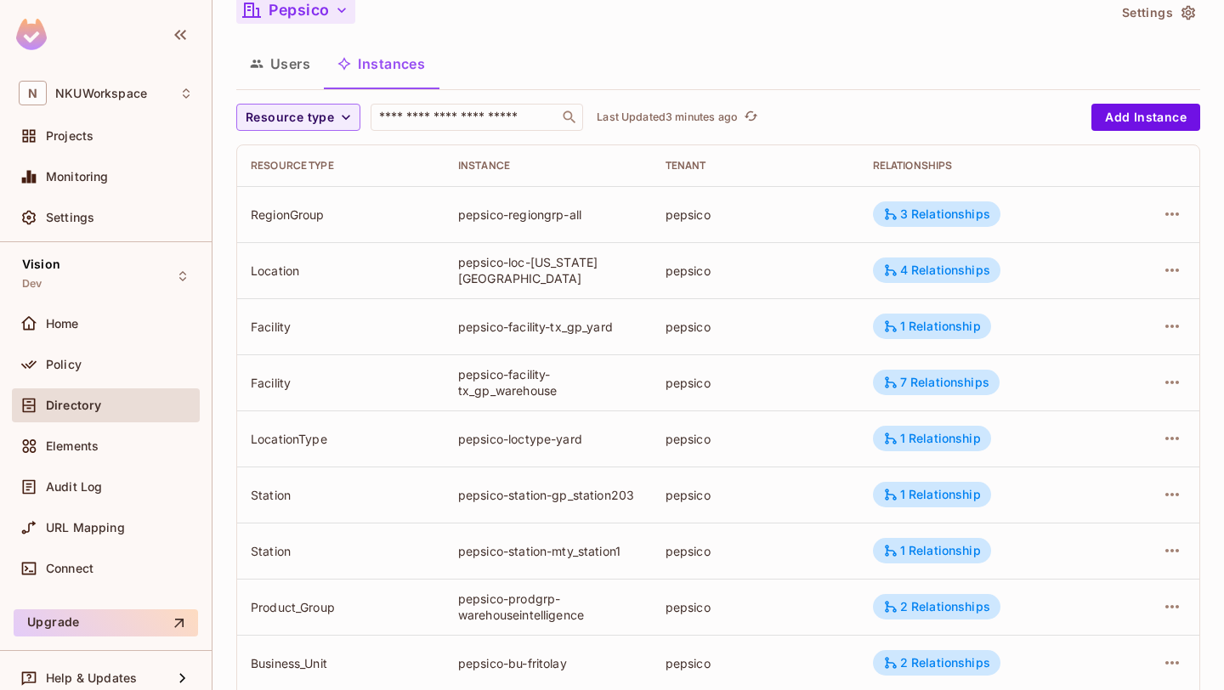
click at [512, 427] on td "pepsico-loctype-yard" at bounding box center [548, 439] width 207 height 56
click at [501, 408] on div at bounding box center [501, 408] width 0 height 0
click at [588, 435] on div "pepsico-loctype-yard" at bounding box center [548, 439] width 180 height 16
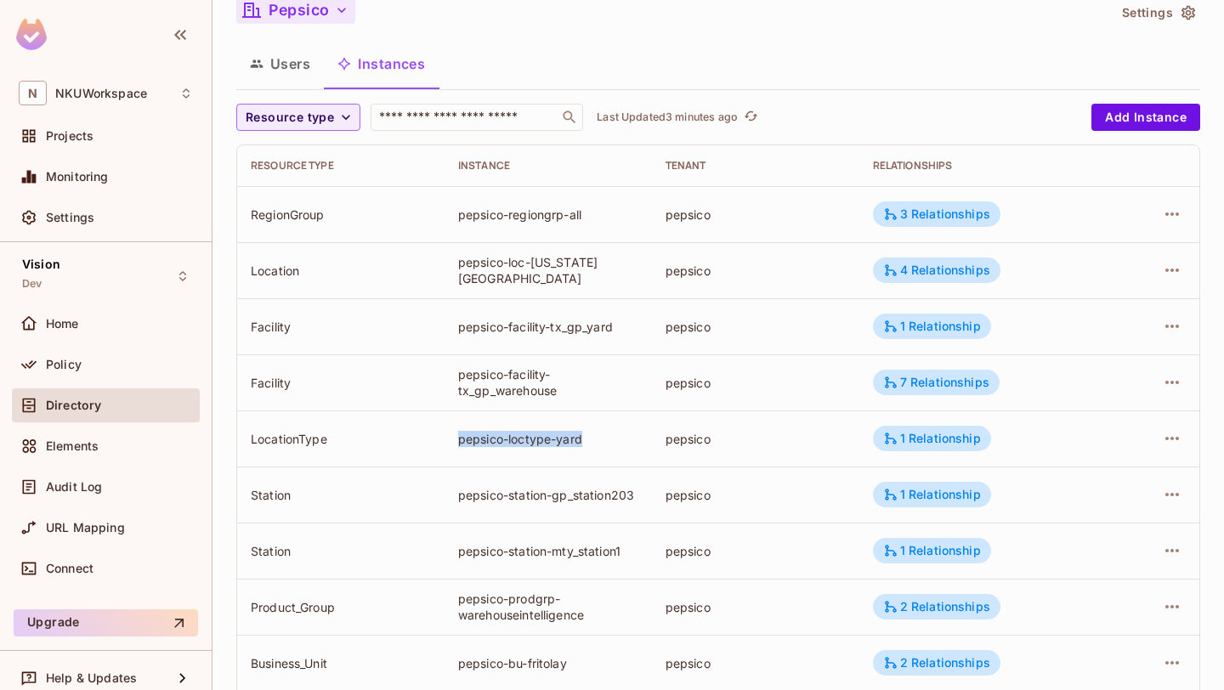
click at [554, 491] on div "pepsico-station-gp_station203" at bounding box center [548, 495] width 180 height 16
click at [539, 501] on div "pepsico-station-gp_station203" at bounding box center [548, 495] width 180 height 16
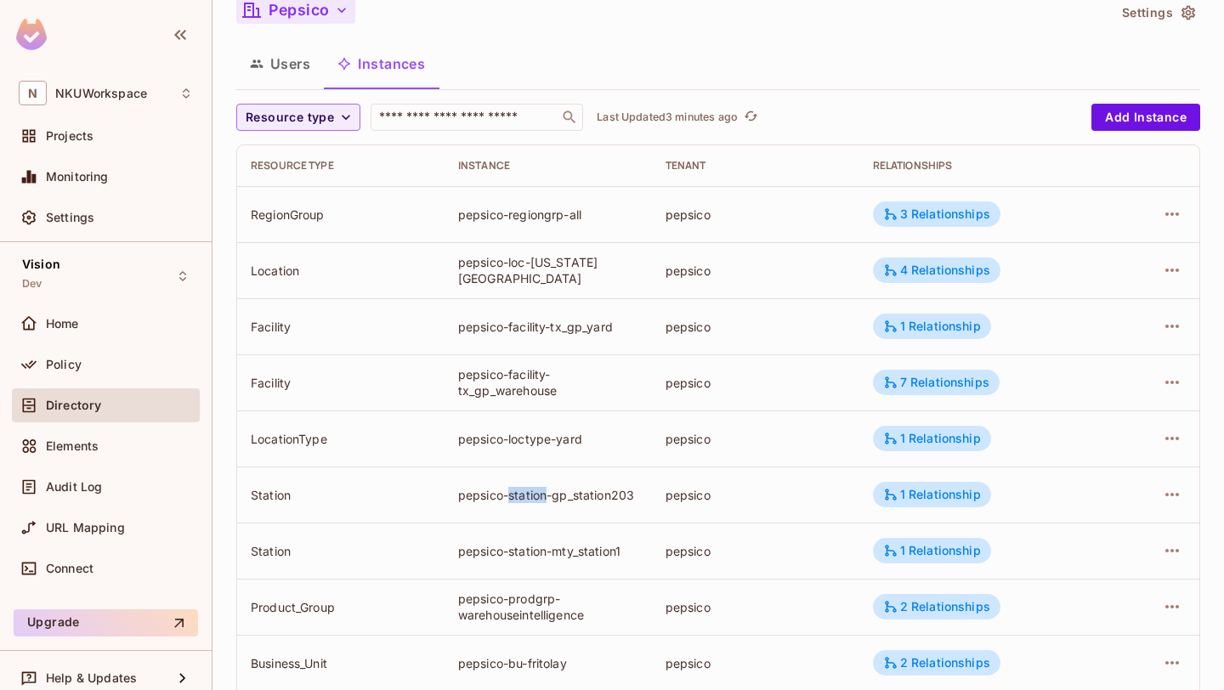
click at [539, 501] on div "pepsico-station-gp_station203" at bounding box center [548, 495] width 180 height 16
click at [512, 546] on div "pepsico-station-mty_station1" at bounding box center [548, 551] width 180 height 16
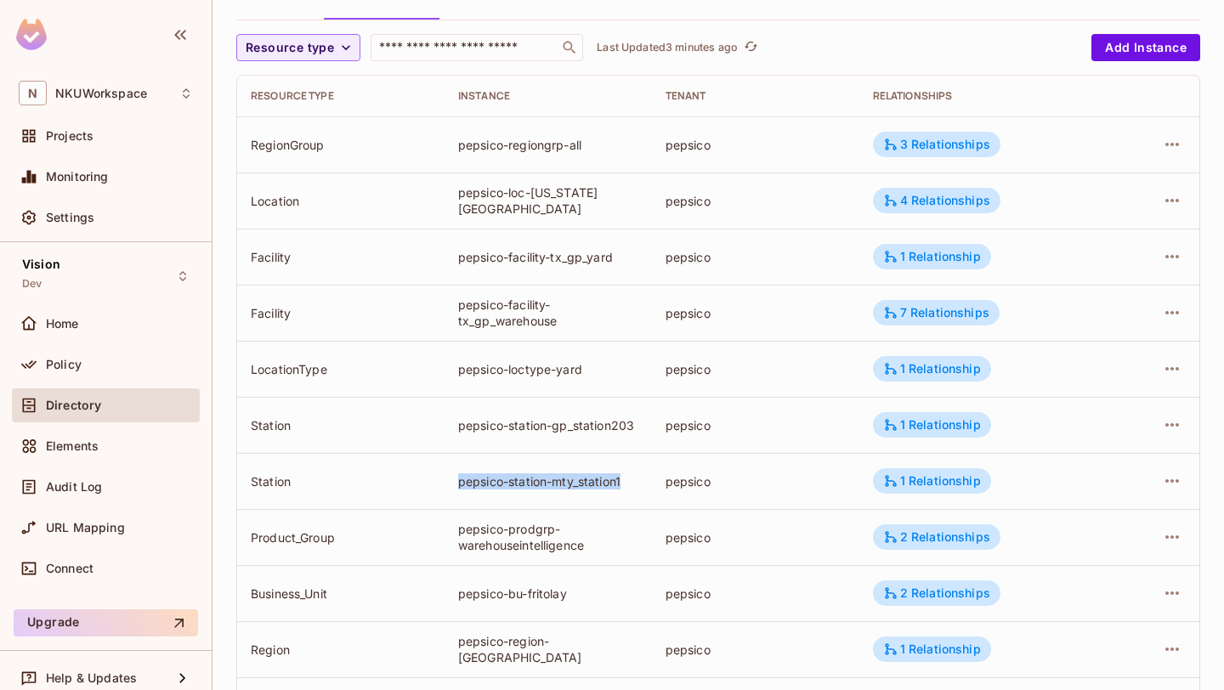
scroll to position [244, 0]
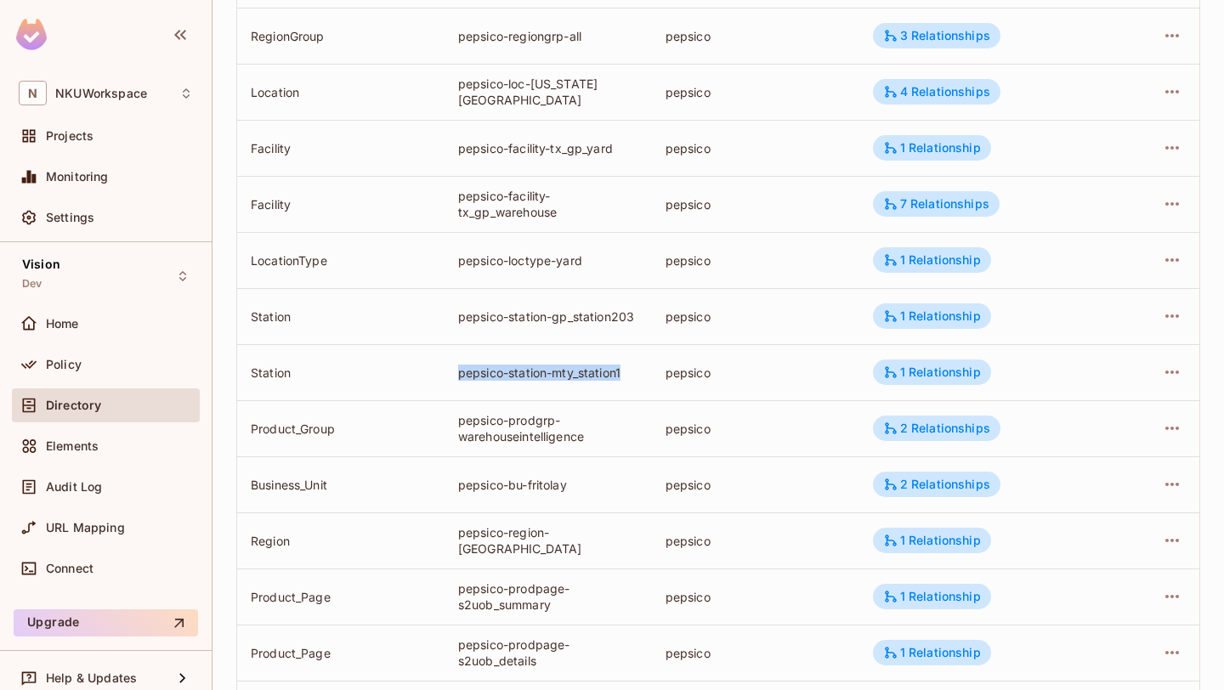
click at [536, 428] on div "pepsico-prodgrp-warehouseintelligence" at bounding box center [548, 428] width 180 height 32
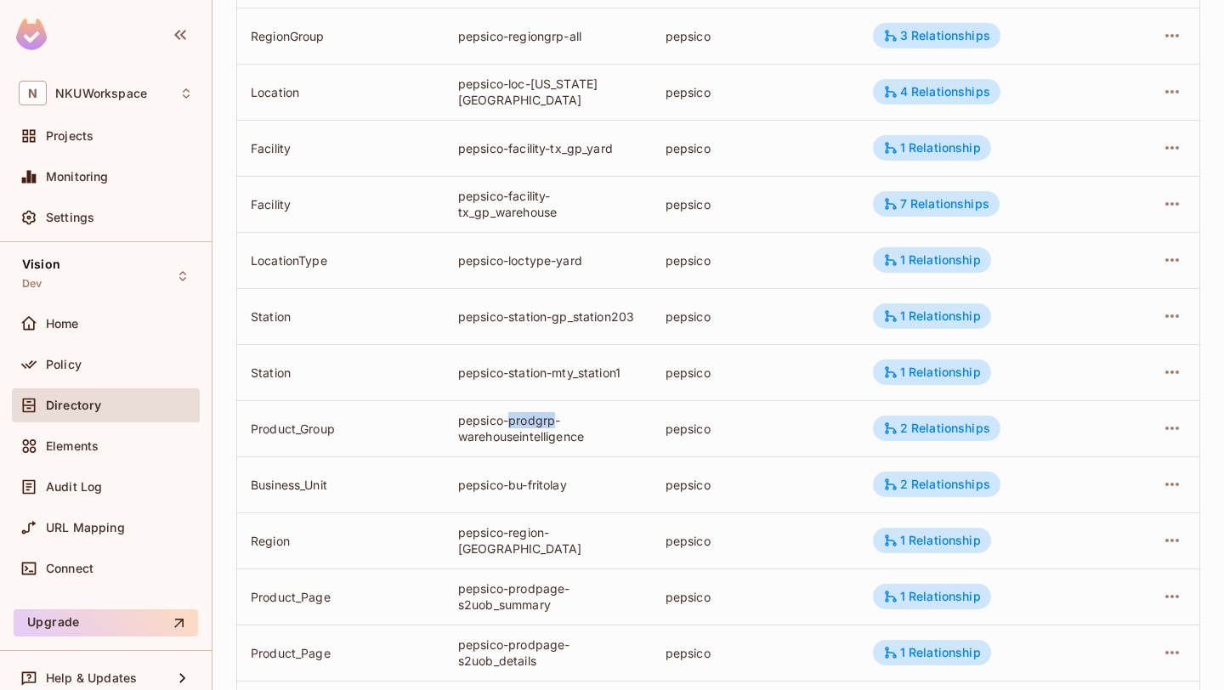
click at [536, 428] on div "pepsico-prodgrp-warehouseintelligence" at bounding box center [548, 428] width 180 height 32
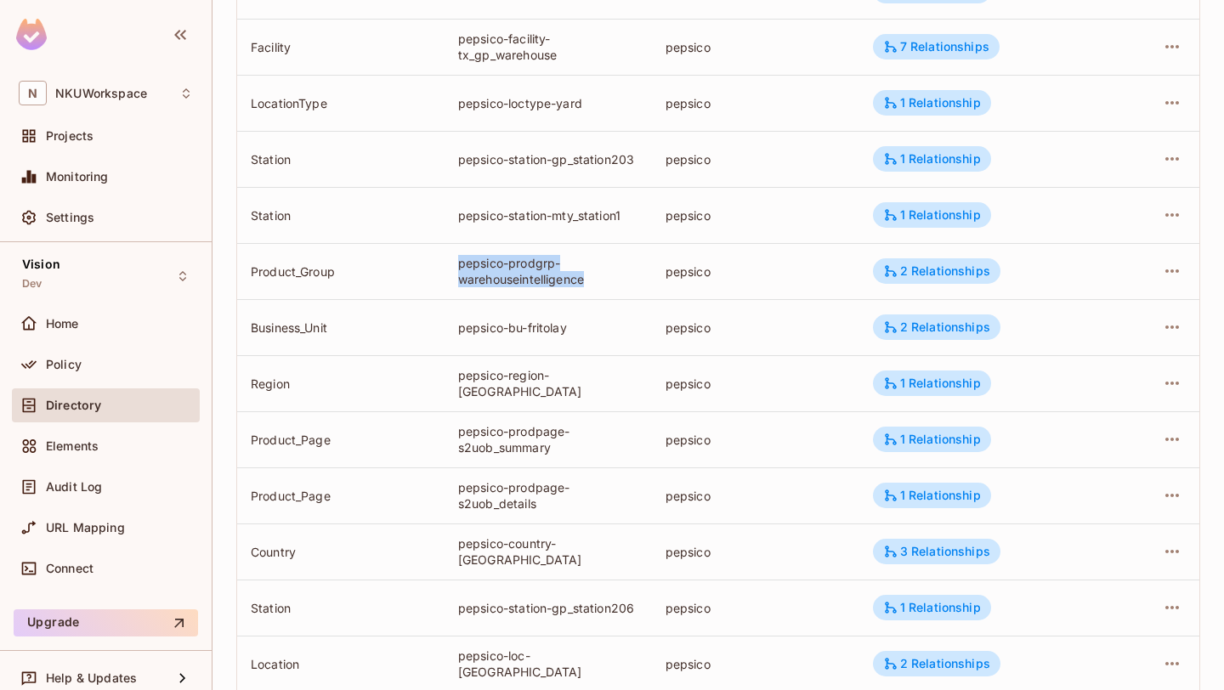
click at [551, 330] on div "pepsico-bu-fritolay" at bounding box center [548, 328] width 180 height 16
click at [583, 337] on td "pepsico-bu-fritolay" at bounding box center [548, 327] width 207 height 56
click at [565, 375] on div "pepsico-region-[GEOGRAPHIC_DATA]" at bounding box center [548, 383] width 180 height 32
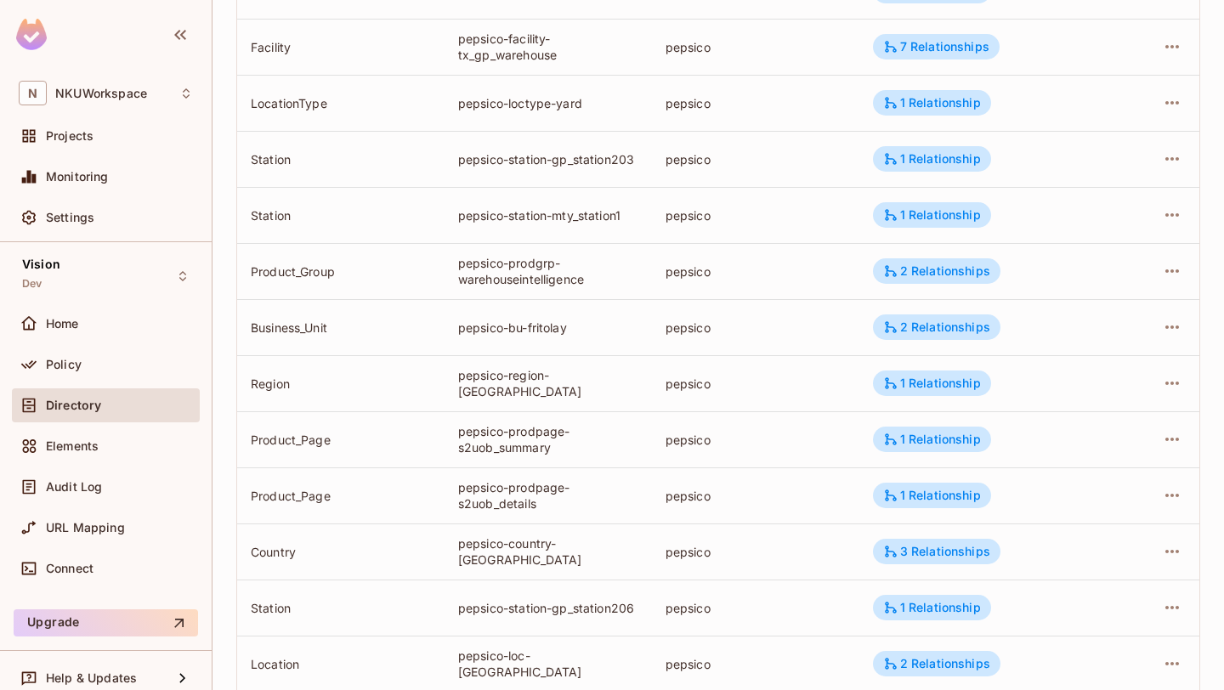
click at [565, 375] on div "pepsico-region-[GEOGRAPHIC_DATA]" at bounding box center [548, 383] width 180 height 32
click at [580, 379] on div "pepsico-region-[GEOGRAPHIC_DATA]" at bounding box center [548, 383] width 180 height 32
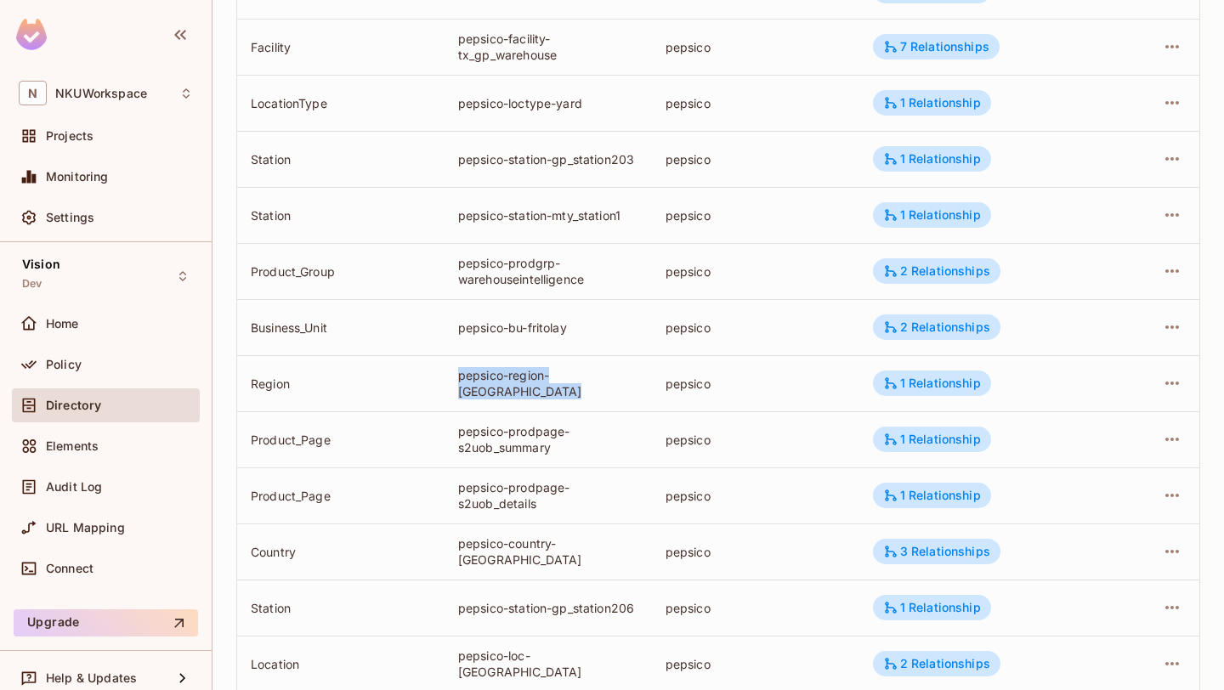
click at [531, 421] on td "pepsico-prodpage-s2uob_summary" at bounding box center [548, 440] width 207 height 56
click at [520, 401] on div at bounding box center [520, 401] width 0 height 0
click at [528, 442] on div "pepsico-prodpage-s2uob_summary" at bounding box center [548, 439] width 180 height 32
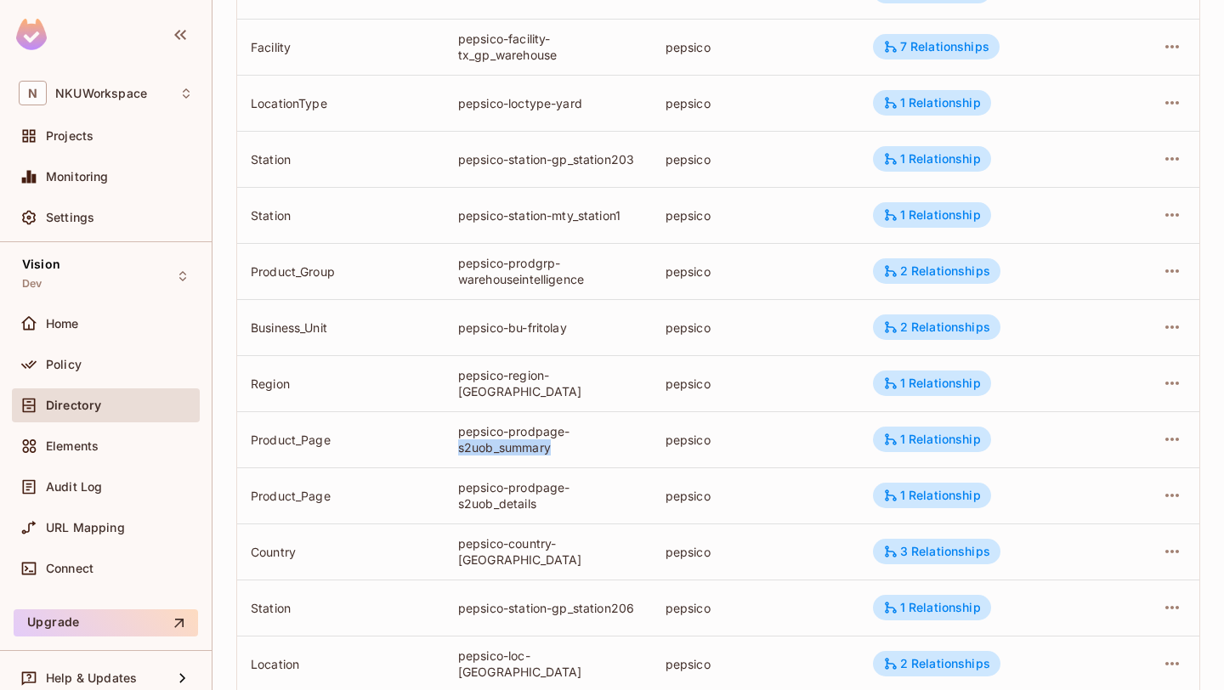
click at [528, 442] on div "pepsico-prodpage-s2uob_summary" at bounding box center [548, 439] width 180 height 32
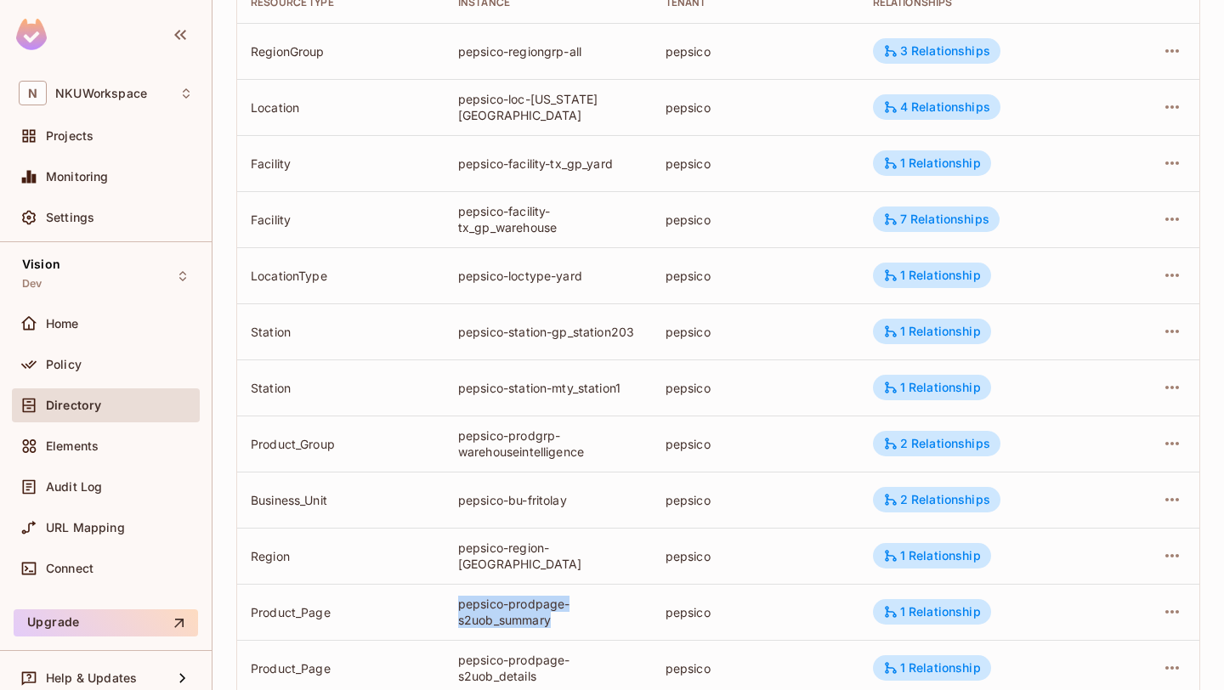
scroll to position [0, 0]
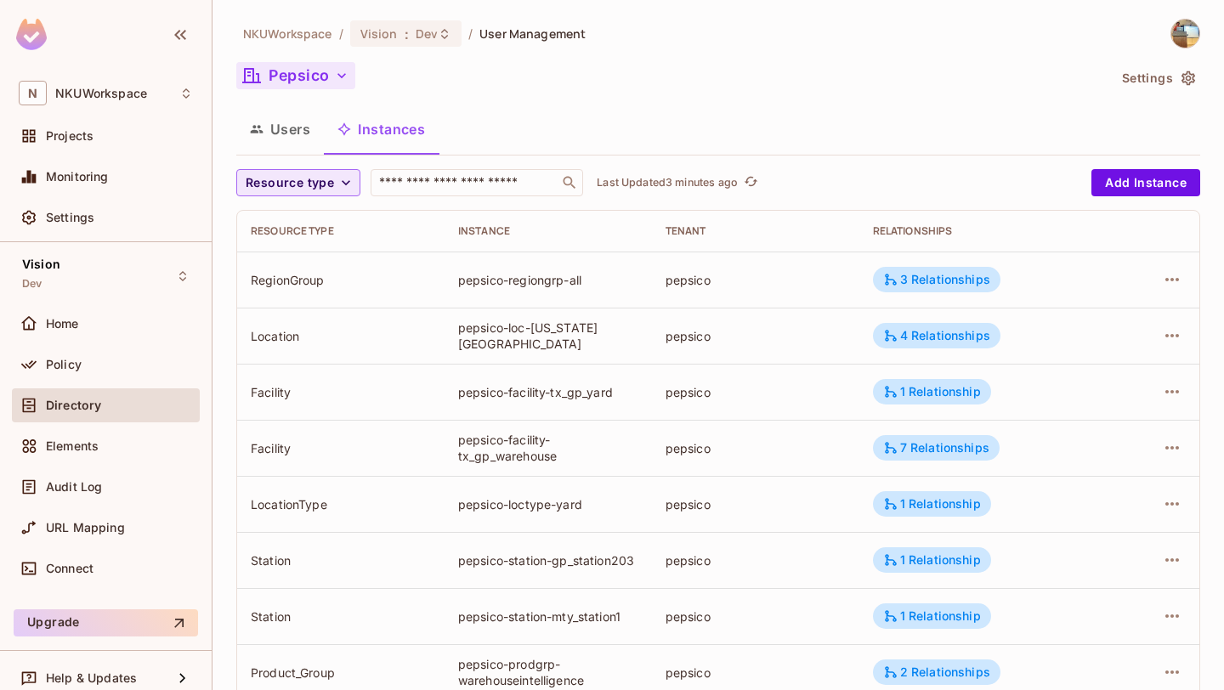
click at [286, 185] on span "Resource type" at bounding box center [290, 183] width 88 height 21
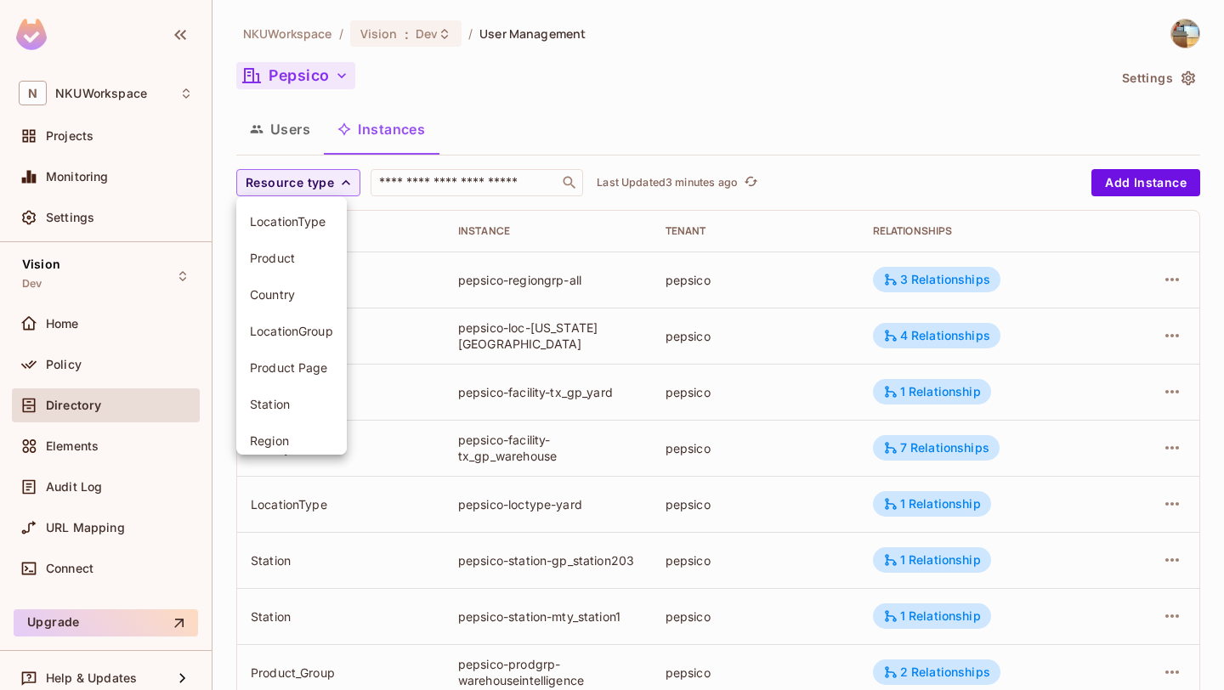
click at [287, 217] on span "LocationType" at bounding box center [291, 221] width 83 height 16
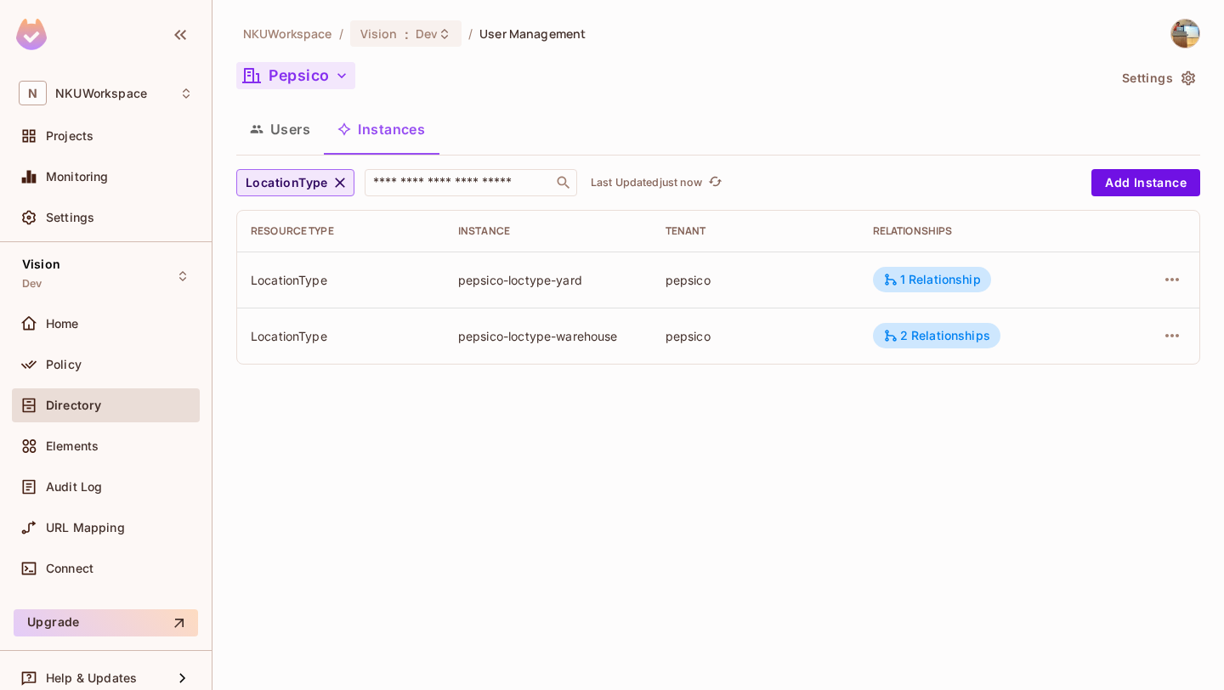
click at [315, 179] on span "LocationType" at bounding box center [287, 183] width 82 height 21
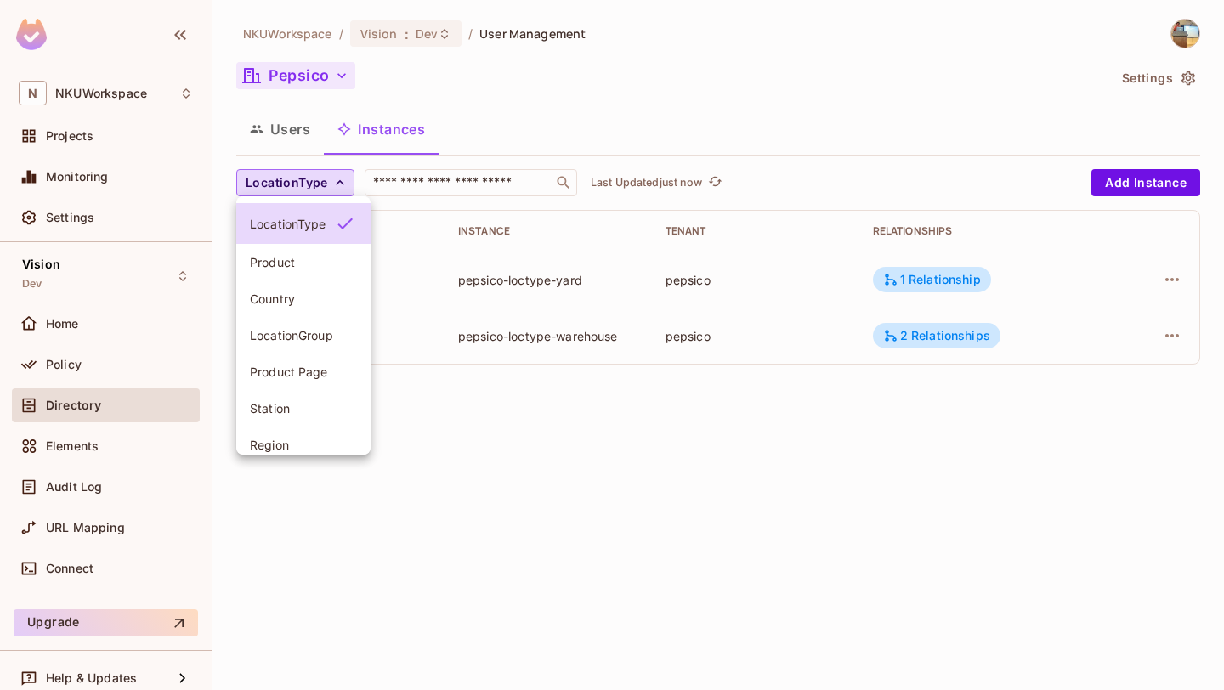
click at [294, 257] on span "Product" at bounding box center [303, 262] width 107 height 16
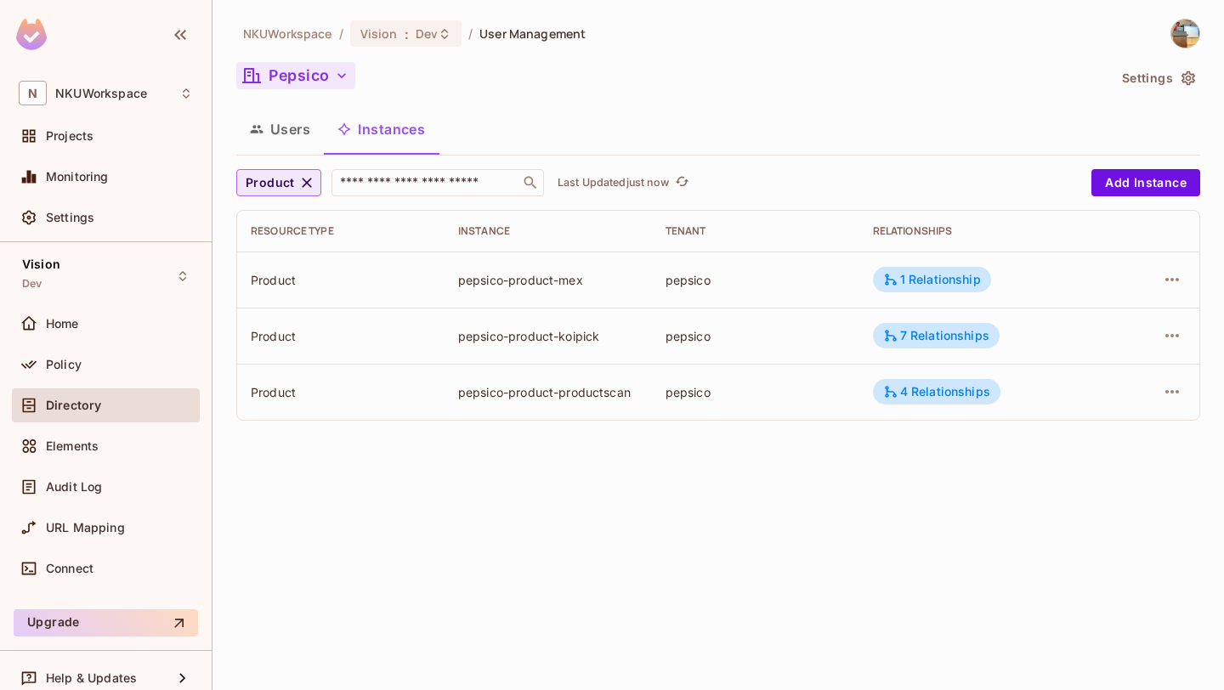
click at [278, 184] on span "Product" at bounding box center [270, 183] width 49 height 21
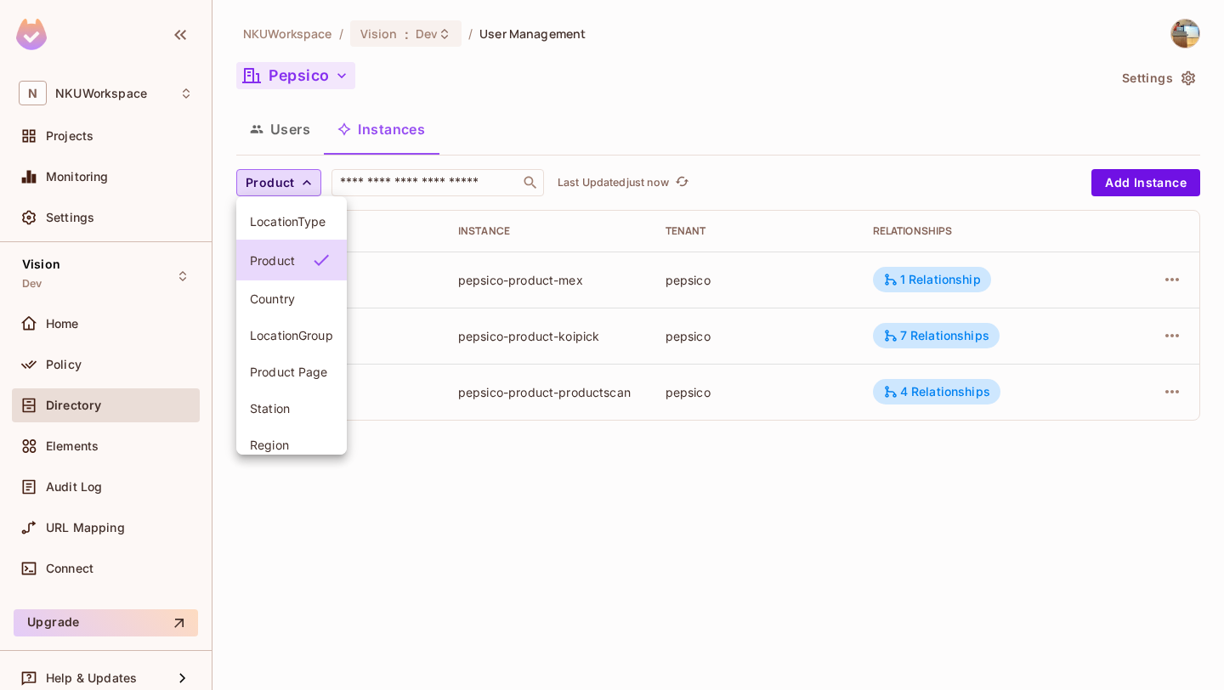
click at [279, 286] on li "Country" at bounding box center [291, 299] width 111 height 37
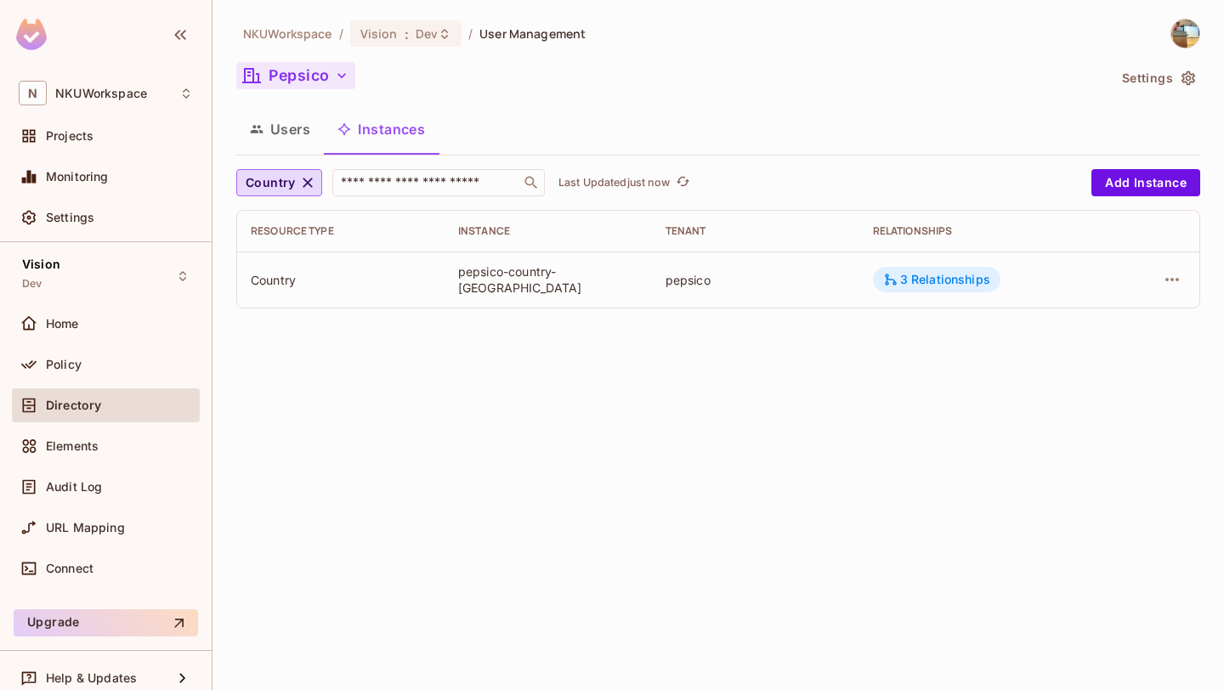
click at [899, 276] on icon at bounding box center [890, 279] width 15 height 15
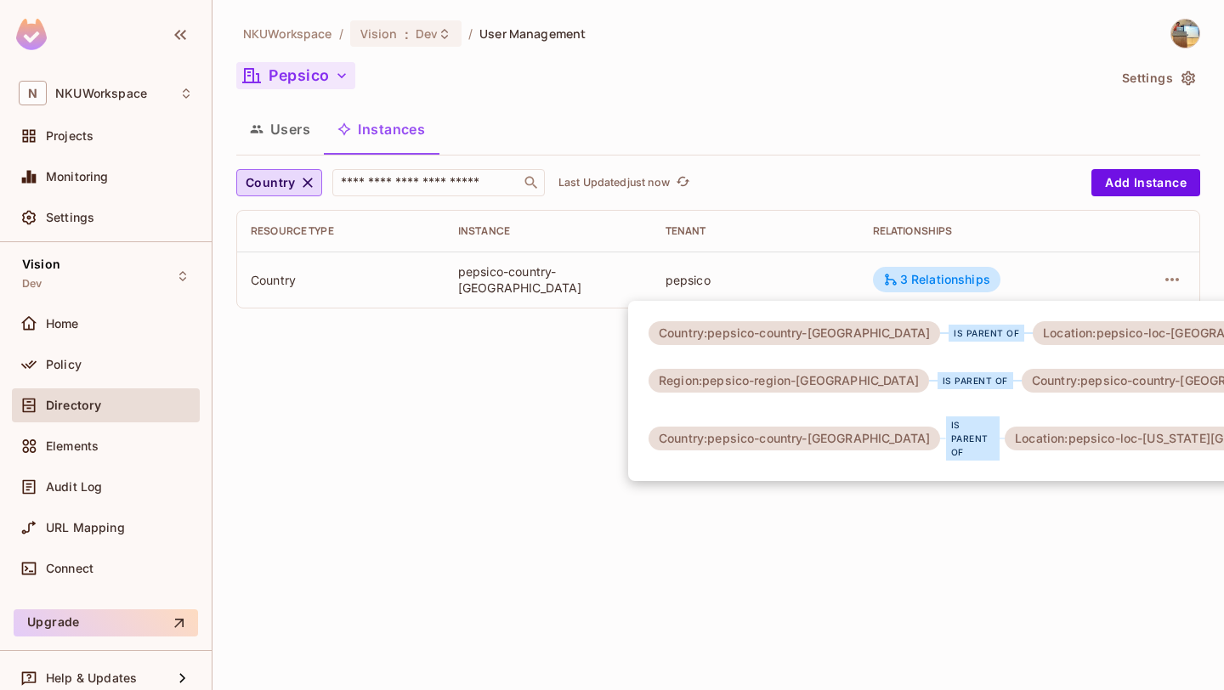
click at [946, 432] on div "is parent of" at bounding box center [973, 439] width 54 height 44
click at [876, 575] on div at bounding box center [612, 345] width 1224 height 690
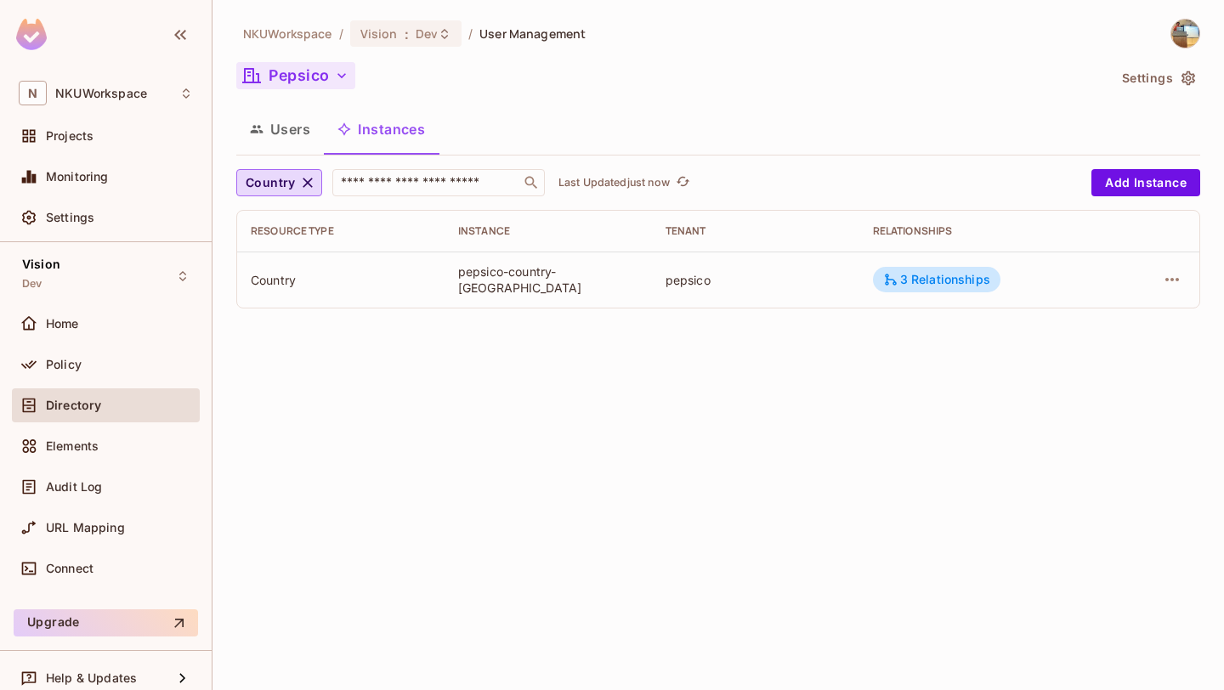
click at [673, 530] on div "NKUWorkspace / Vision : Dev / User Management Pepsico Settings Users Instances …" at bounding box center [719, 345] width 1012 height 690
click at [300, 182] on icon "button" at bounding box center [307, 182] width 17 height 17
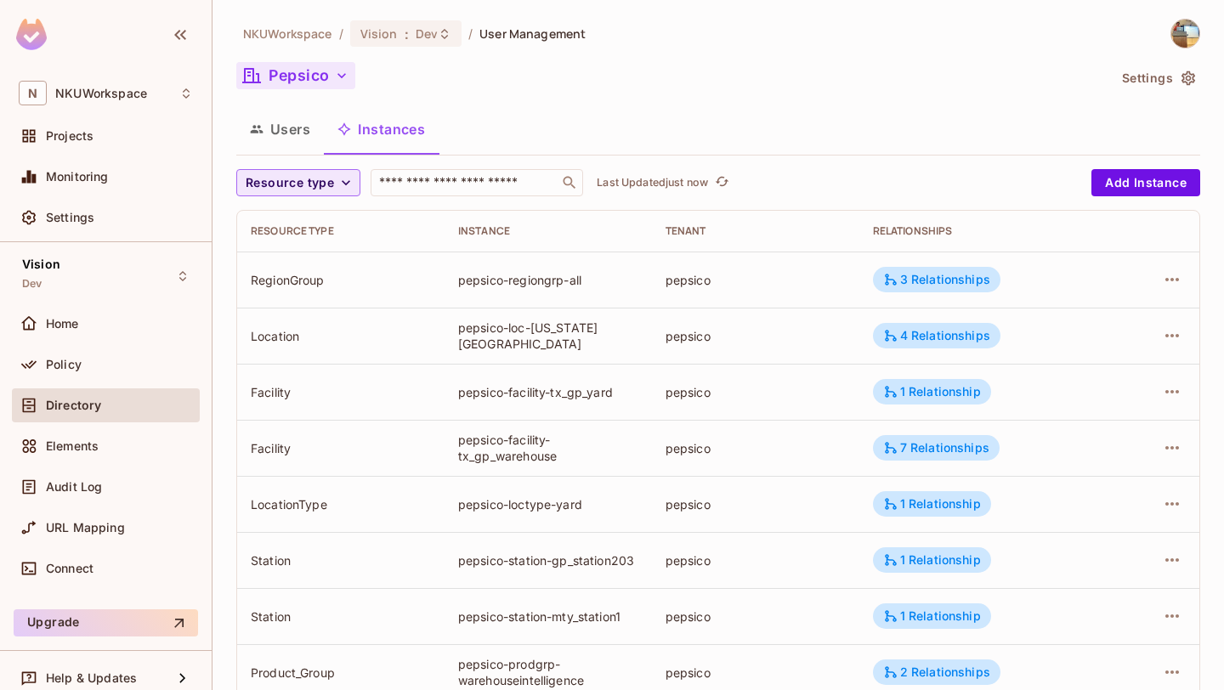
click at [300, 182] on span "Resource type" at bounding box center [290, 183] width 88 height 21
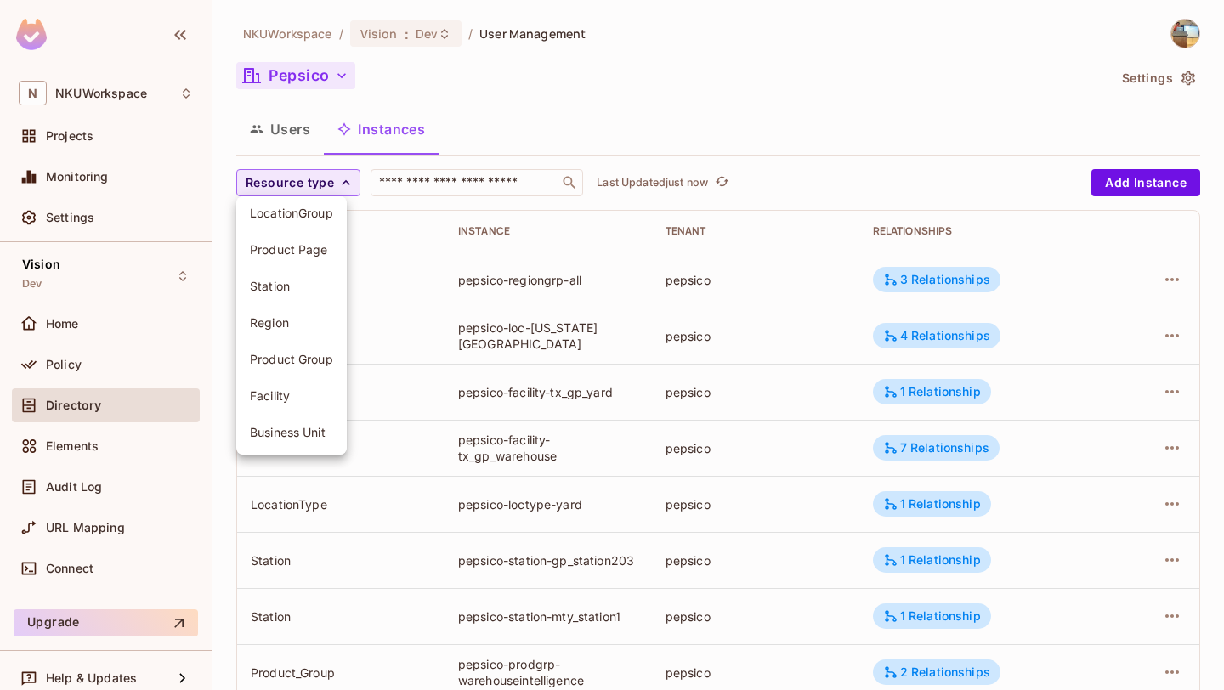
scroll to position [194, 0]
click at [729, 68] on div at bounding box center [612, 345] width 1224 height 690
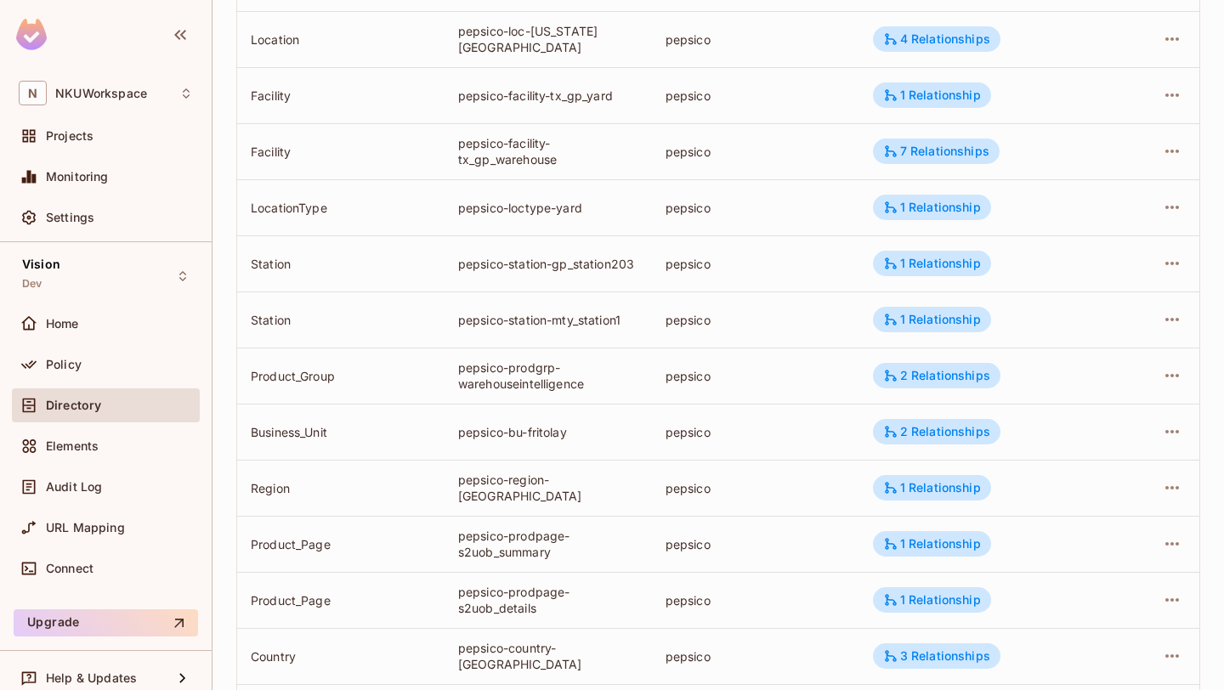
scroll to position [0, 0]
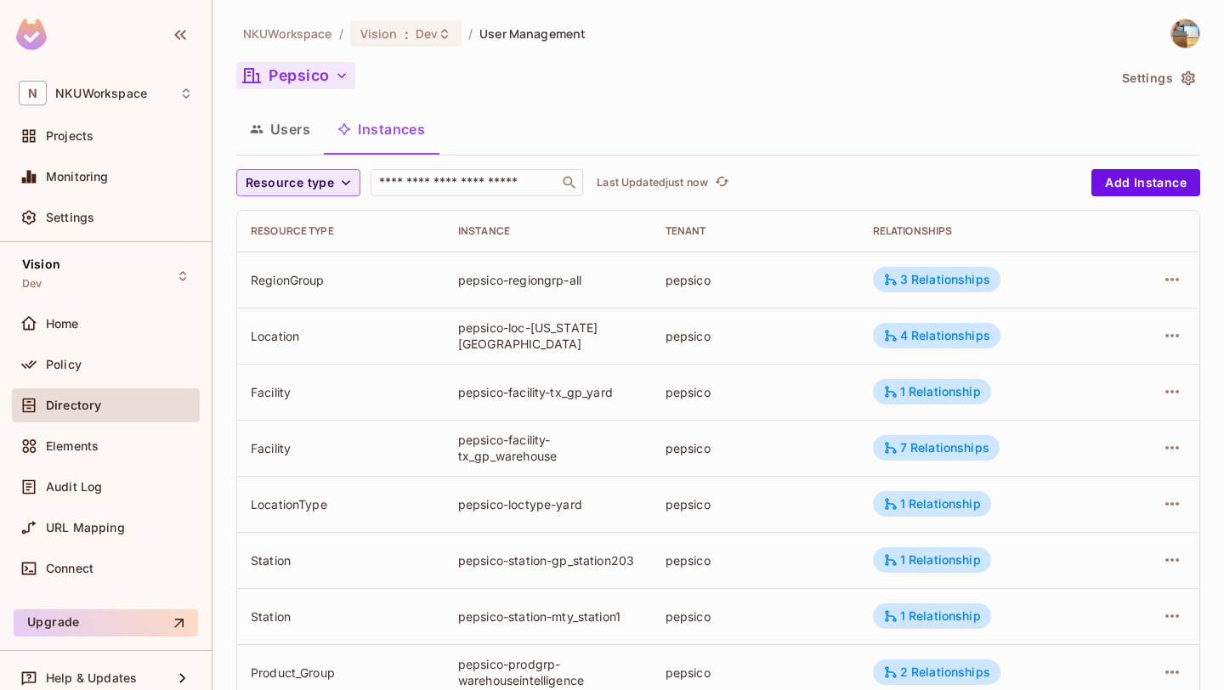
click at [303, 137] on button "Users" at bounding box center [280, 129] width 88 height 43
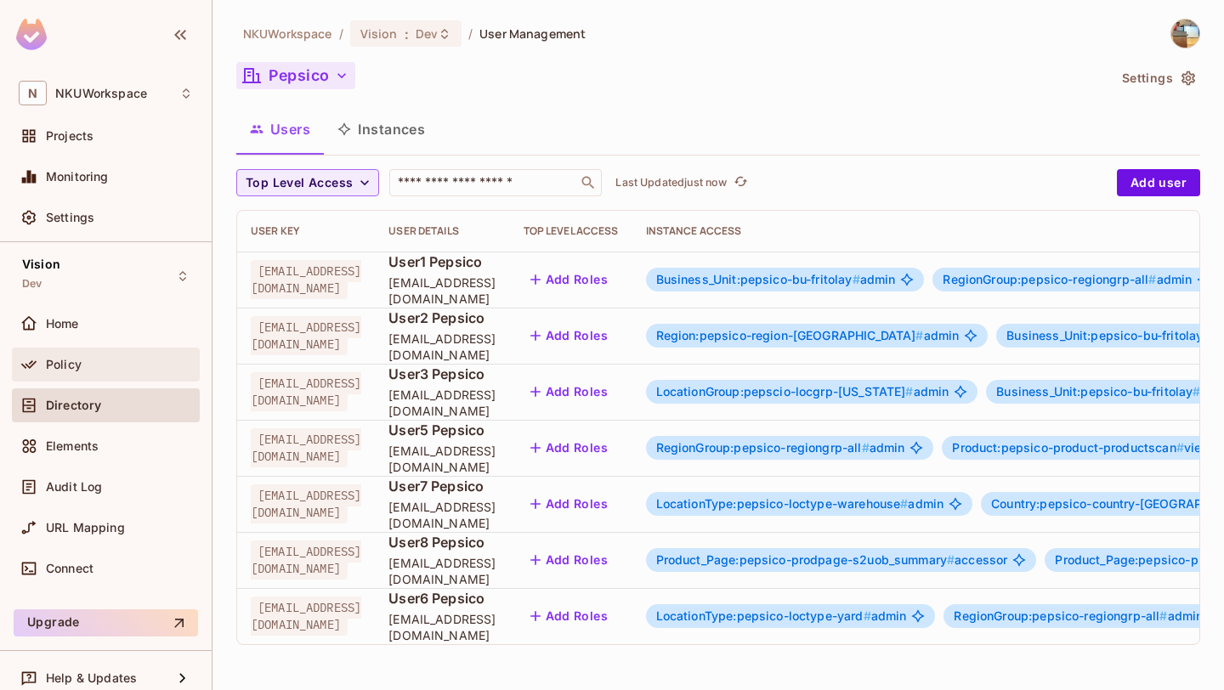
click at [108, 361] on div "Policy" at bounding box center [119, 365] width 147 height 14
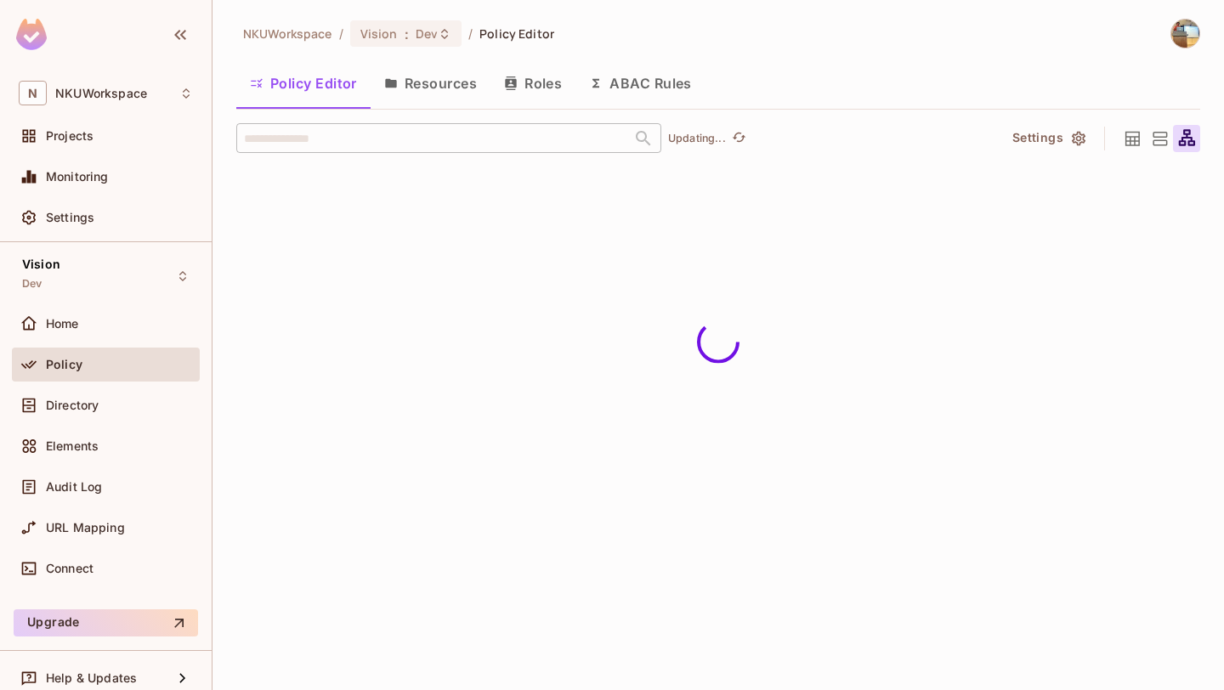
click at [495, 81] on button "Roles" at bounding box center [533, 83] width 85 height 43
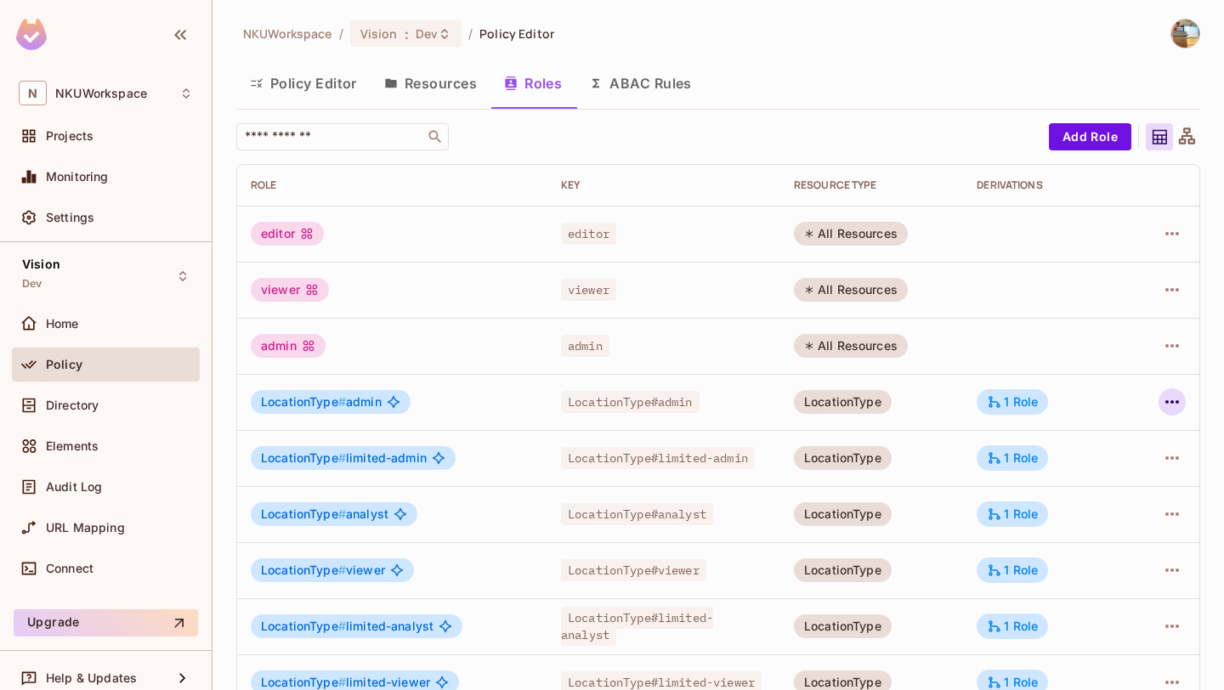
click at [1168, 406] on icon "button" at bounding box center [1172, 402] width 20 height 20
click at [1091, 442] on div "Edit Role" at bounding box center [1096, 441] width 51 height 17
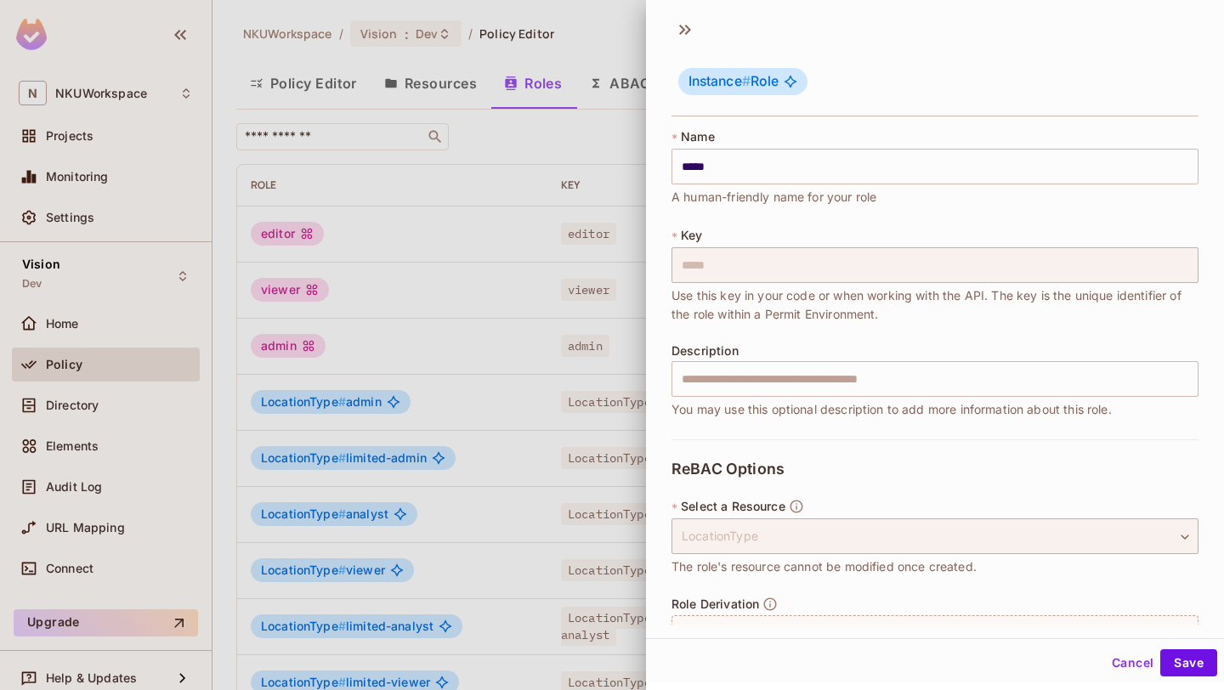
click at [1123, 661] on button "Cancel" at bounding box center [1132, 663] width 55 height 27
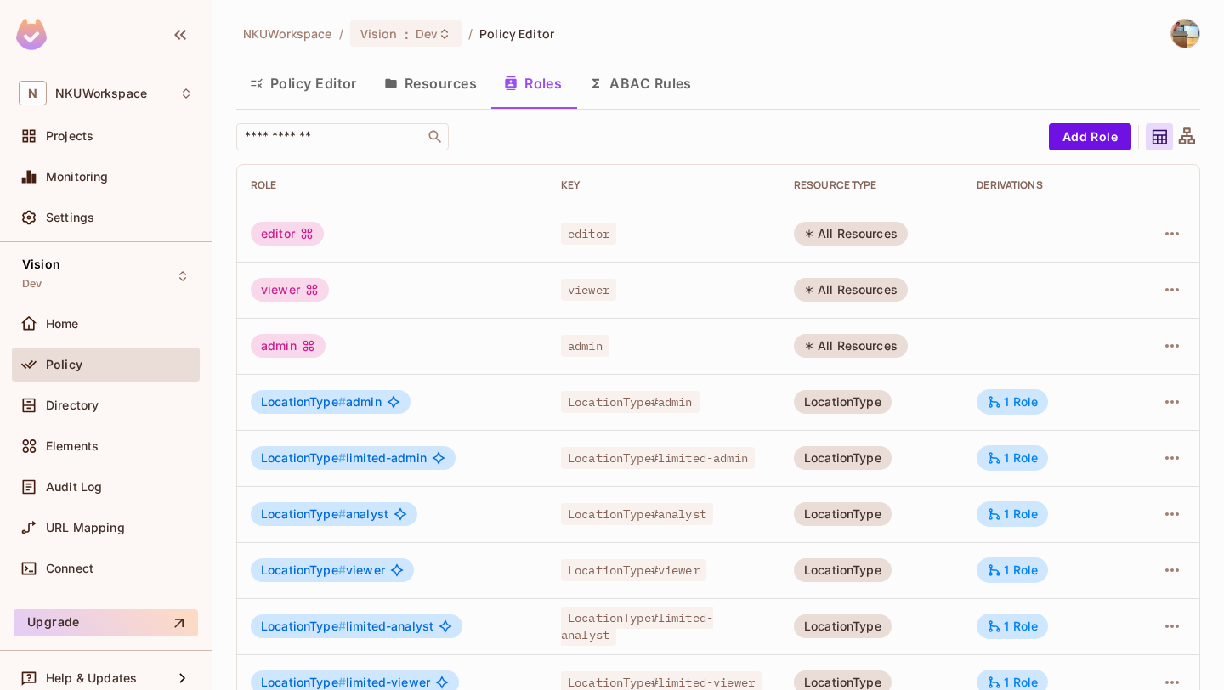
click at [626, 80] on button "ABAC Rules" at bounding box center [641, 83] width 130 height 43
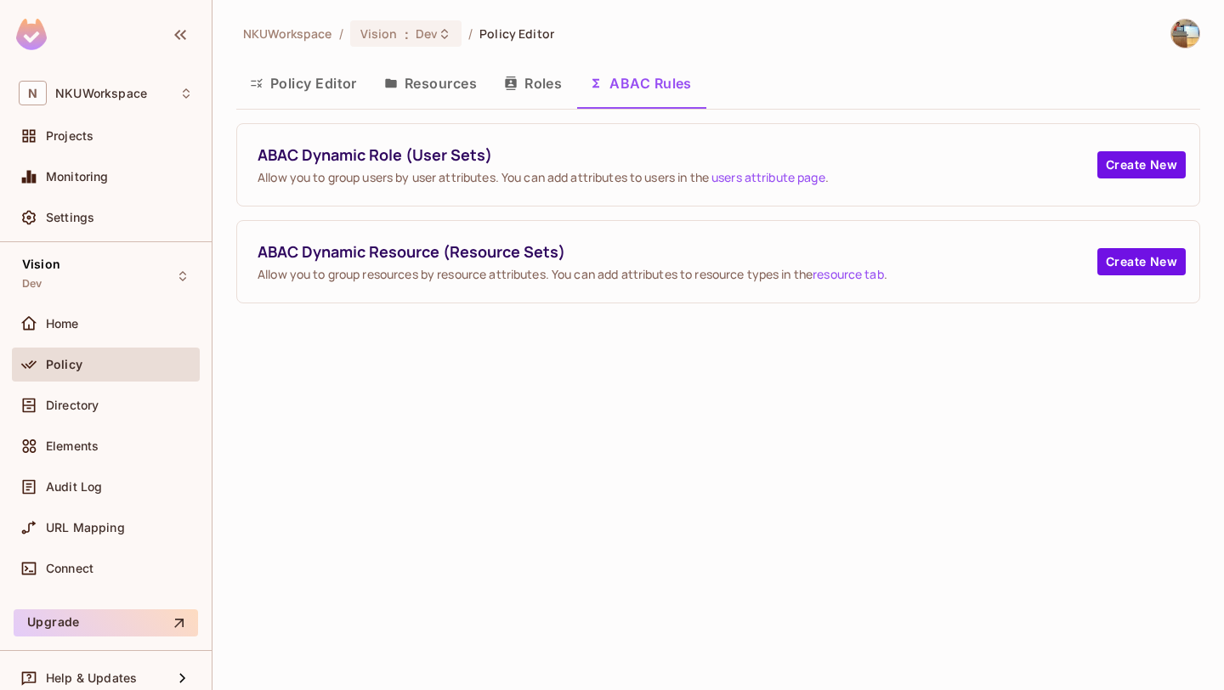
click at [496, 88] on button "Roles" at bounding box center [533, 83] width 85 height 43
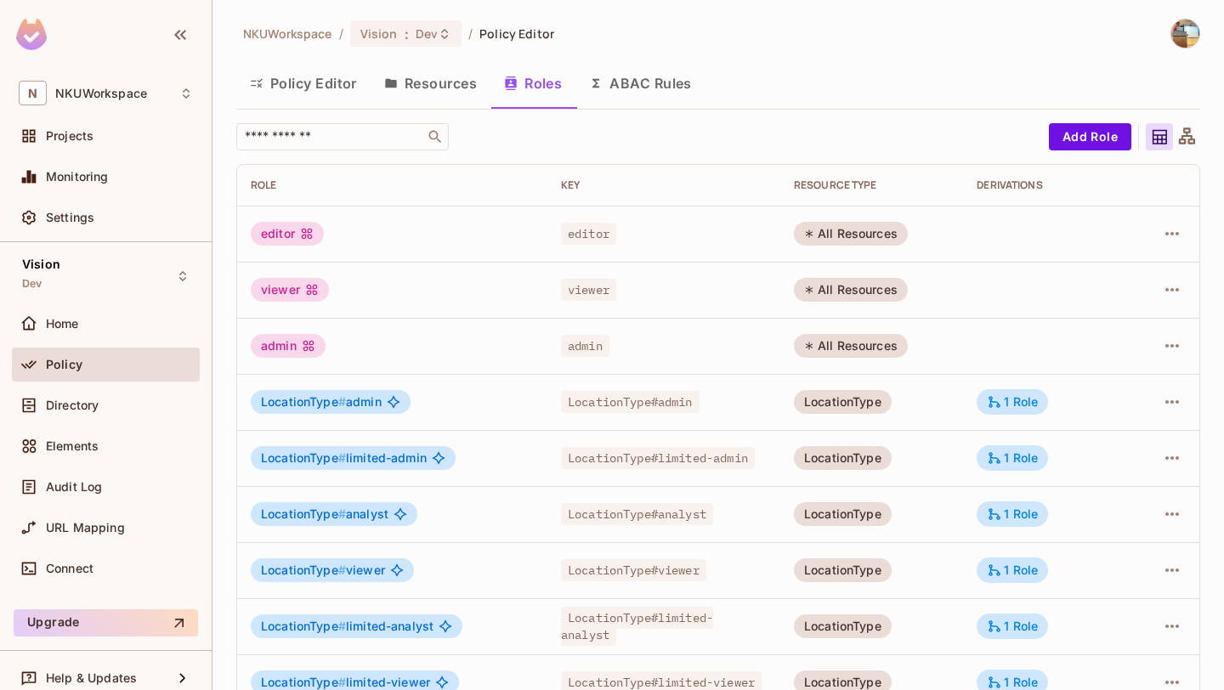
click at [345, 85] on button "Policy Editor" at bounding box center [303, 83] width 134 height 43
